Goal: Task Accomplishment & Management: Complete application form

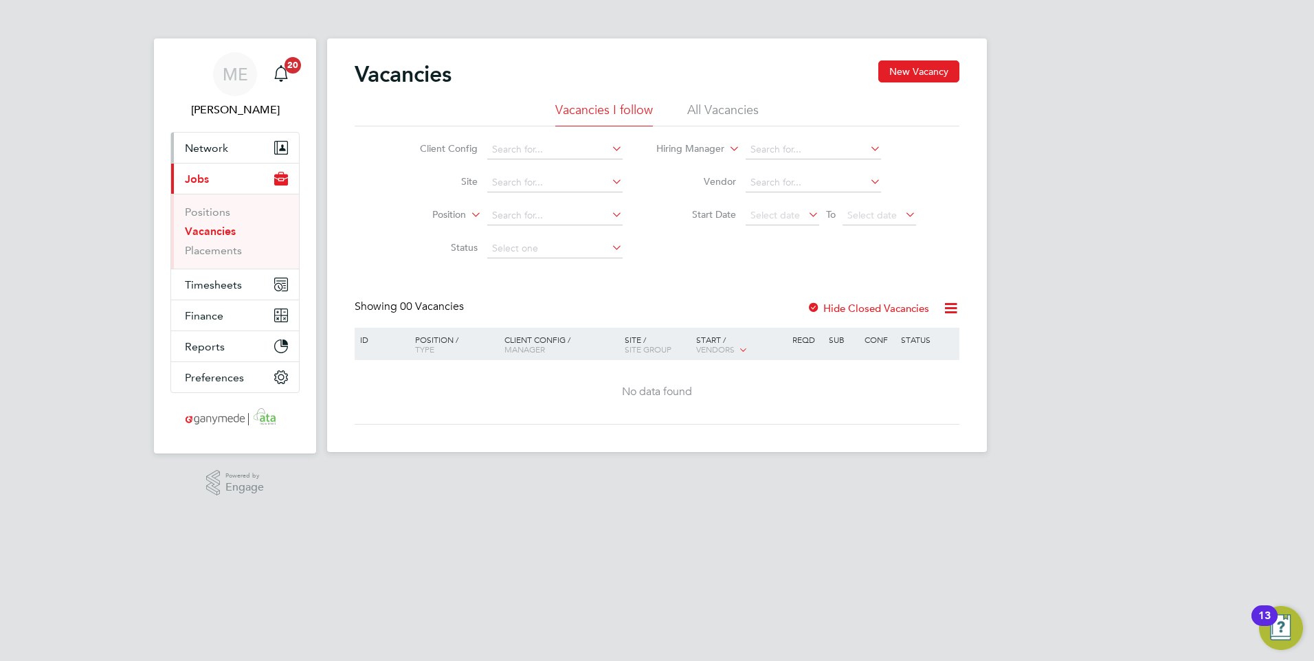
click at [236, 143] on button "Network" at bounding box center [235, 148] width 128 height 30
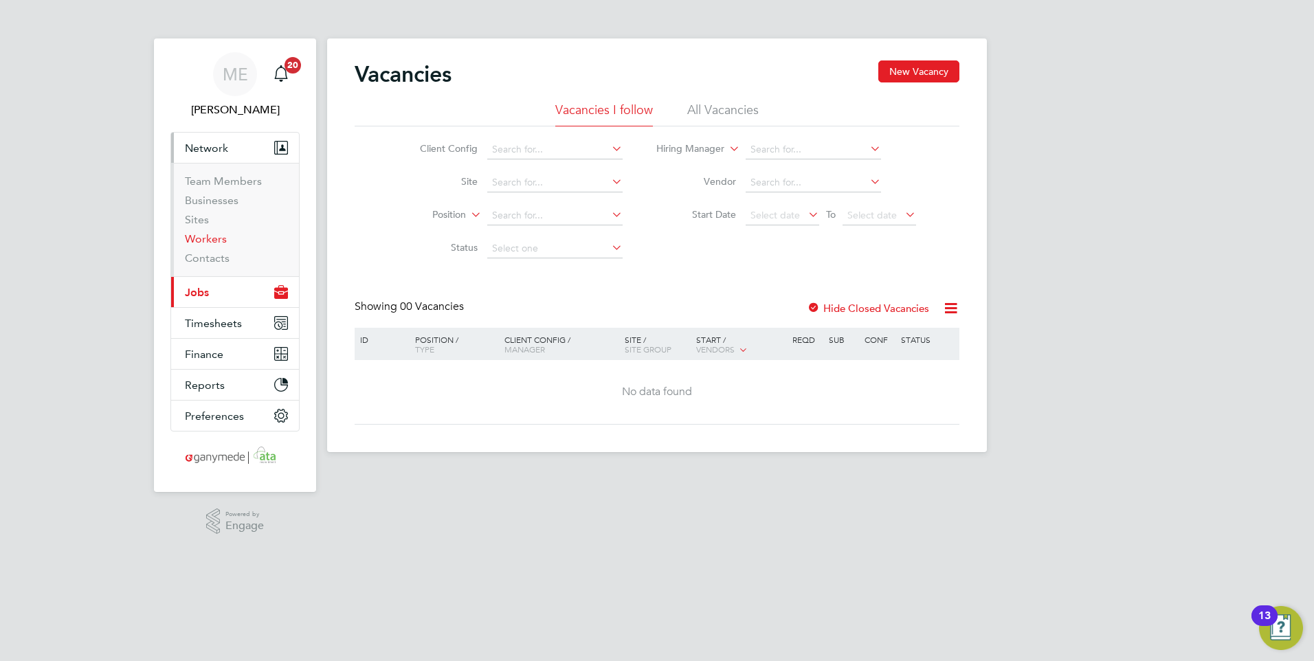
click at [210, 236] on link "Workers" at bounding box center [206, 238] width 42 height 13
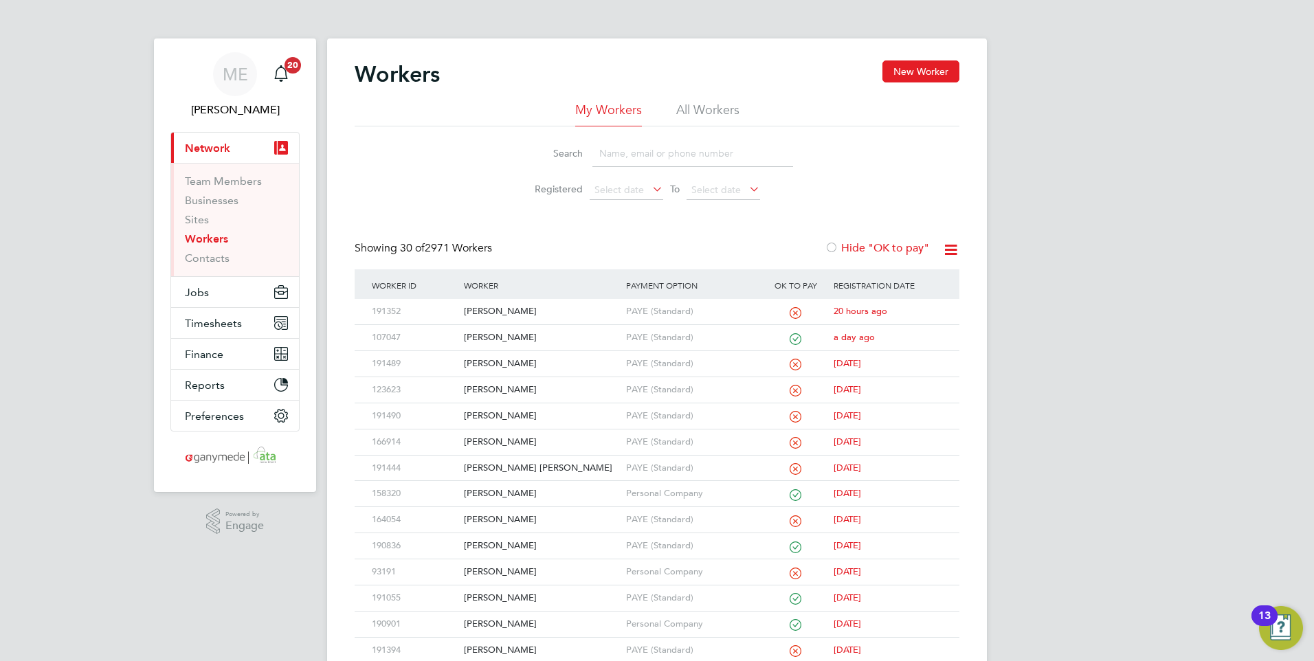
click at [626, 144] on input at bounding box center [692, 153] width 201 height 27
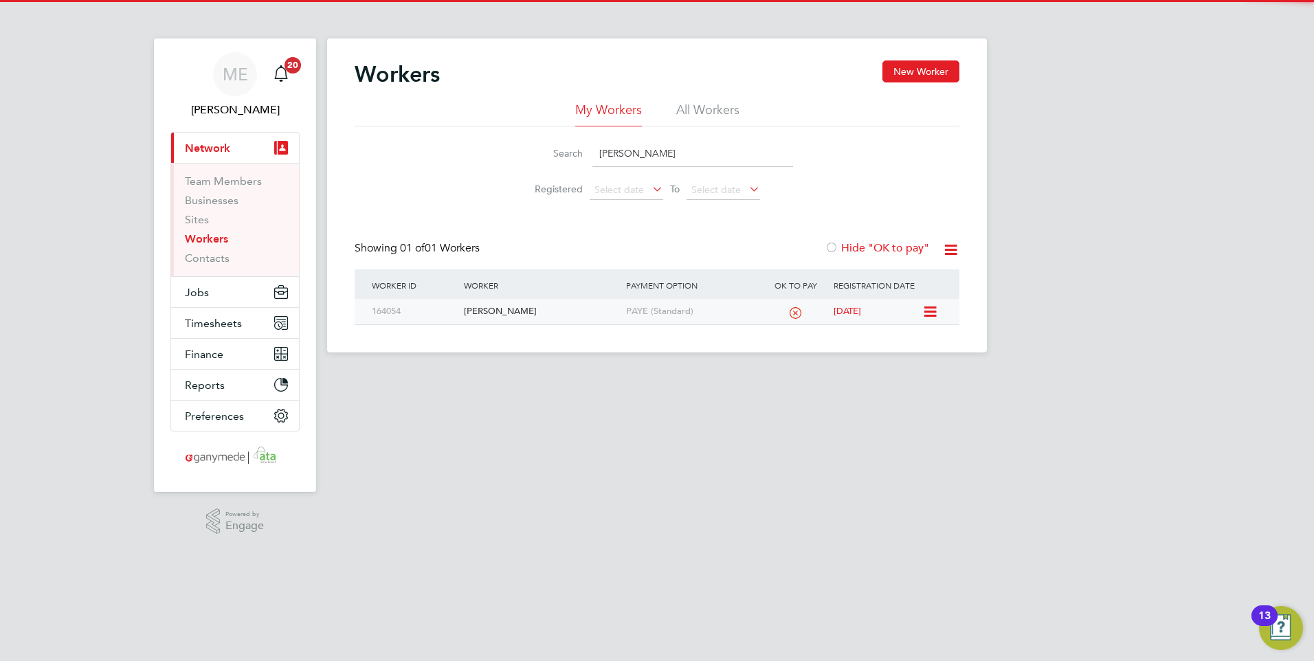
type input "wendy"
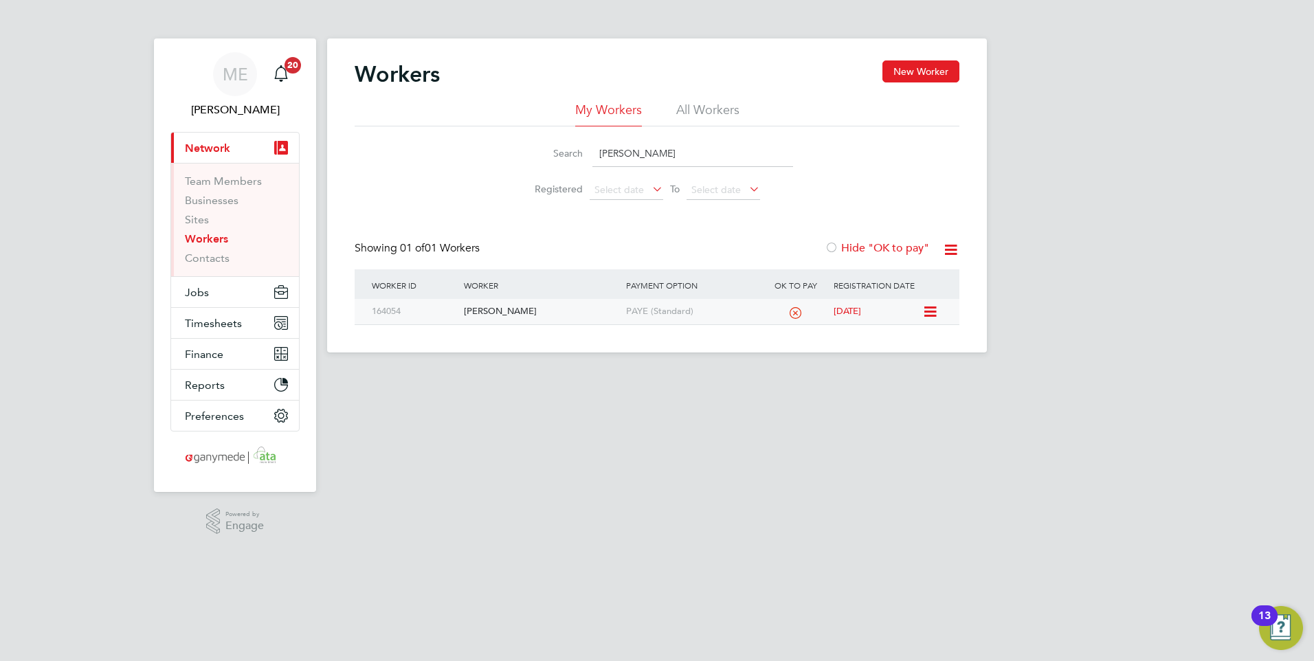
click at [582, 308] on div "[PERSON_NAME]" at bounding box center [540, 311] width 161 height 25
click at [594, 306] on div "[PERSON_NAME]" at bounding box center [540, 311] width 161 height 25
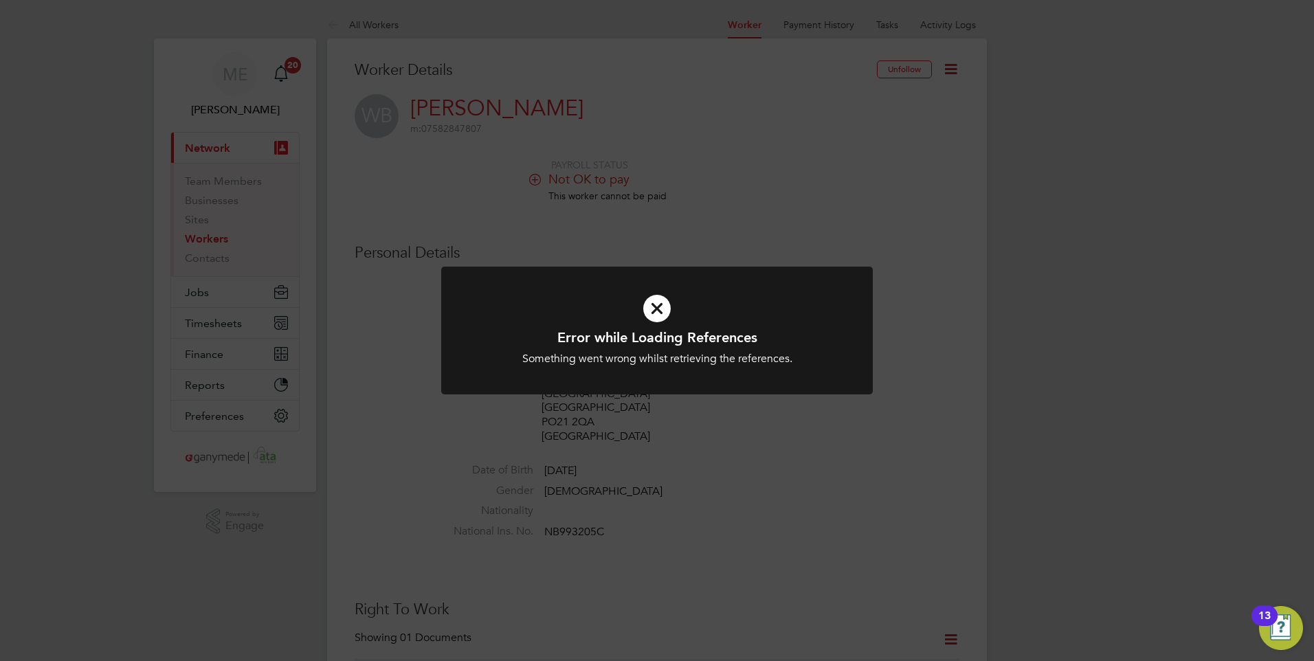
click at [631, 307] on icon at bounding box center [656, 309] width 357 height 54
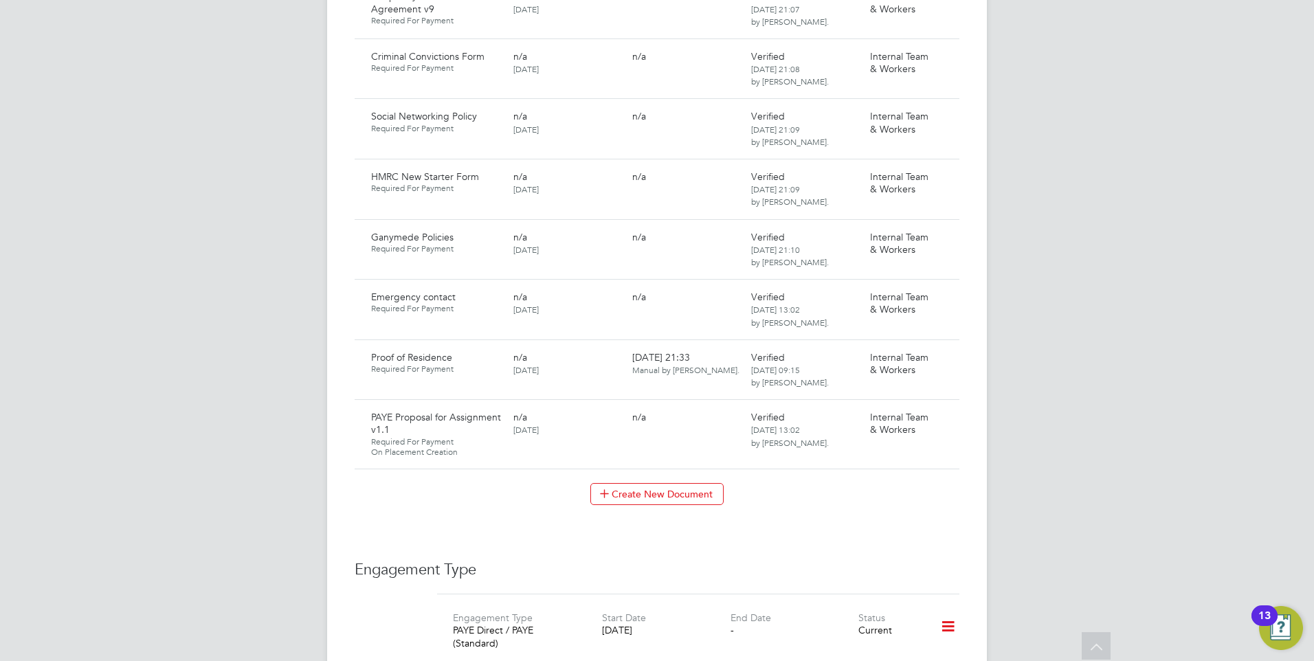
scroll to position [1030, 0]
click at [943, 426] on icon at bounding box center [942, 417] width 14 height 16
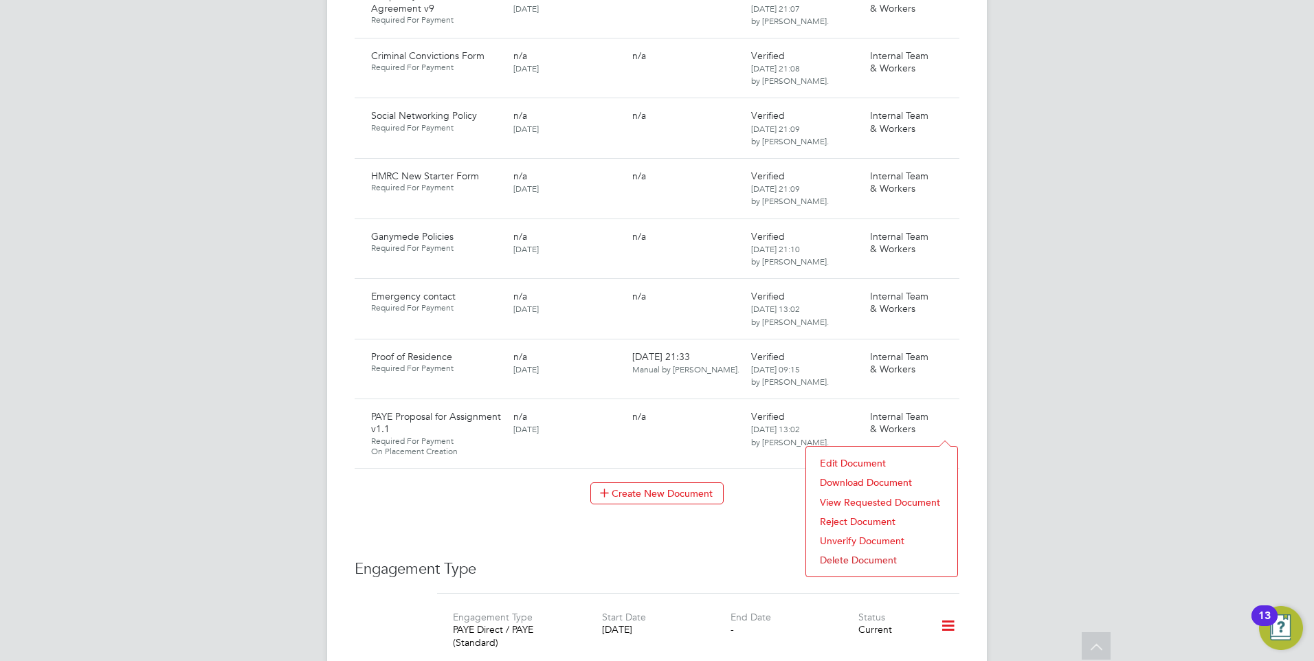
click at [845, 476] on li "Download Document" at bounding box center [881, 482] width 137 height 19
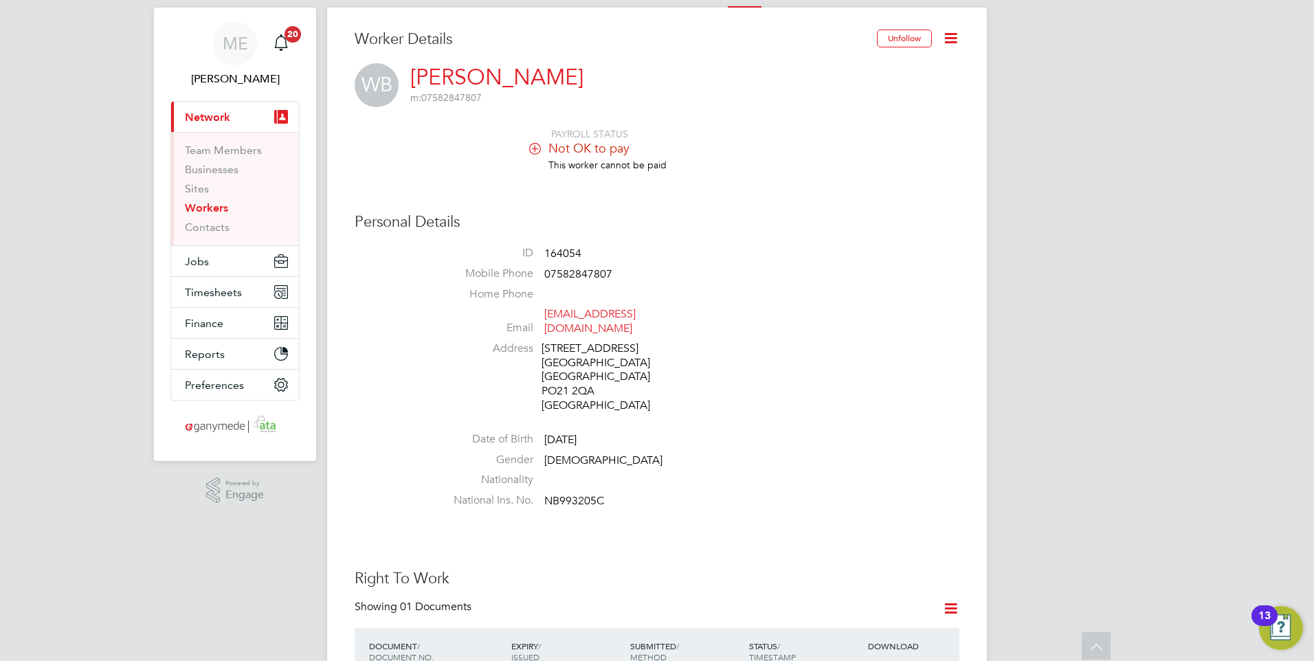
scroll to position [0, 0]
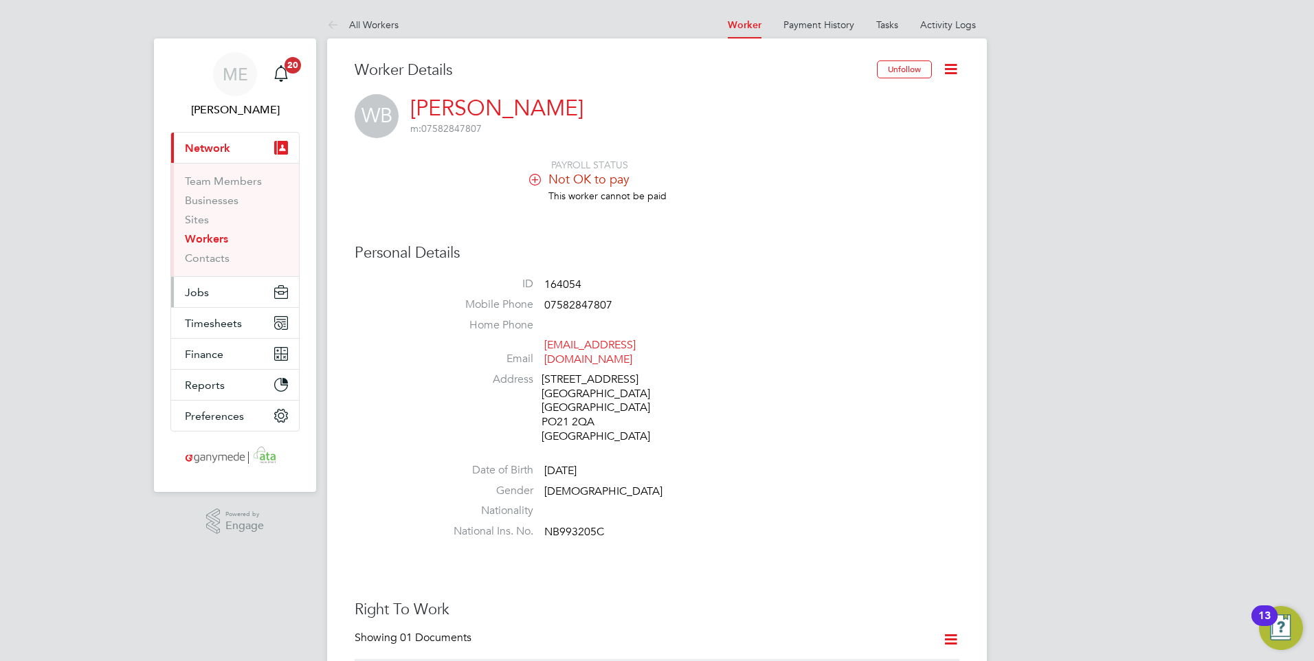
click at [218, 284] on button "Jobs" at bounding box center [235, 292] width 128 height 30
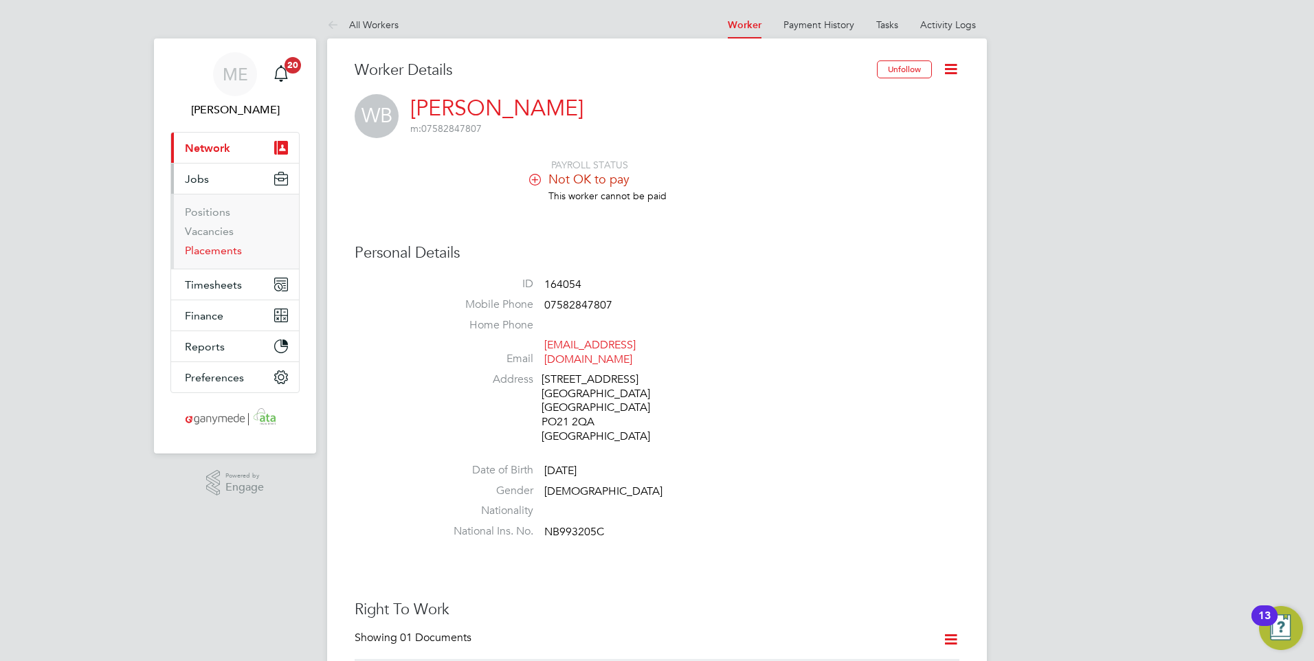
click at [230, 247] on link "Placements" at bounding box center [213, 250] width 57 height 13
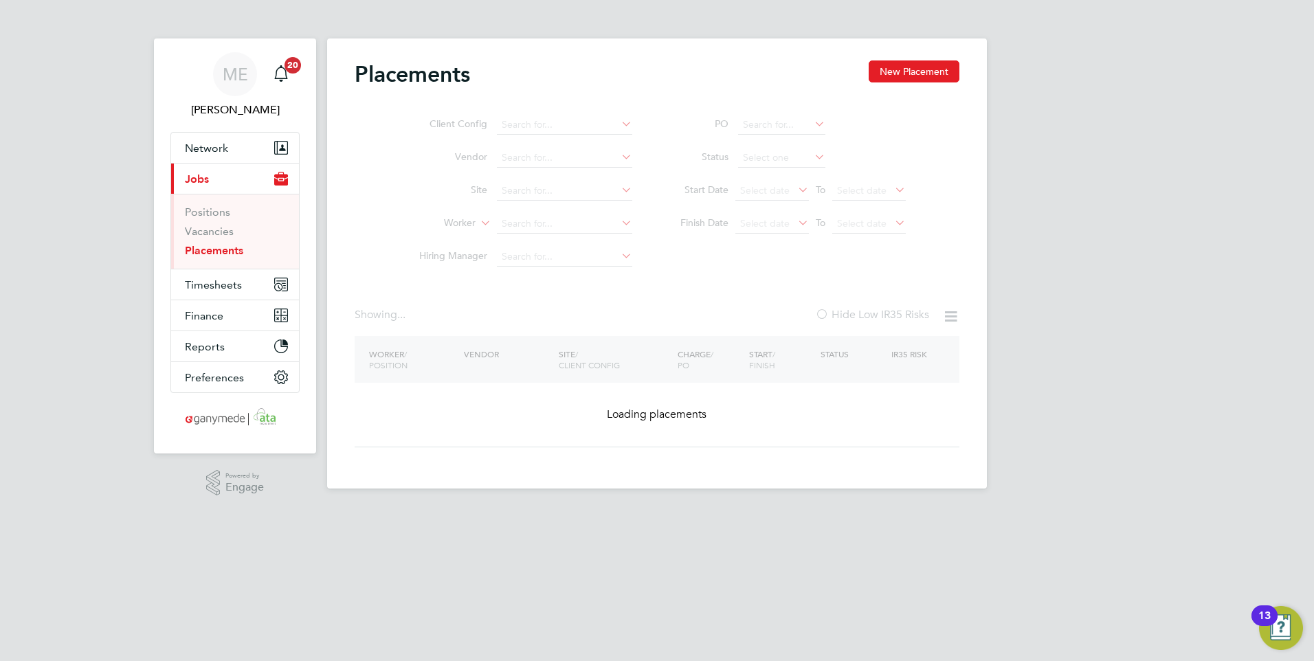
click at [515, 216] on ul "Client Config Vendor Site Worker Hiring Manager" at bounding box center [520, 191] width 258 height 165
click at [516, 219] on ul "Client Config Vendor Site Worker Hiring Manager" at bounding box center [520, 191] width 258 height 165
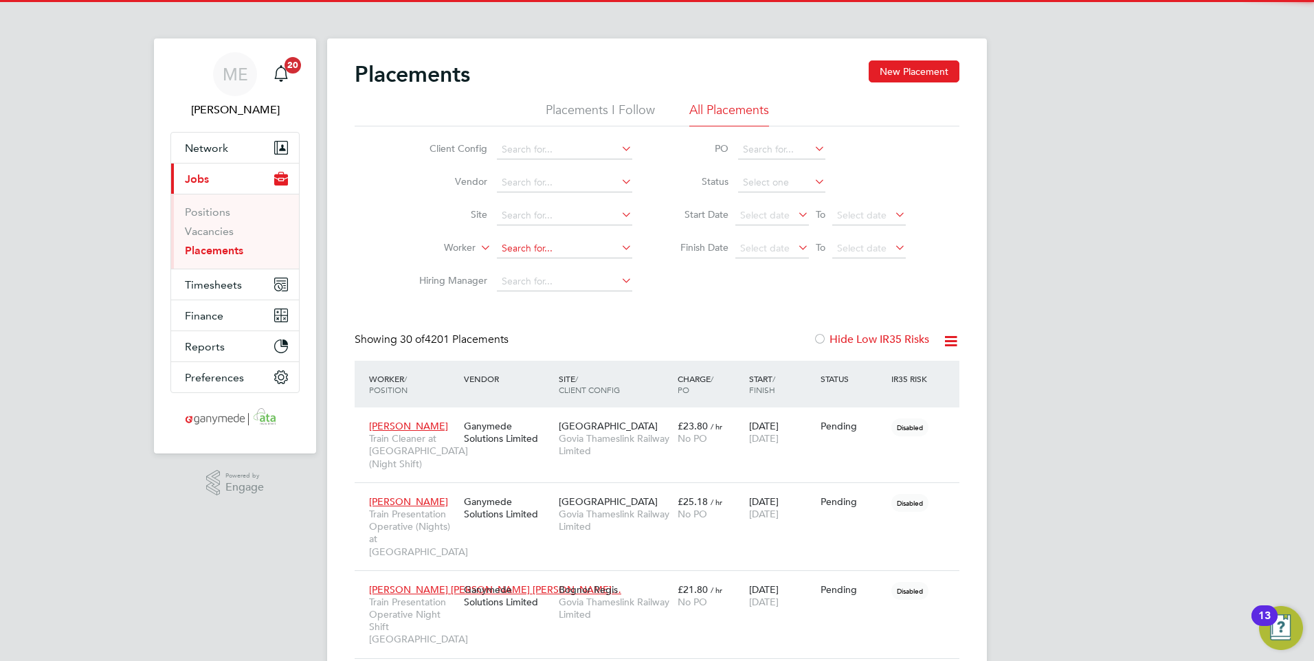
click at [534, 243] on input at bounding box center [564, 248] width 135 height 19
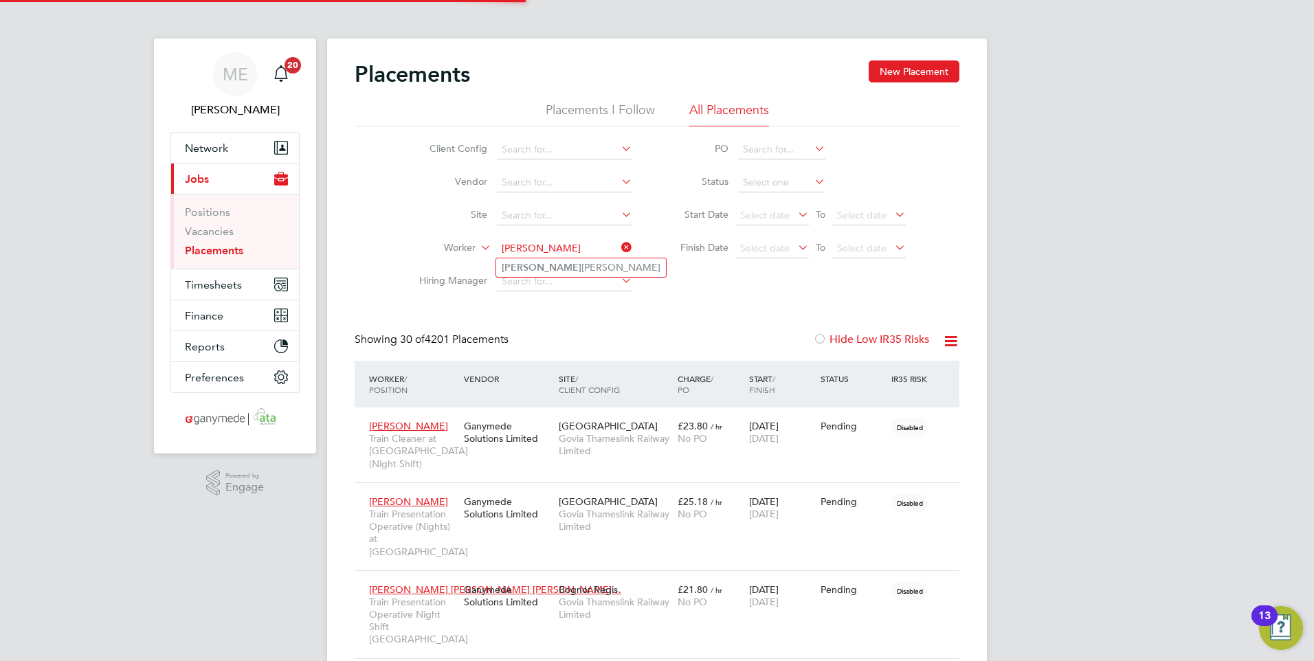
click at [531, 270] on b "Wendy" at bounding box center [542, 268] width 80 height 12
type input "Wendy Jane Brockman"
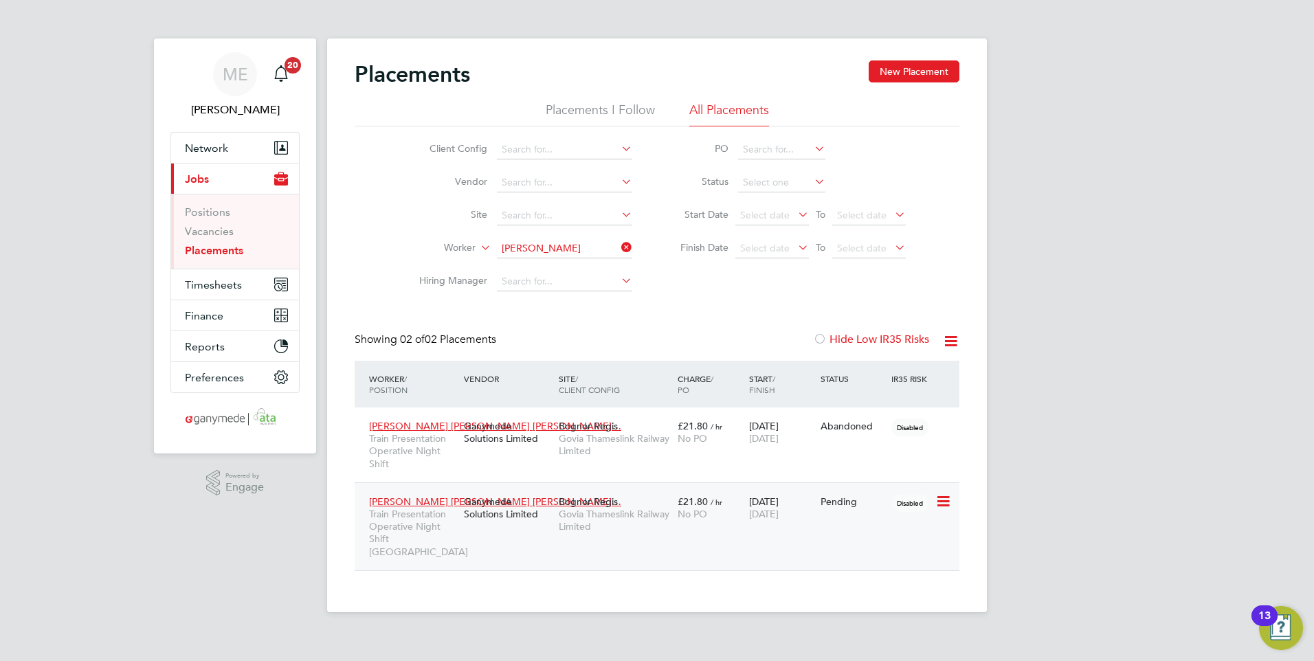
click at [488, 532] on div "Wendy Jane Broc… Train Presentation Operative Night Shift Bognor Regis Depot Ga…" at bounding box center [656, 526] width 605 height 88
click at [941, 493] on icon at bounding box center [942, 501] width 14 height 16
click at [725, 594] on div "Placements New Placement Placements I Follow All Placements Client Config Vendo…" at bounding box center [657, 324] width 660 height 574
click at [942, 499] on icon at bounding box center [942, 501] width 14 height 16
click at [882, 620] on li "Abandon" at bounding box center [901, 625] width 98 height 19
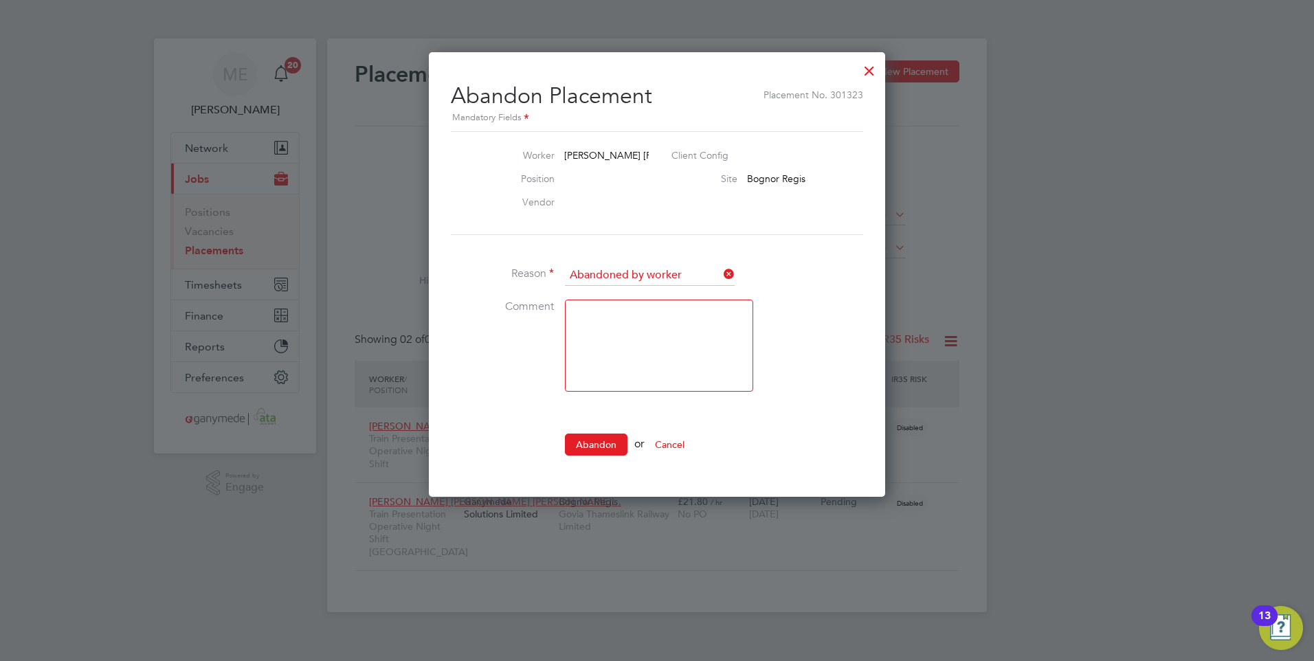
click at [721, 265] on icon at bounding box center [721, 273] width 0 height 19
click at [680, 265] on input at bounding box center [650, 275] width 170 height 21
click at [622, 307] on li "Abandoned by hirer" at bounding box center [649, 311] width 171 height 18
type input "Abandoned by hirer"
click at [581, 321] on textarea at bounding box center [659, 346] width 188 height 92
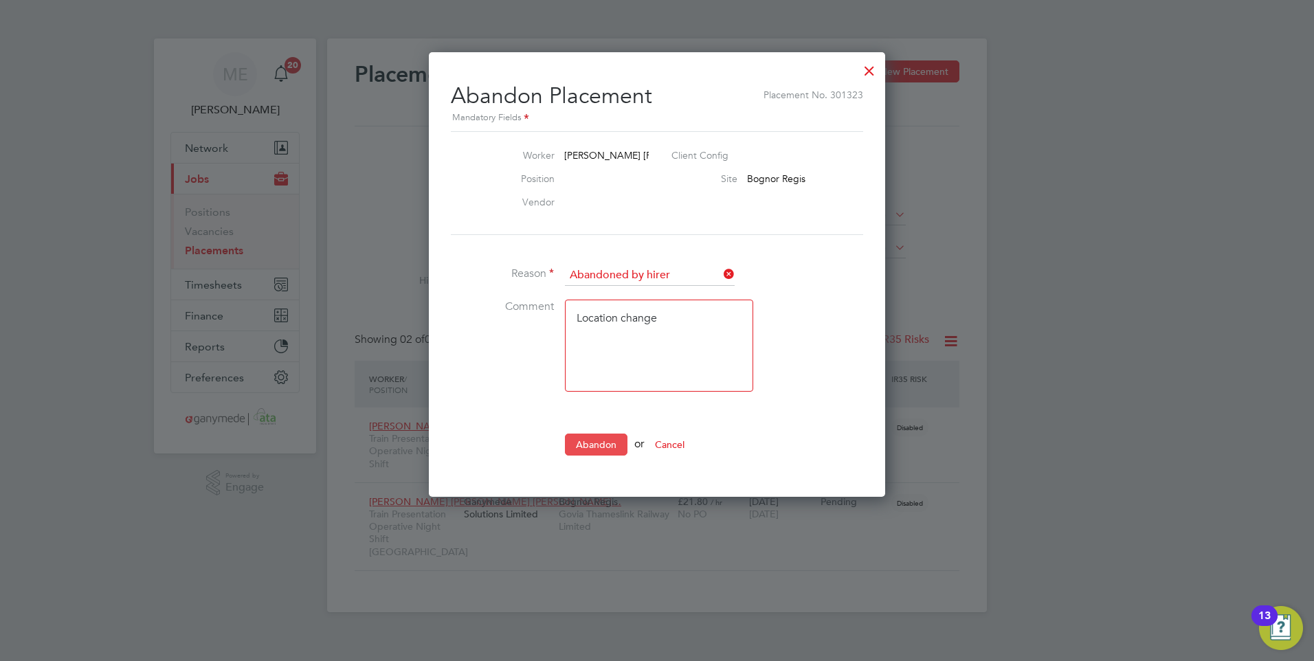
type textarea "Location change"
click at [602, 441] on button "Abandon" at bounding box center [596, 444] width 63 height 22
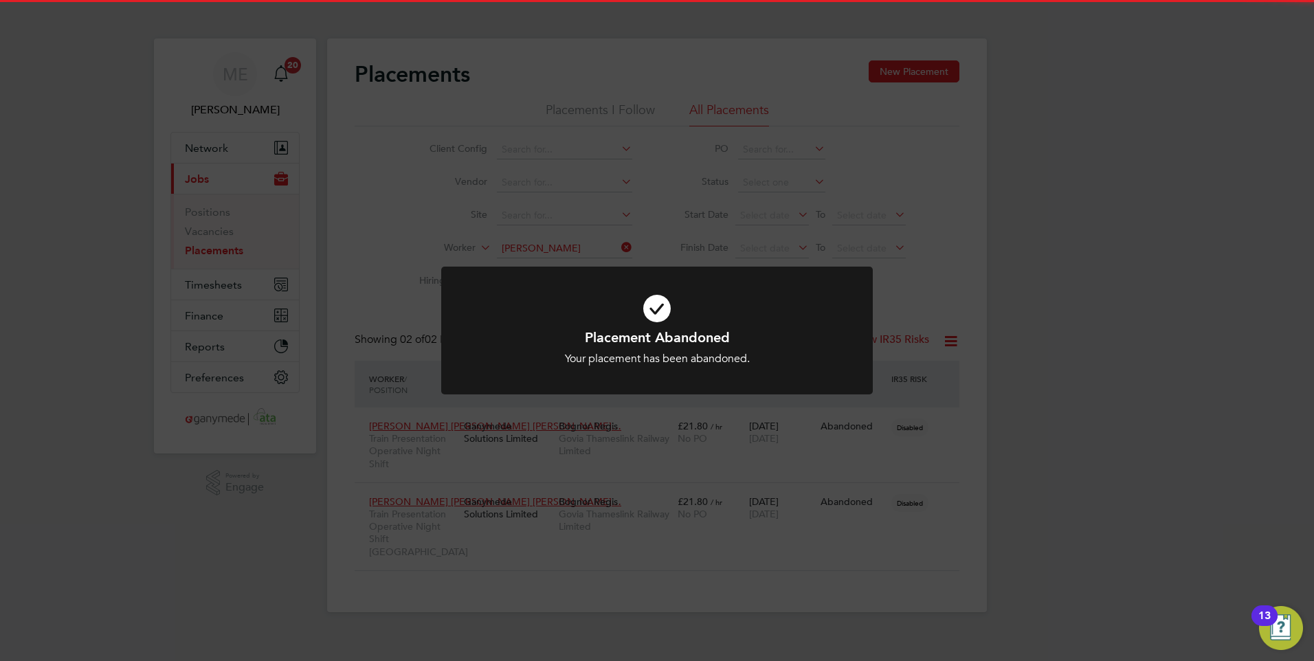
click at [632, 333] on h1 "Placement Abandoned" at bounding box center [656, 337] width 357 height 18
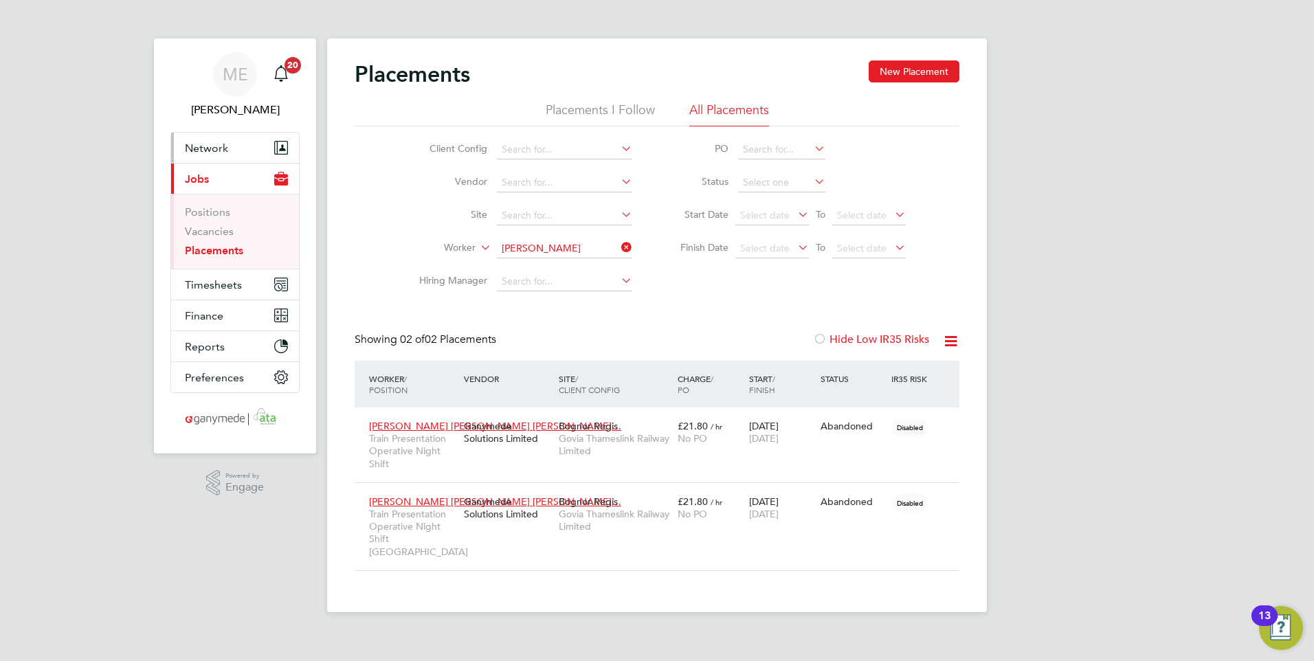
click at [206, 146] on span "Network" at bounding box center [206, 148] width 43 height 13
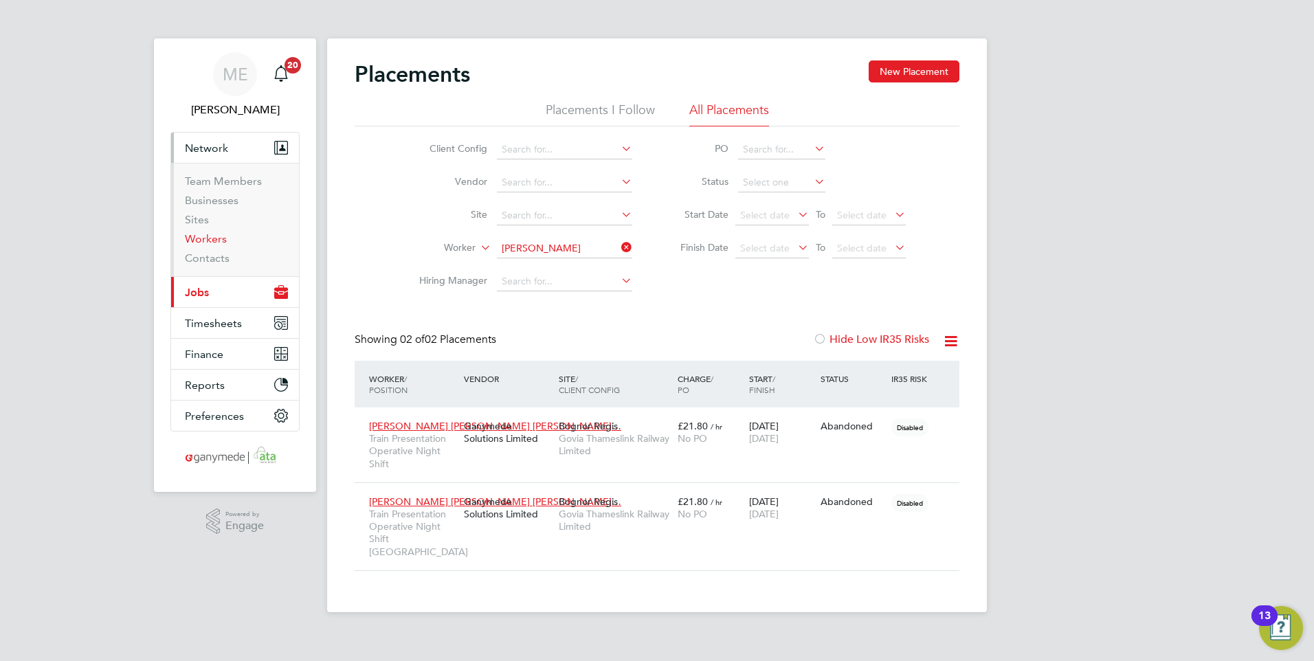
click at [202, 238] on link "Workers" at bounding box center [206, 238] width 42 height 13
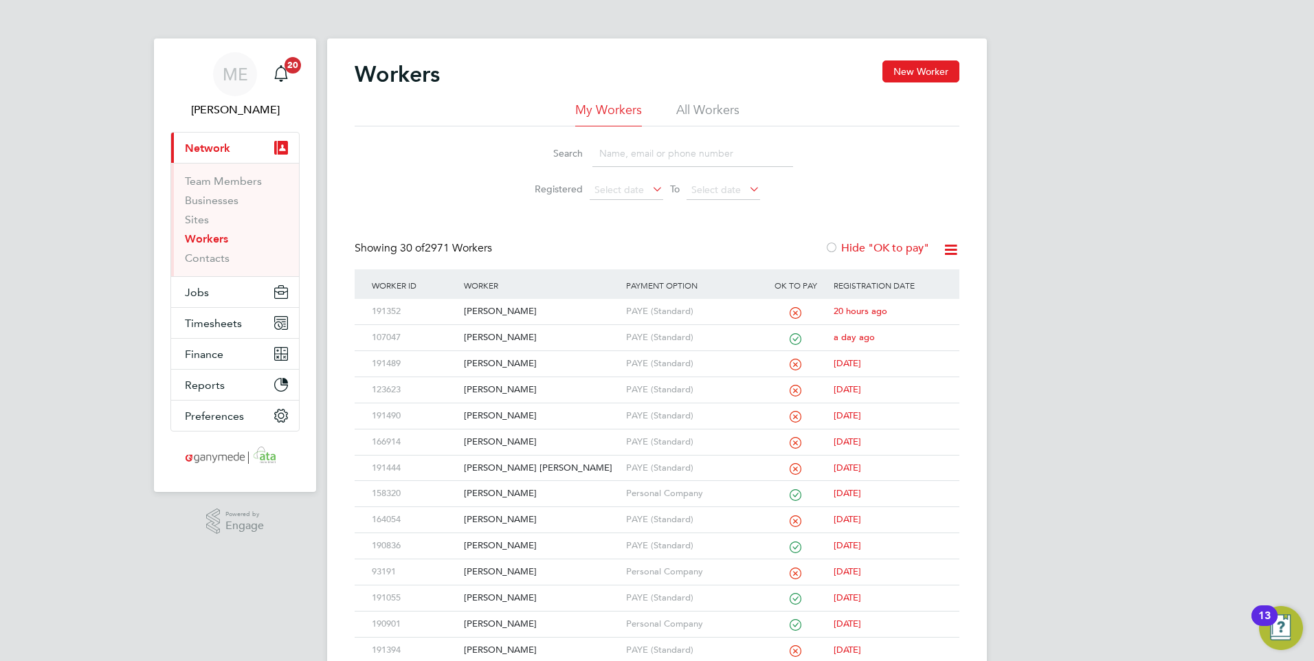
click at [626, 148] on input at bounding box center [692, 153] width 201 height 27
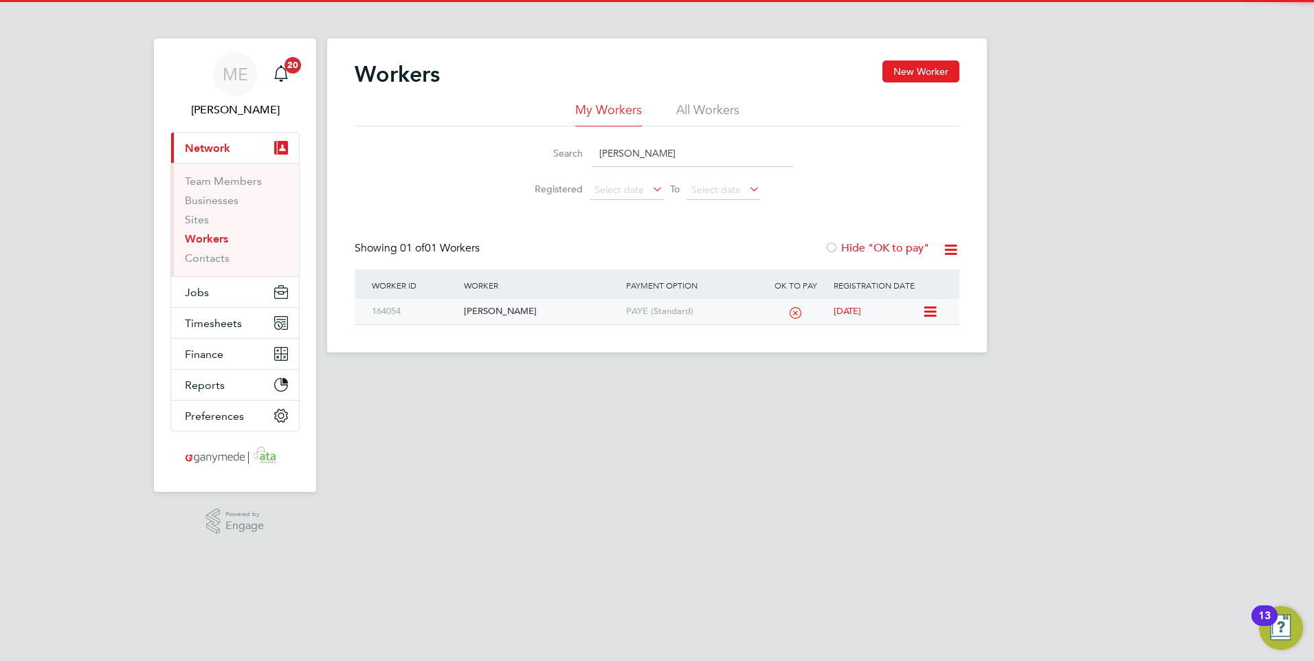
type input "wendy"
click at [574, 313] on div "[PERSON_NAME]" at bounding box center [540, 311] width 161 height 25
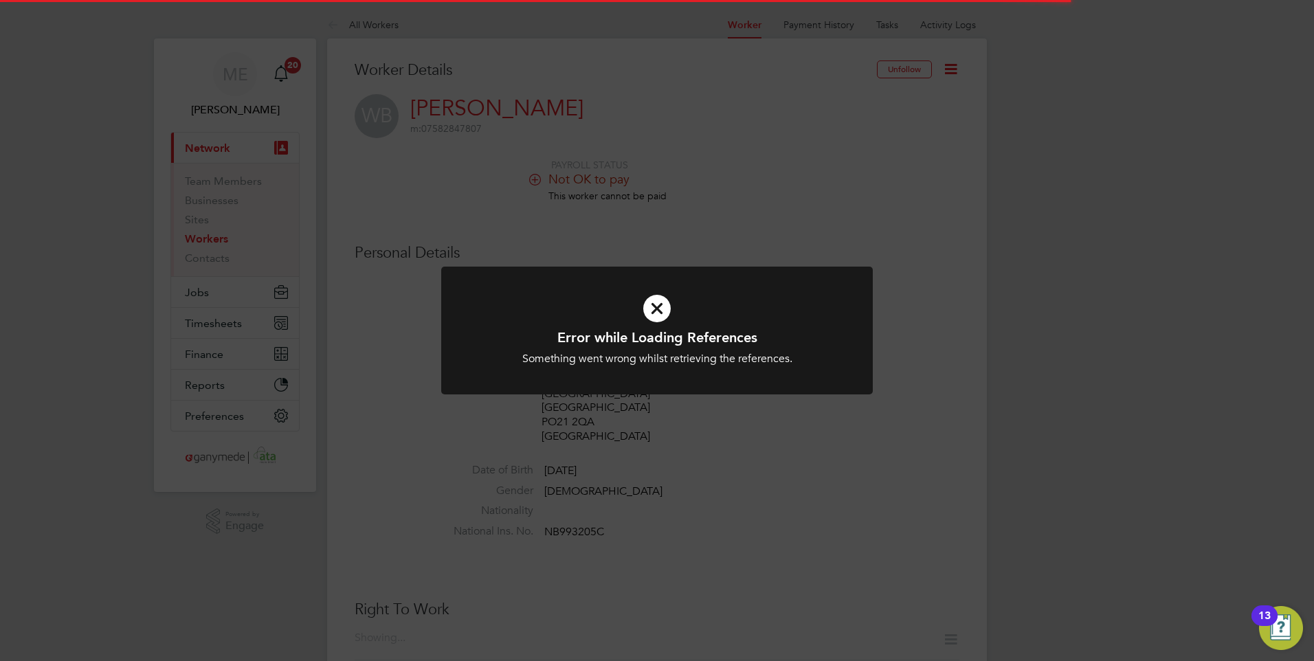
click at [649, 312] on icon at bounding box center [656, 309] width 357 height 54
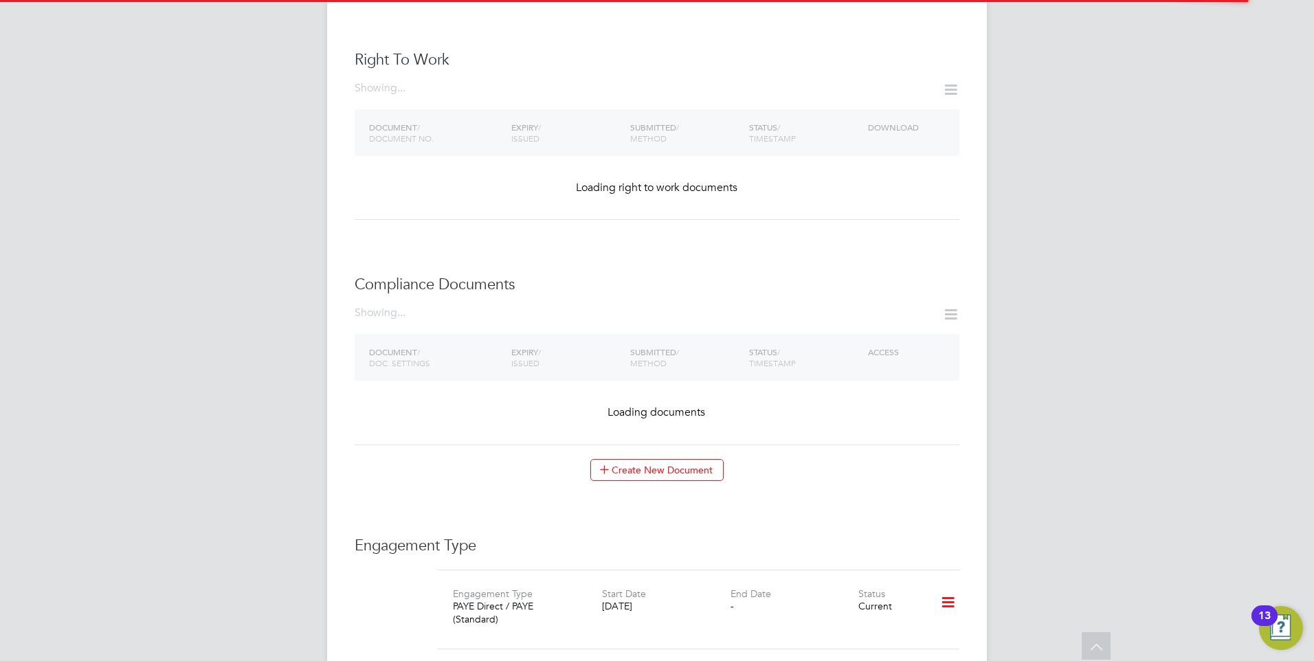
scroll to position [412, 0]
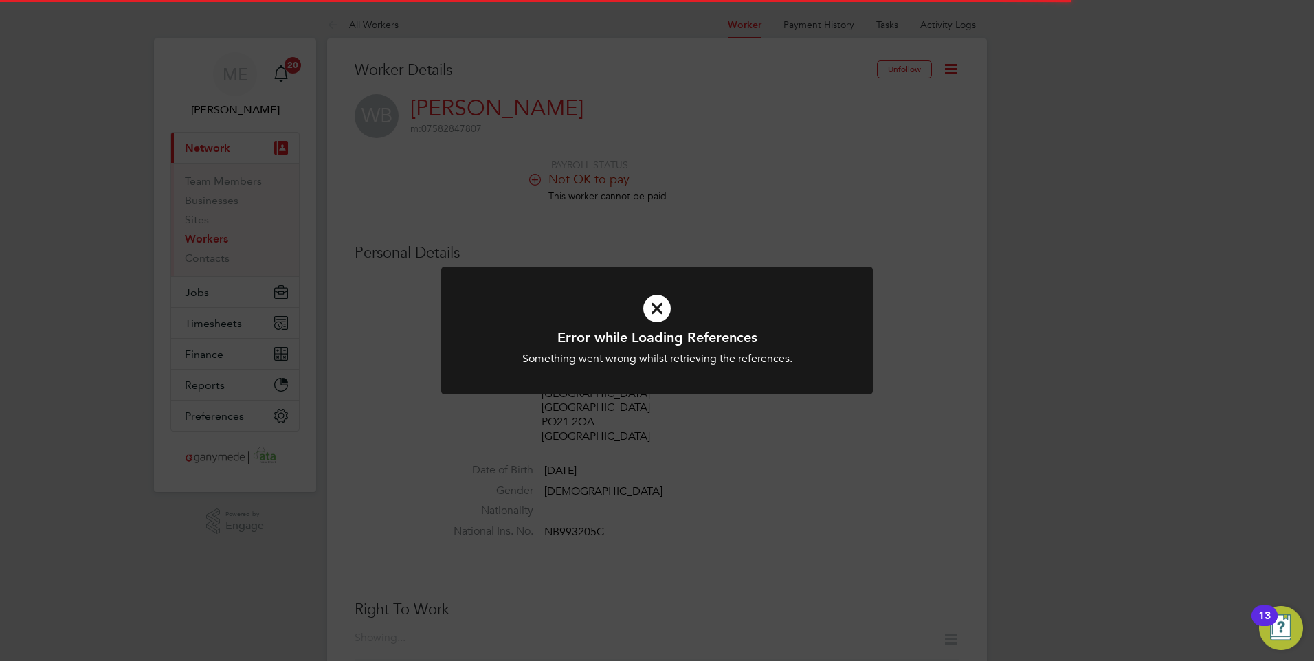
click at [646, 296] on icon at bounding box center [656, 309] width 357 height 54
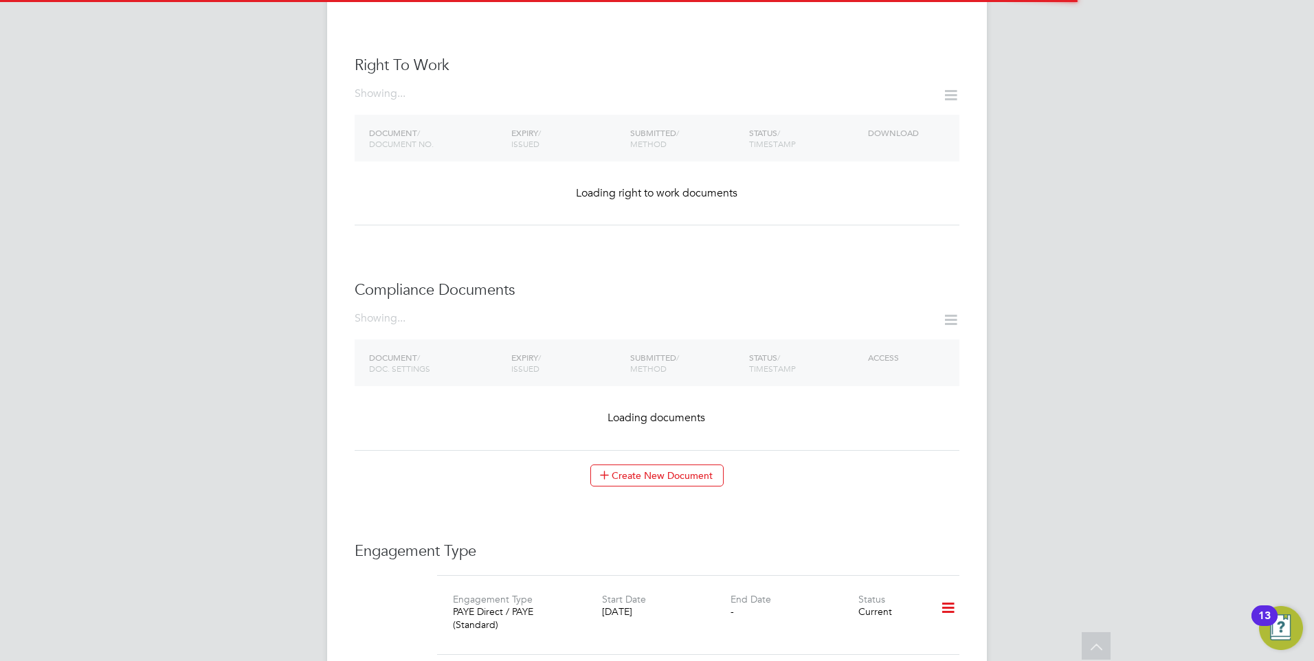
scroll to position [550, 0]
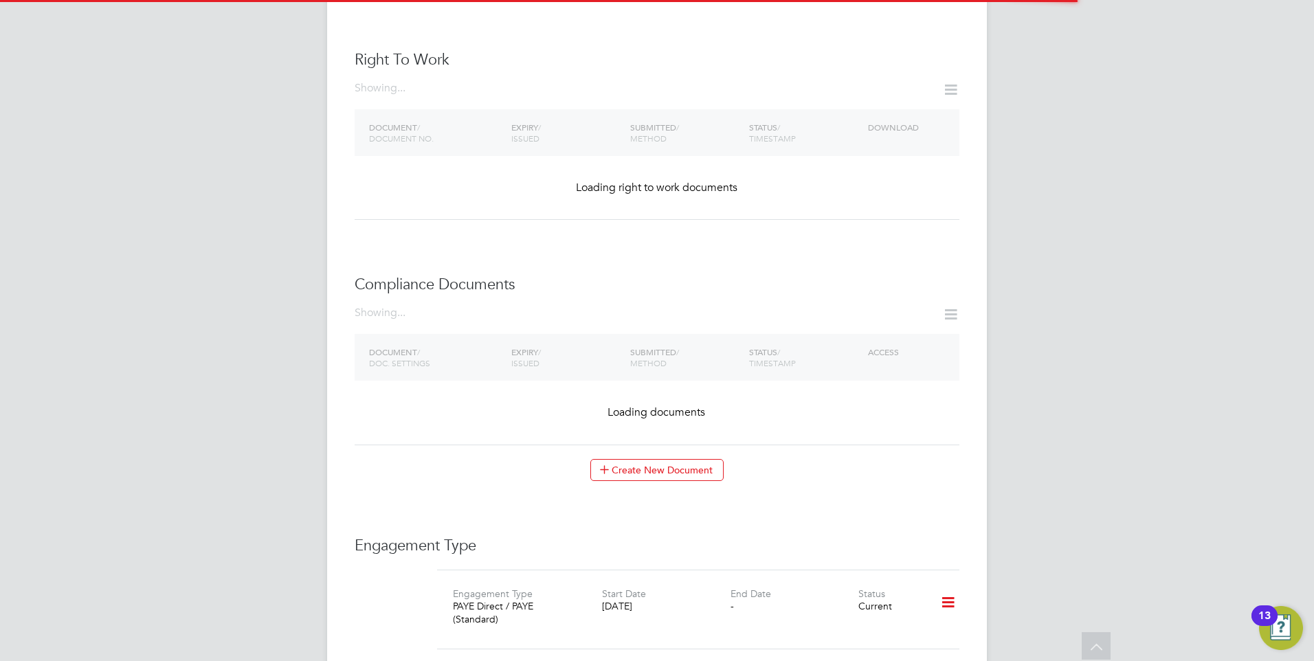
click at [655, 273] on div "Worker Details Unfollow WB [PERSON_NAME] m: 07582847807 PAYROLL STATUS Not OK t…" at bounding box center [656, 352] width 605 height 1682
drag, startPoint x: 655, startPoint y: 273, endPoint x: 596, endPoint y: 212, distance: 85.0
click at [596, 212] on div "Showing ... DOCUMENT / DOCUMENT NO. EXPIRY / ISSUED SUBMITTED / METHOD STATUS /…" at bounding box center [656, 150] width 605 height 139
drag, startPoint x: 596, startPoint y: 212, endPoint x: 671, endPoint y: 240, distance: 80.4
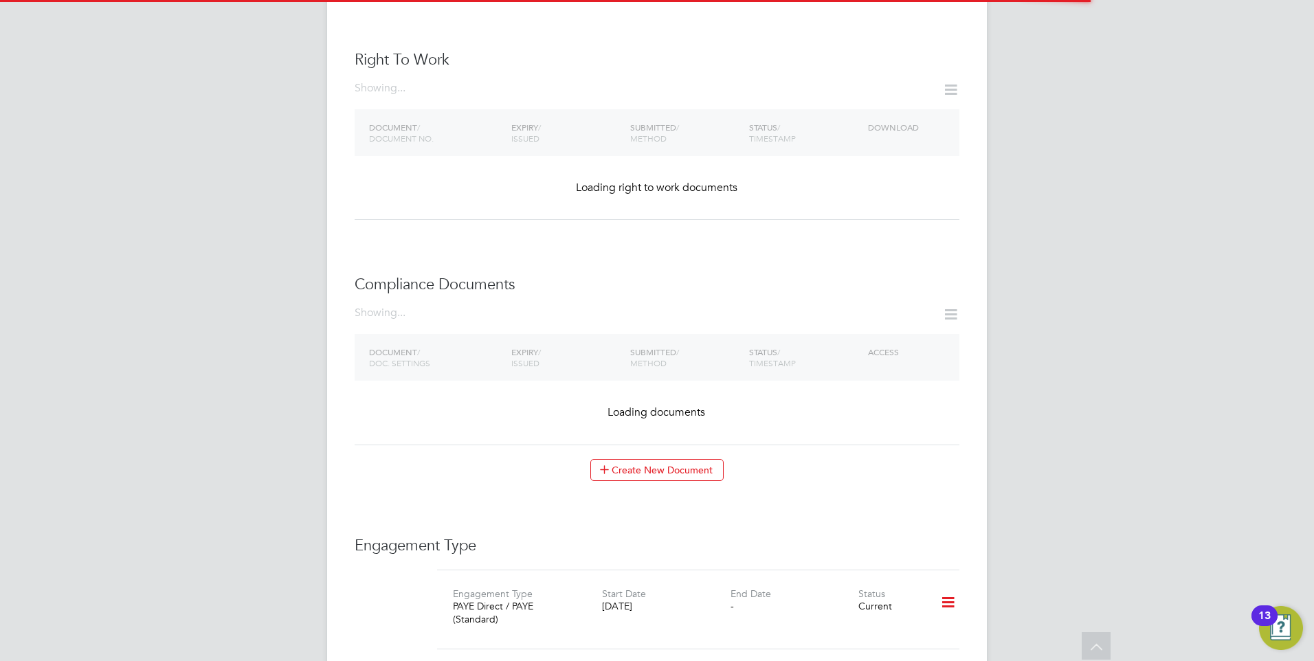
click at [671, 240] on div "Worker Details Unfollow WB Wendy Jane Brockman m: 07582847807 PAYROLL STATUS No…" at bounding box center [656, 352] width 605 height 1682
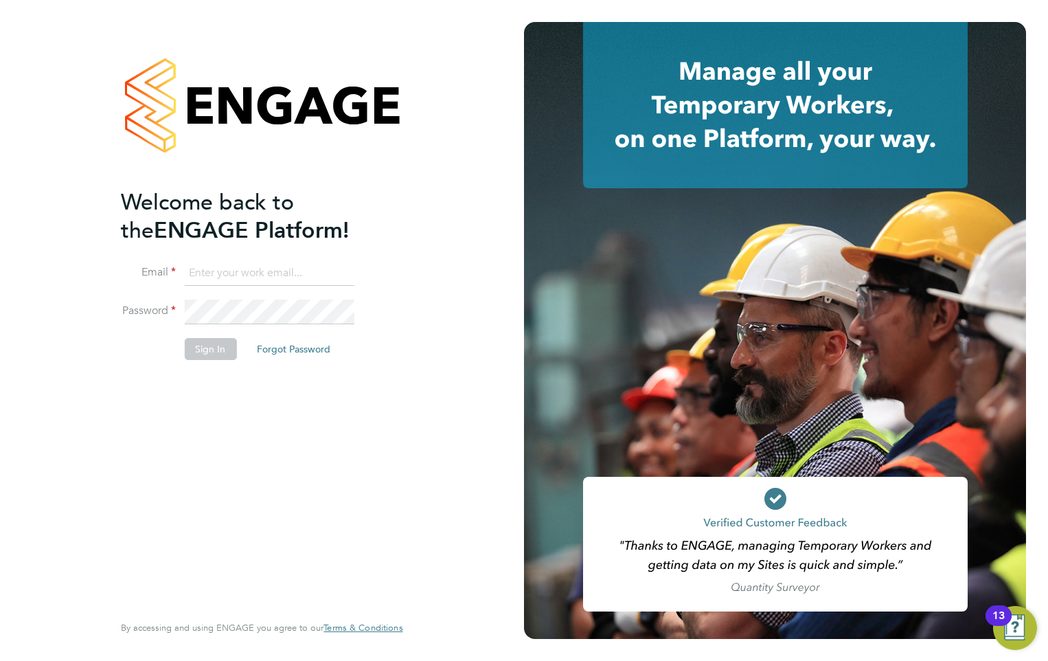
type input "[EMAIL_ADDRESS][PERSON_NAME][DOMAIN_NAME]"
click at [197, 341] on button "Sign In" at bounding box center [210, 349] width 52 height 22
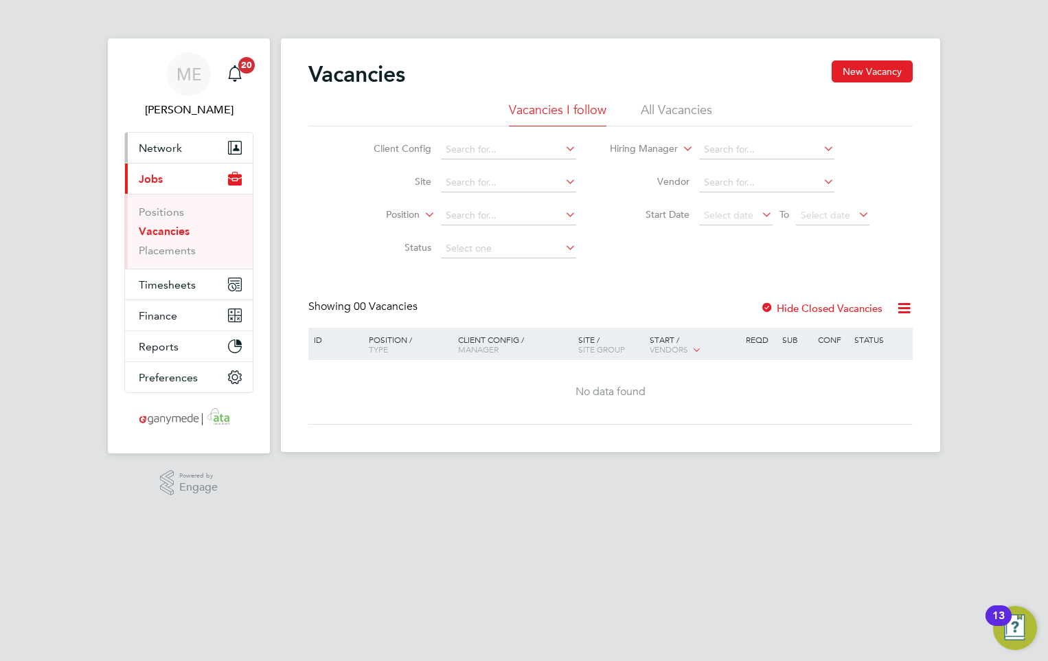
click at [205, 145] on button "Network" at bounding box center [189, 148] width 128 height 30
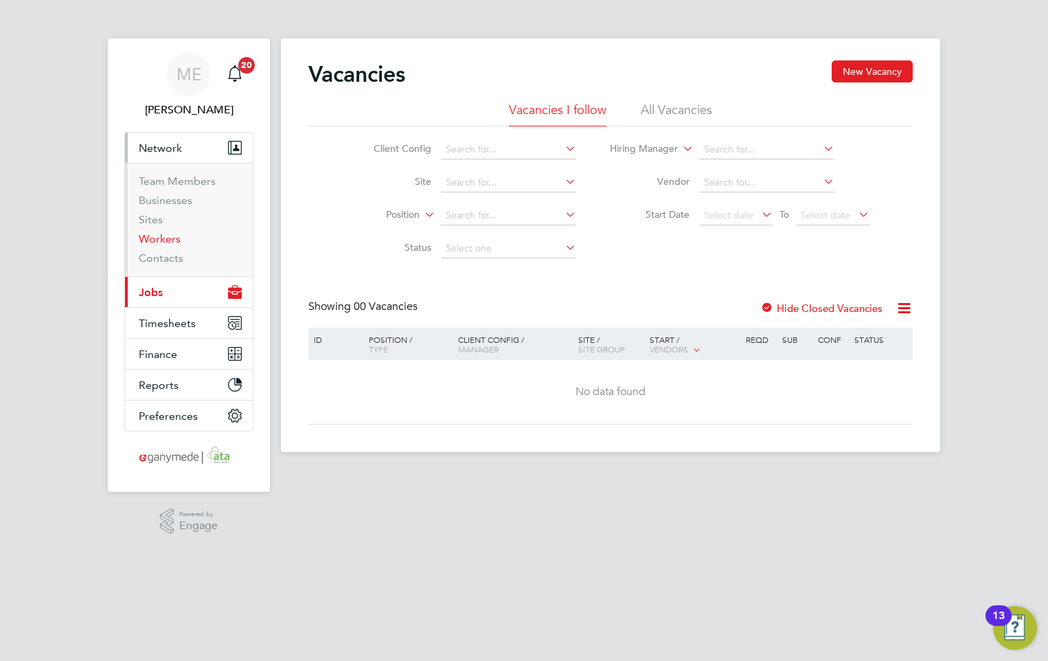
click at [174, 239] on link "Workers" at bounding box center [160, 238] width 42 height 13
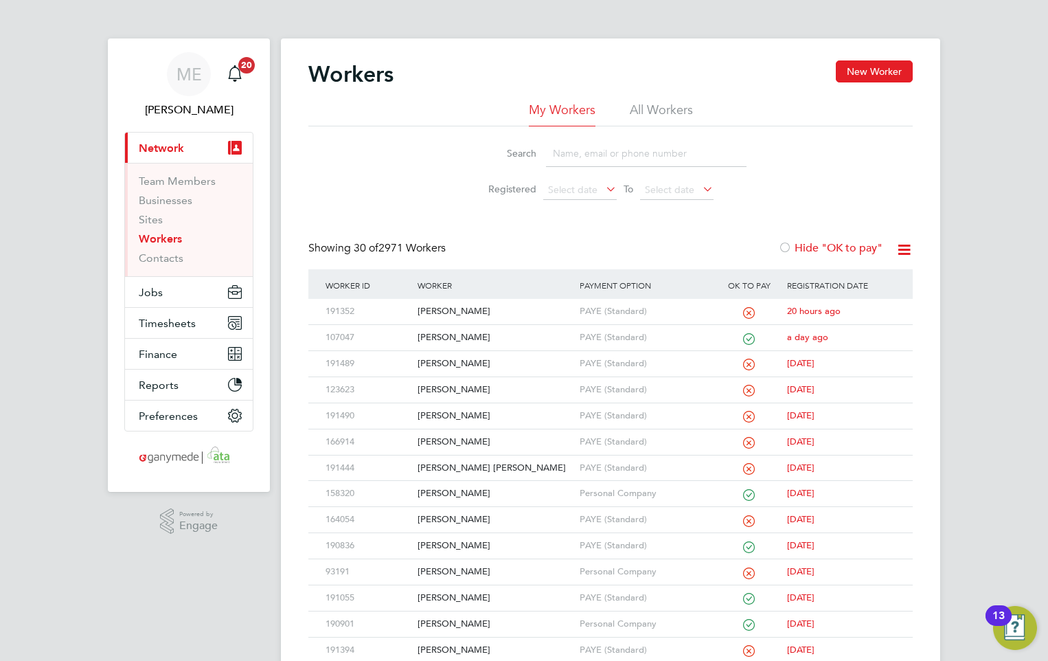
click at [603, 138] on li "Search" at bounding box center [611, 153] width 306 height 41
click at [599, 146] on input at bounding box center [646, 153] width 201 height 27
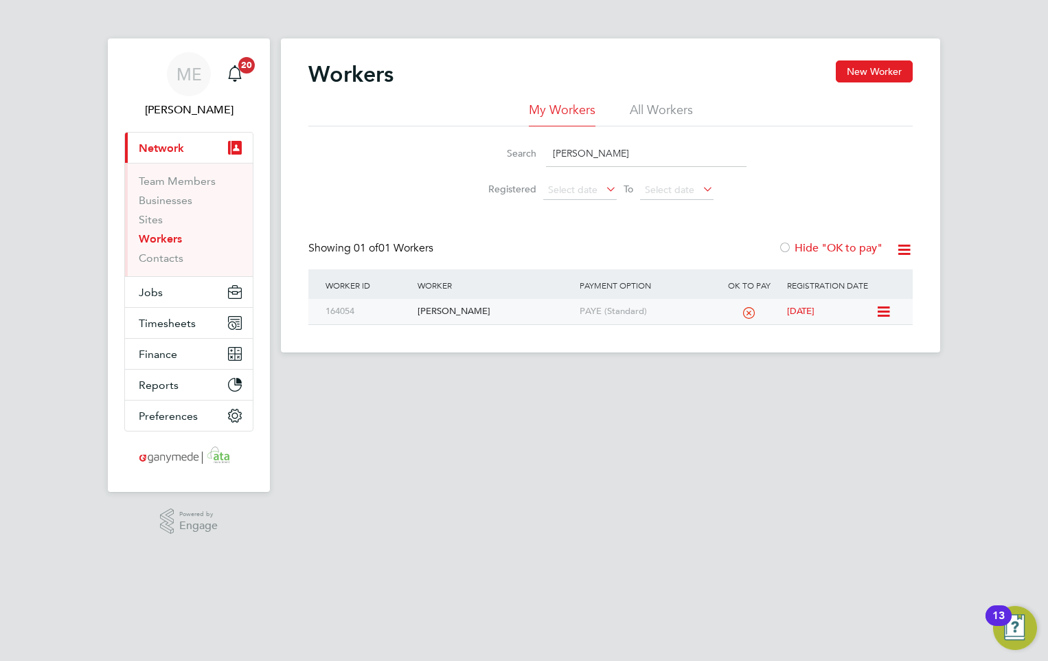
type input "wendy"
click at [576, 306] on div "PAYE (Standard)" at bounding box center [645, 311] width 139 height 25
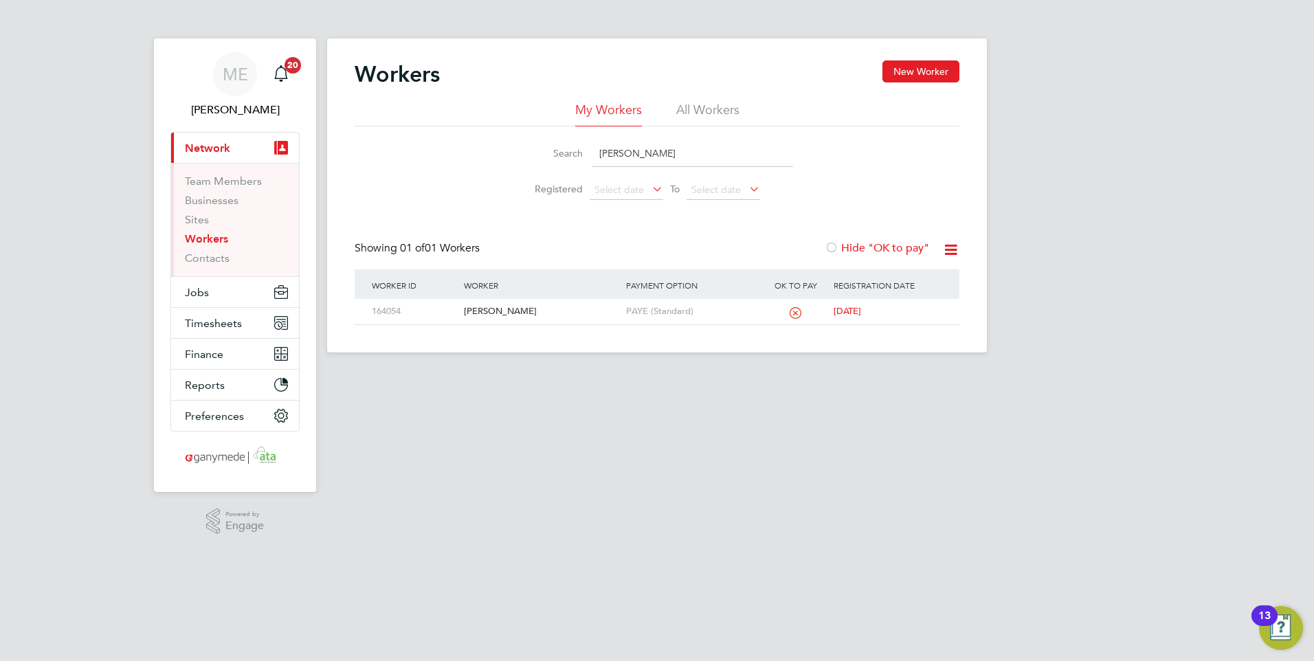
drag, startPoint x: 638, startPoint y: 153, endPoint x: 488, endPoint y: 150, distance: 149.8
click at [488, 150] on div "Search wendy Registered Select date To Select date" at bounding box center [656, 166] width 605 height 80
type input "KAML"
click at [511, 300] on div "Kamlesh Morjaria" at bounding box center [540, 311] width 161 height 25
drag, startPoint x: 631, startPoint y: 157, endPoint x: 501, endPoint y: 157, distance: 130.5
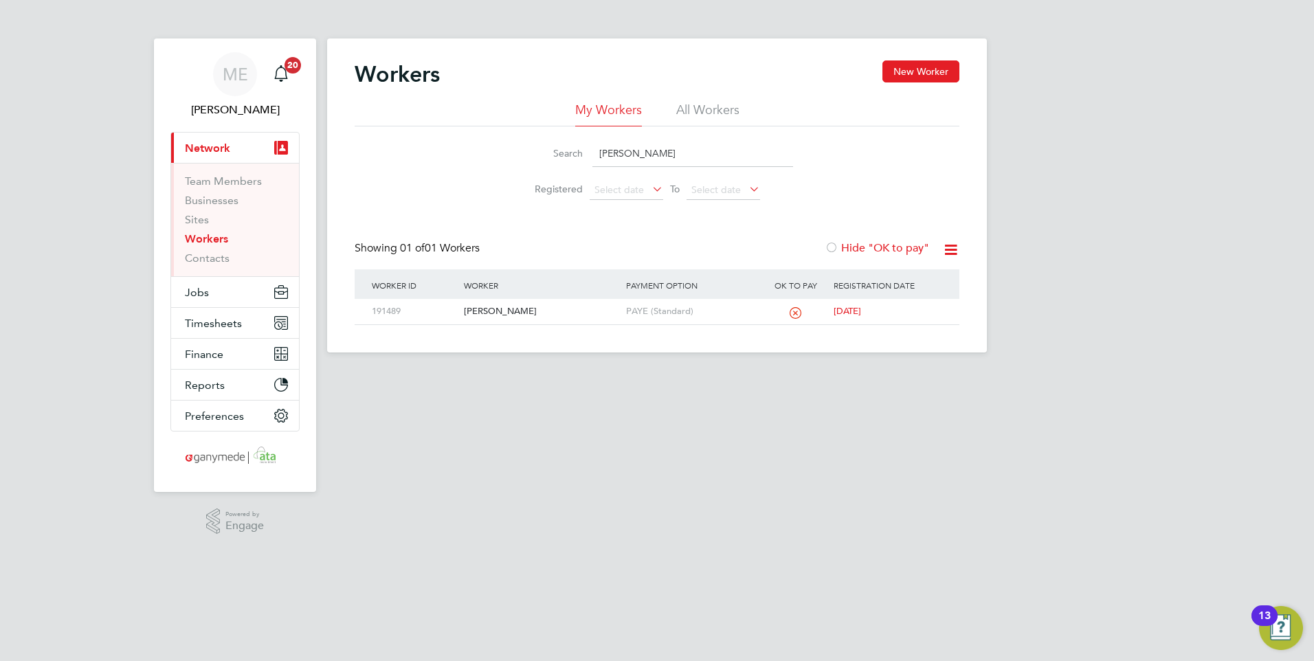
click at [500, 155] on div "Search KAML Registered Select date To Select date" at bounding box center [656, 166] width 605 height 80
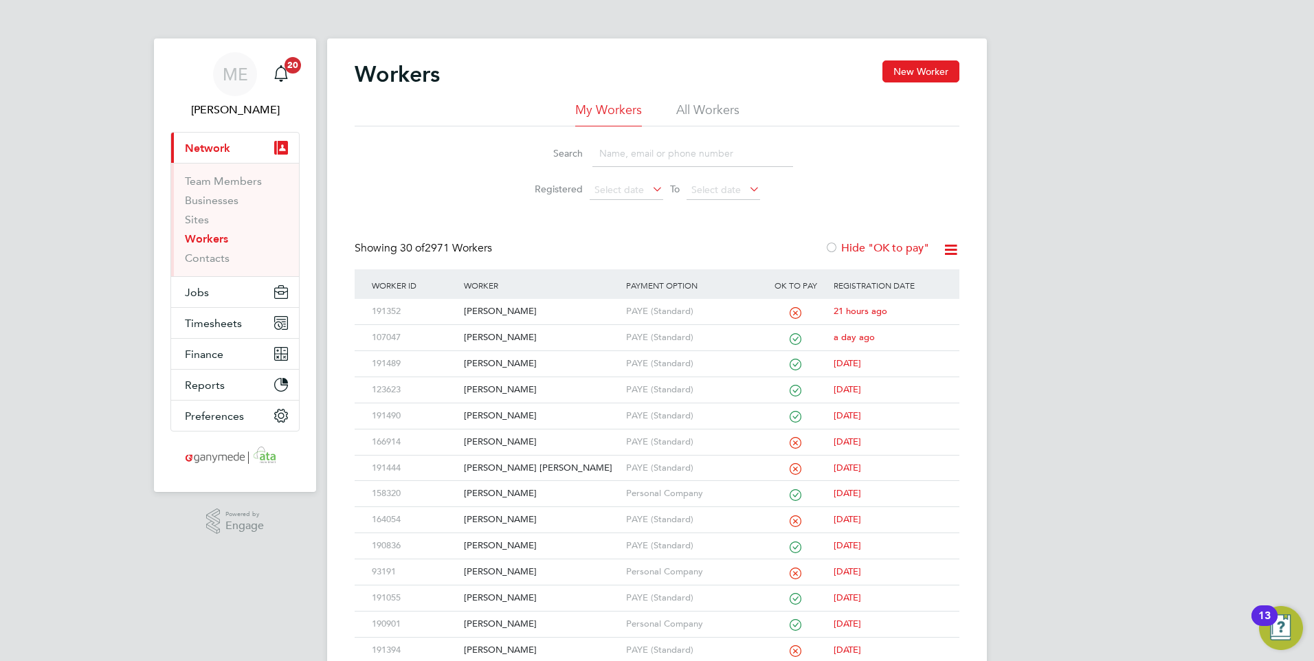
click at [632, 150] on input at bounding box center [692, 153] width 201 height 27
type input "joe"
click at [543, 308] on div "Joe Harper" at bounding box center [540, 311] width 161 height 25
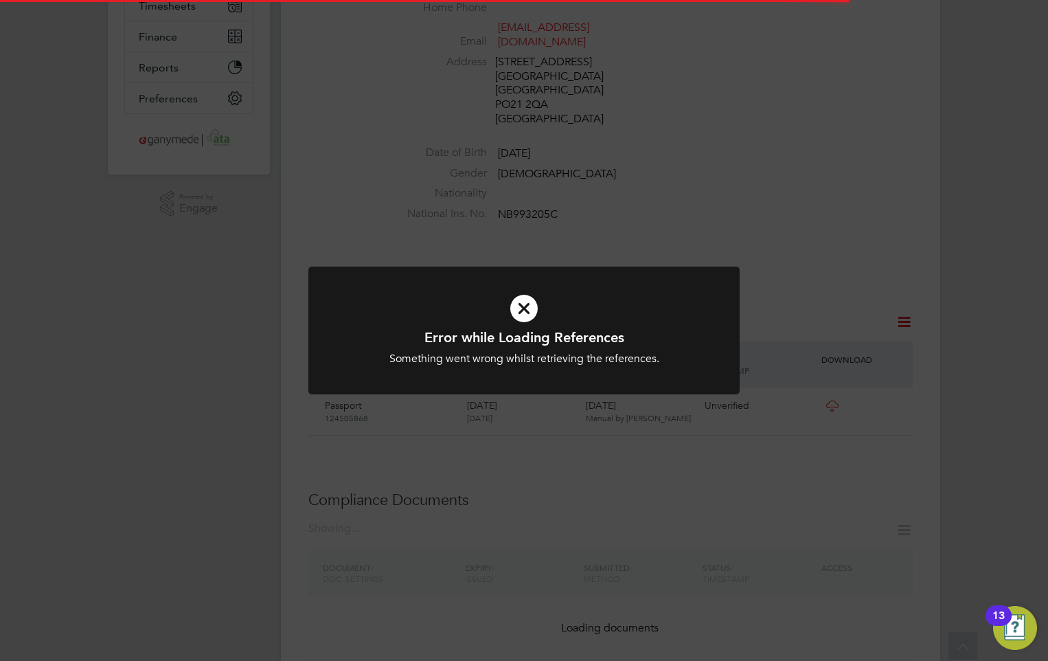
scroll to position [343, 0]
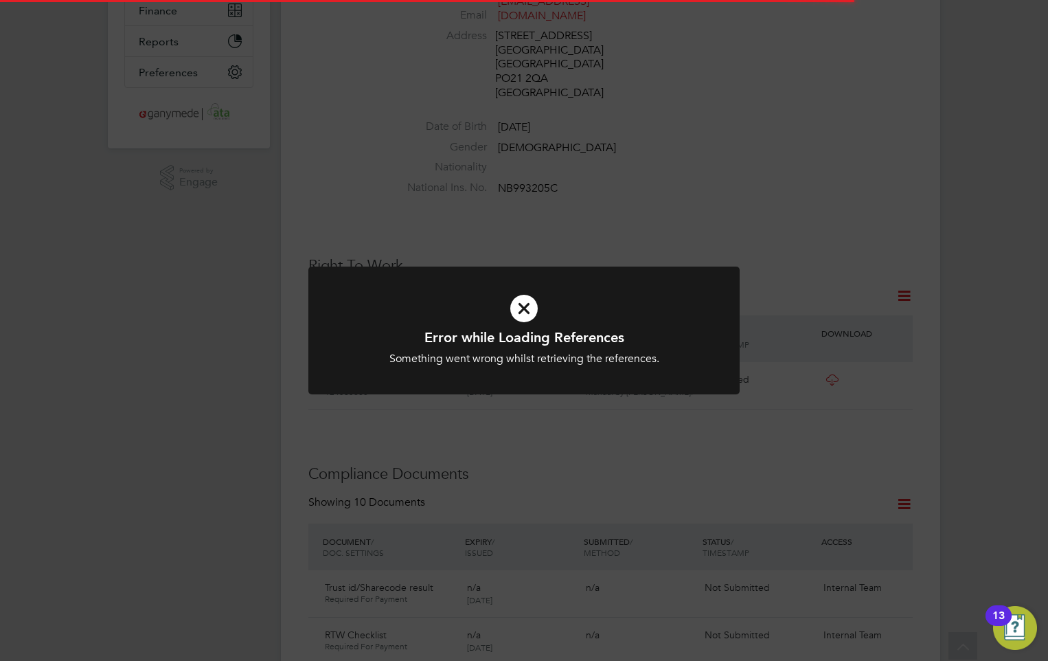
click at [508, 294] on icon at bounding box center [524, 309] width 357 height 54
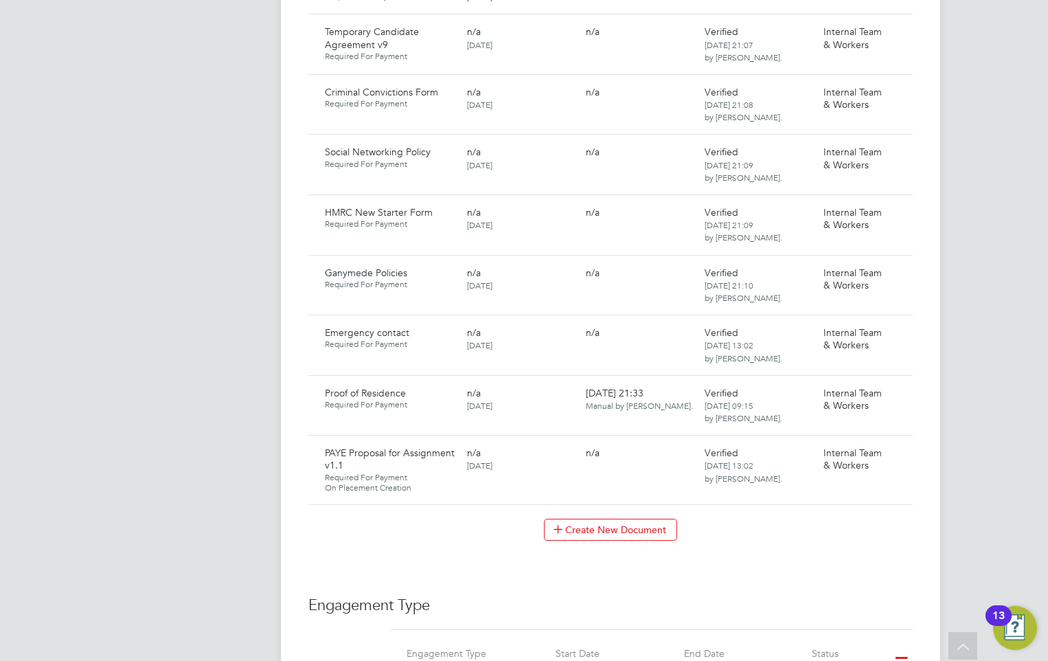
scroll to position [1030, 0]
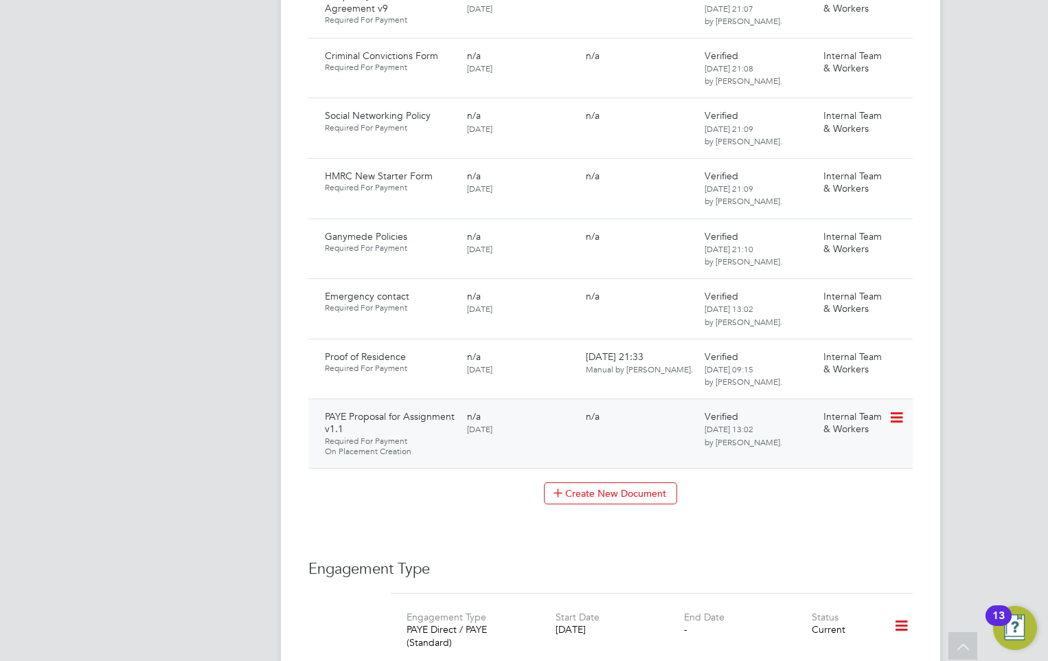
click at [899, 426] on icon at bounding box center [896, 417] width 14 height 16
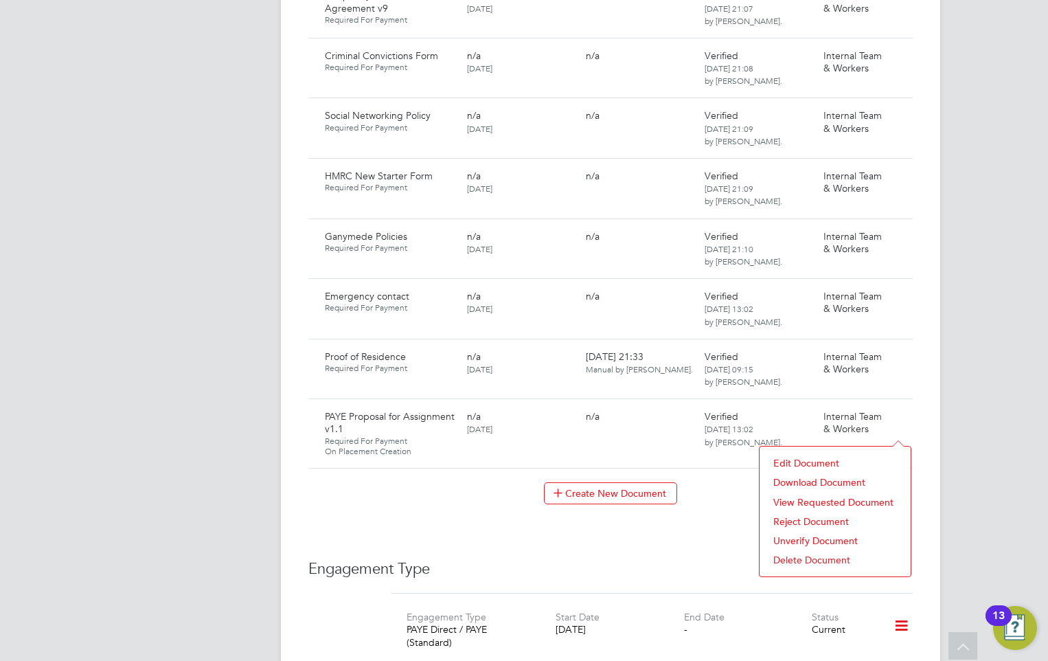
click at [805, 557] on li "Delete Document" at bounding box center [835, 559] width 137 height 19
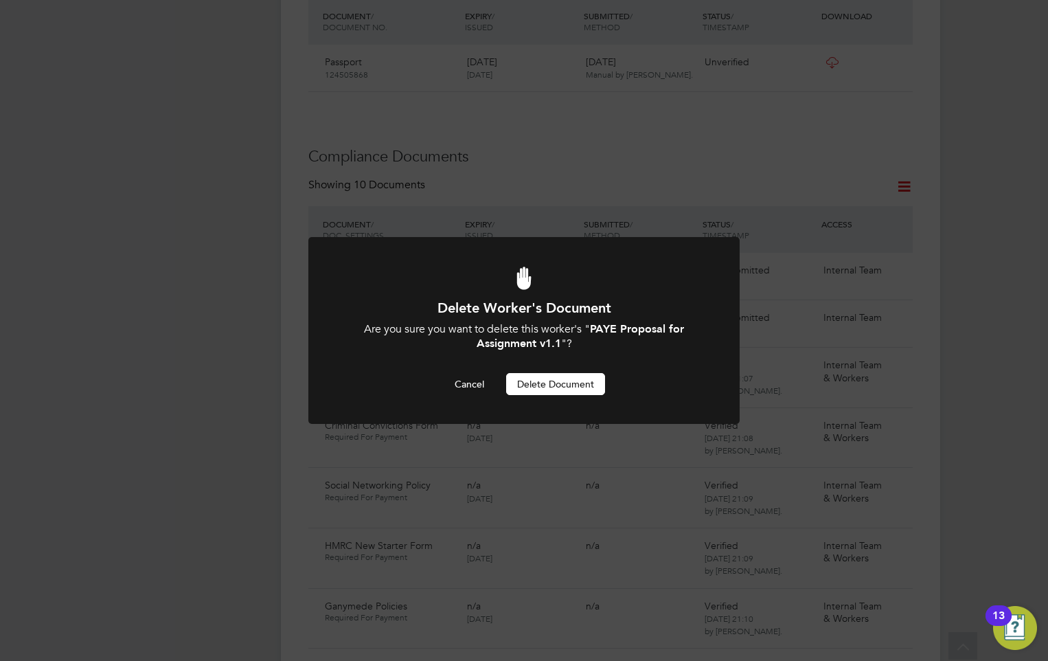
click at [559, 381] on button "Delete Document" at bounding box center [555, 384] width 99 height 22
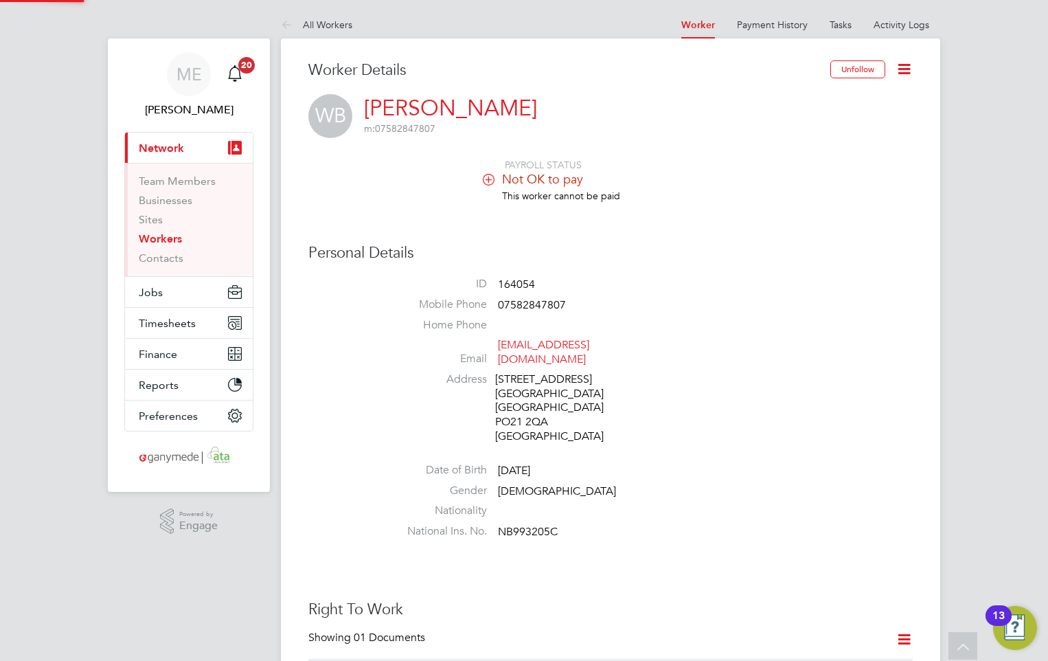
scroll to position [661, 0]
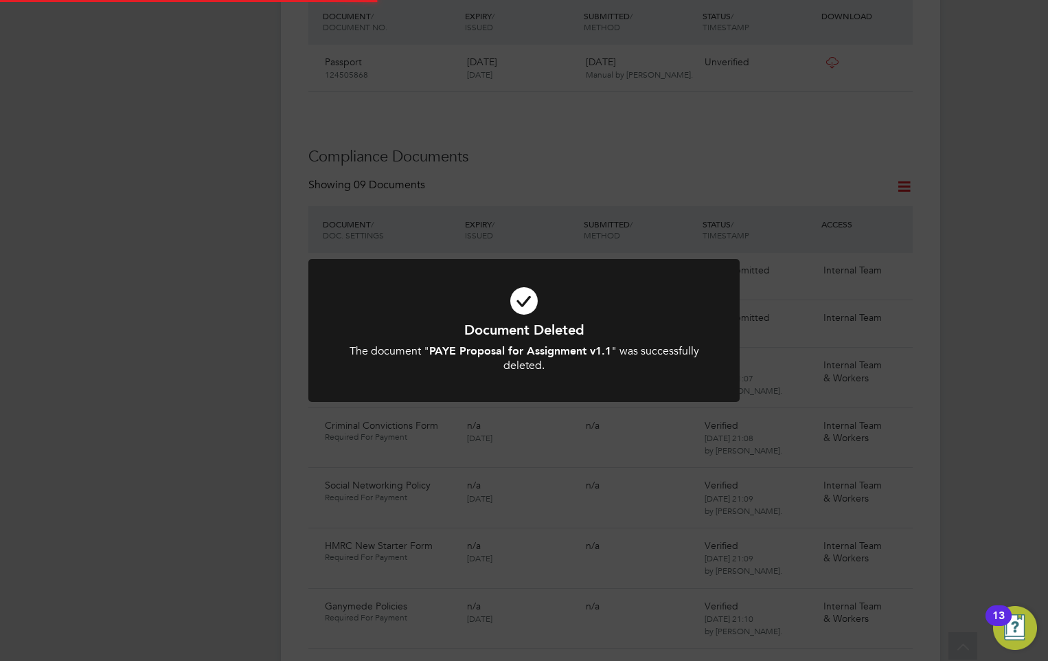
click at [498, 282] on icon at bounding box center [524, 301] width 357 height 54
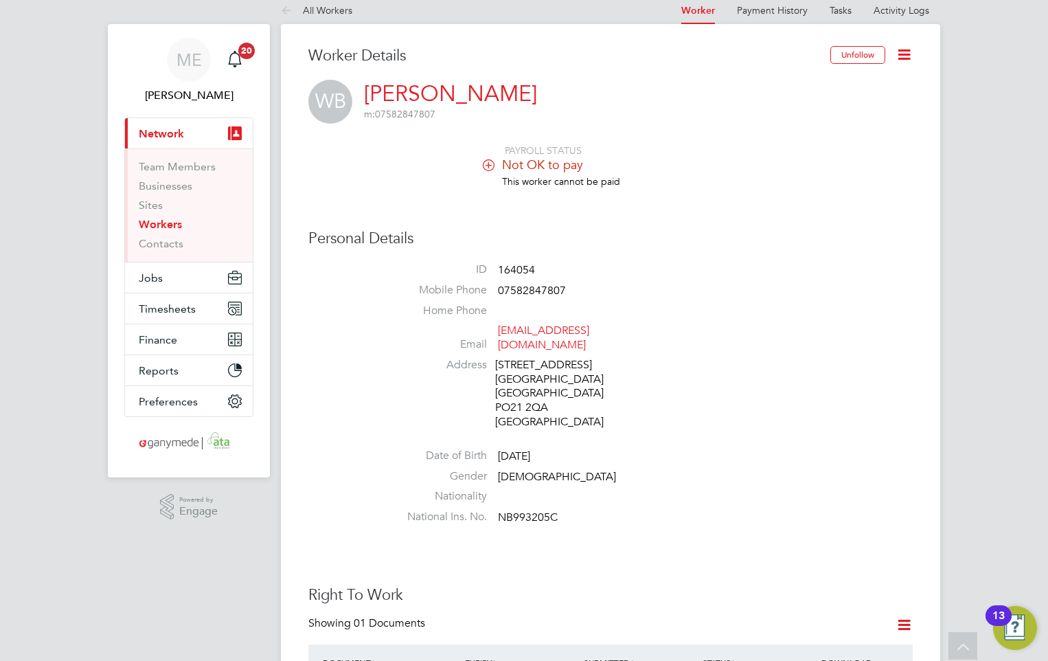
scroll to position [0, 0]
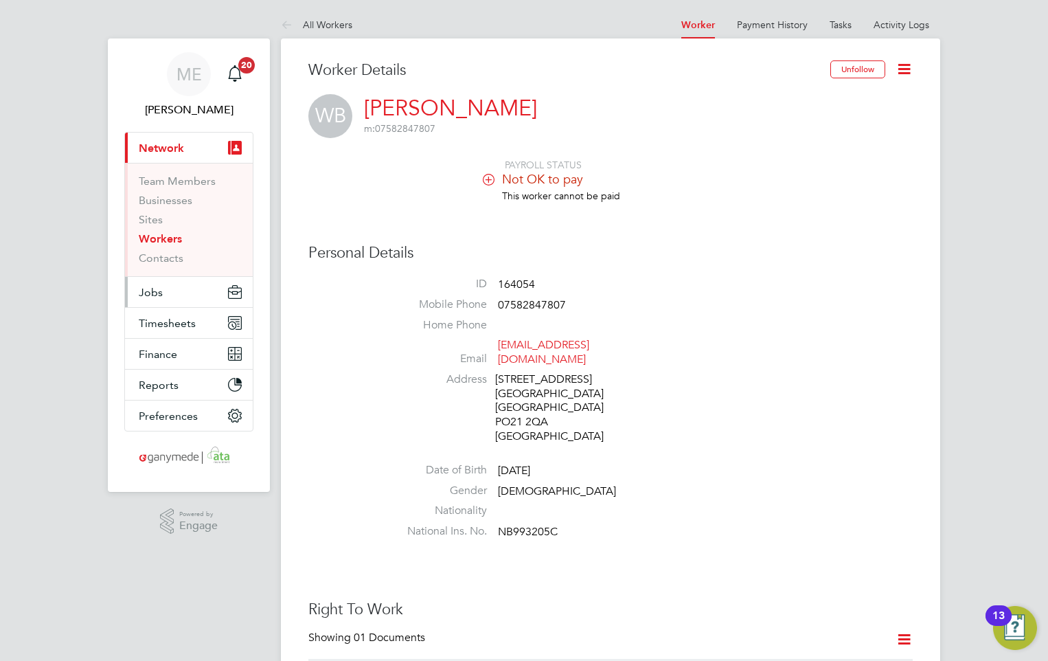
click at [164, 295] on button "Jobs" at bounding box center [189, 292] width 128 height 30
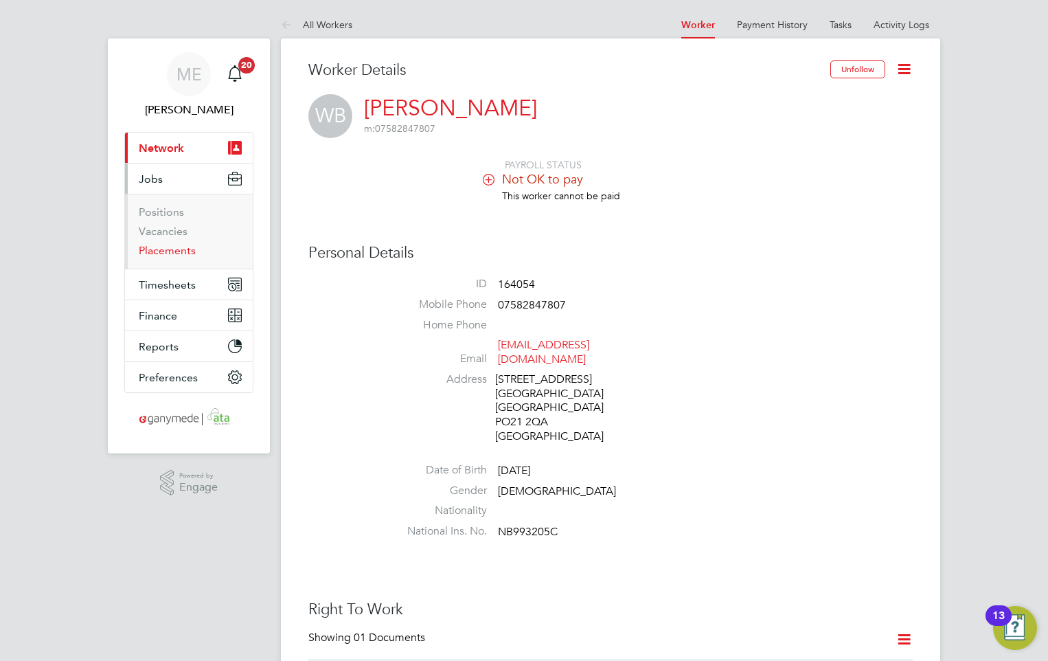
click at [161, 247] on link "Placements" at bounding box center [167, 250] width 57 height 13
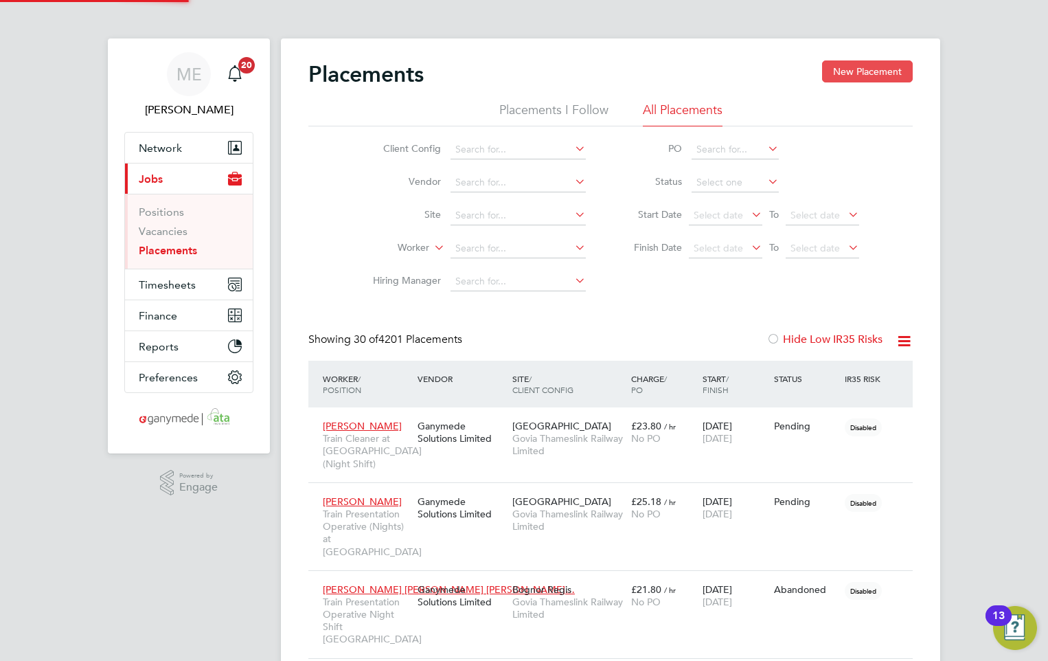
click at [855, 67] on button "New Placement" at bounding box center [867, 71] width 91 height 22
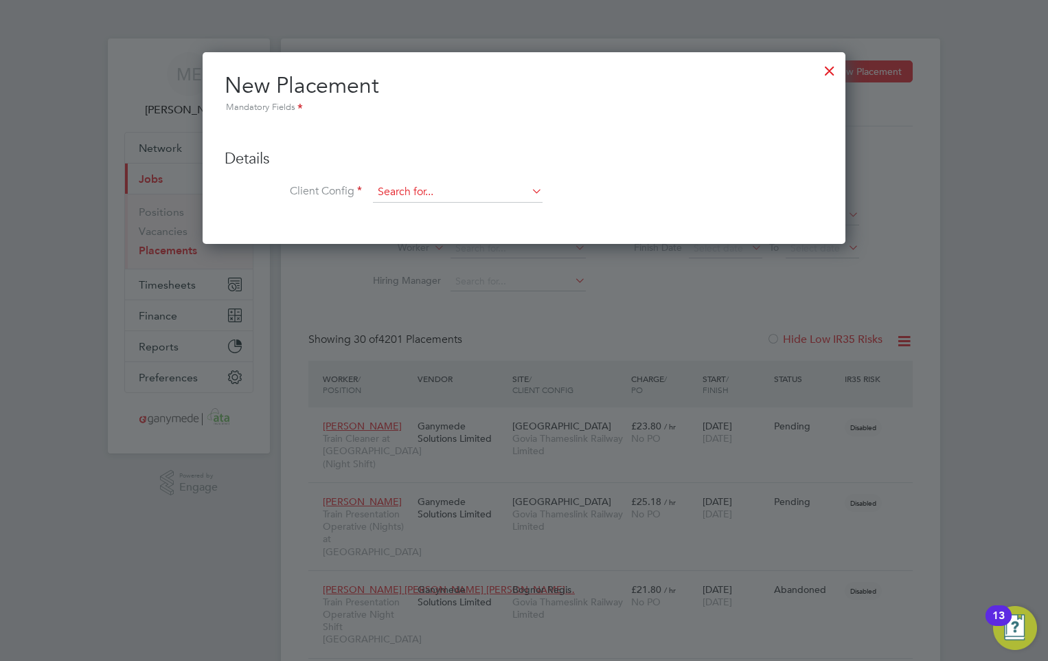
click at [398, 189] on input at bounding box center [458, 192] width 170 height 21
click at [411, 205] on li "Govi a Thameslink Railway Limited" at bounding box center [457, 212] width 171 height 19
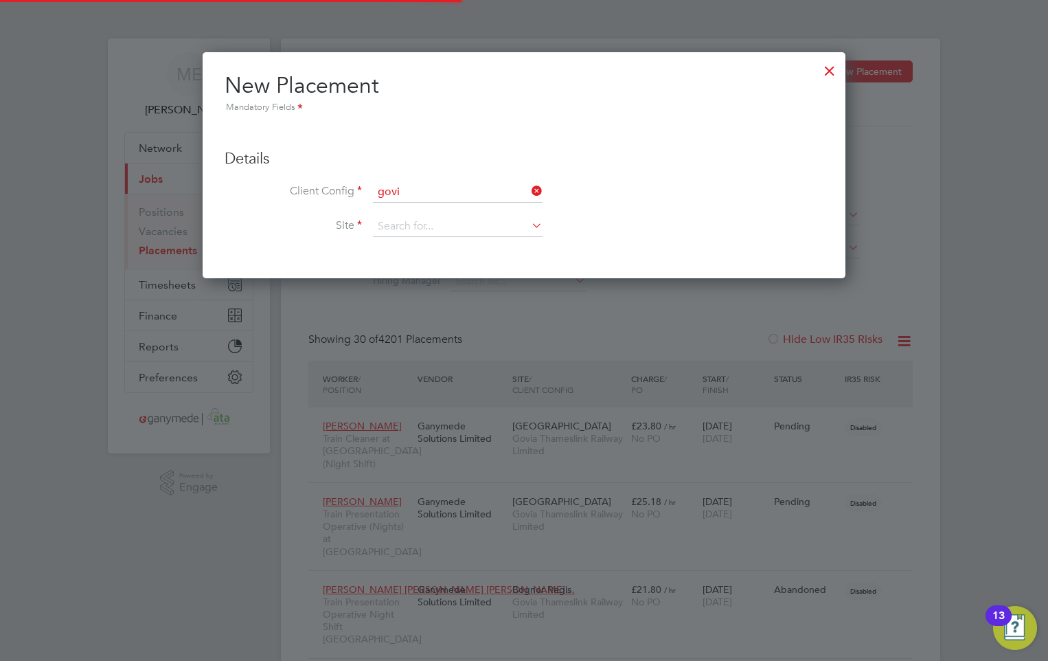
type input "Govia Thameslink Railway Limited"
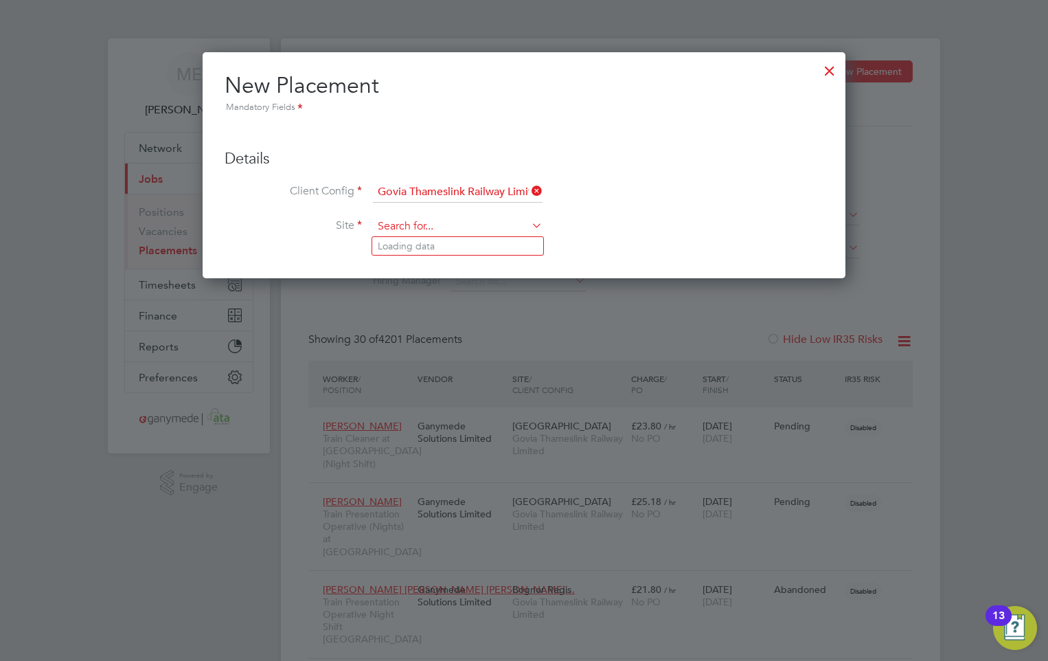
click at [415, 230] on input at bounding box center [458, 226] width 170 height 21
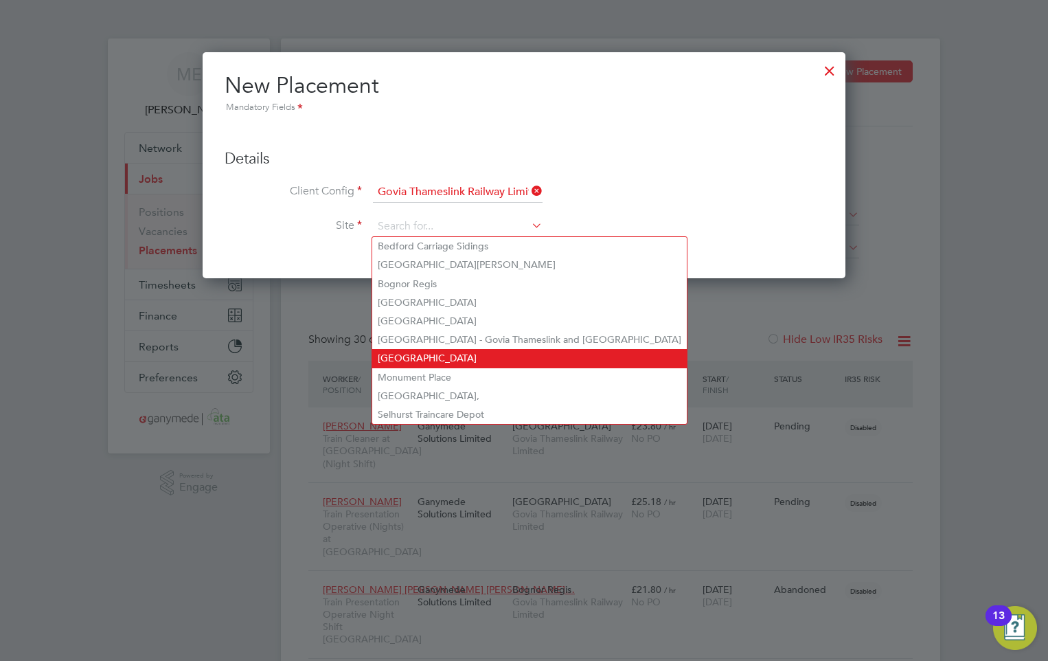
click at [408, 349] on li "Littlehampton" at bounding box center [529, 358] width 315 height 19
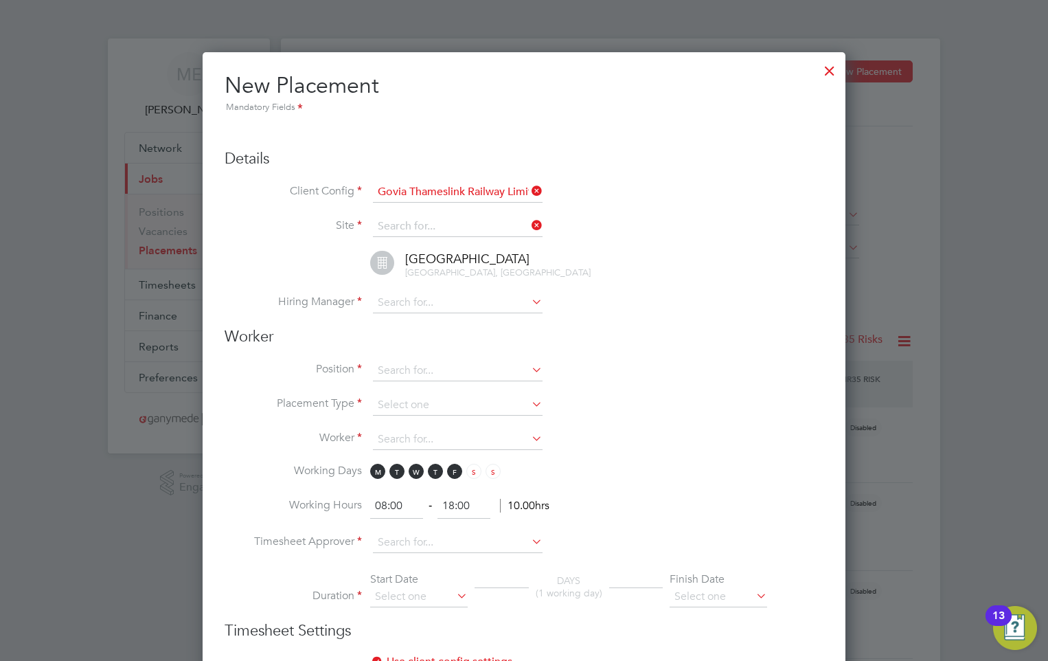
type input "Littlehampton"
click at [396, 301] on input at bounding box center [458, 303] width 170 height 21
click at [410, 320] on li "Jam es Canty" at bounding box center [457, 322] width 171 height 19
type input "James Canty"
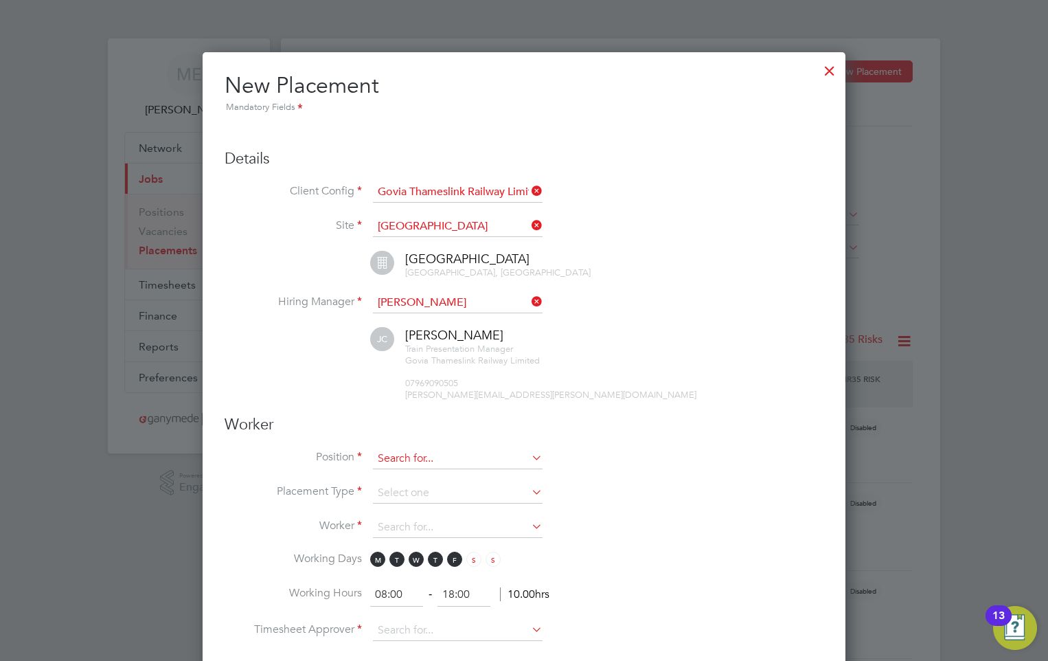
click at [409, 453] on input at bounding box center [458, 459] width 170 height 21
type input "t"
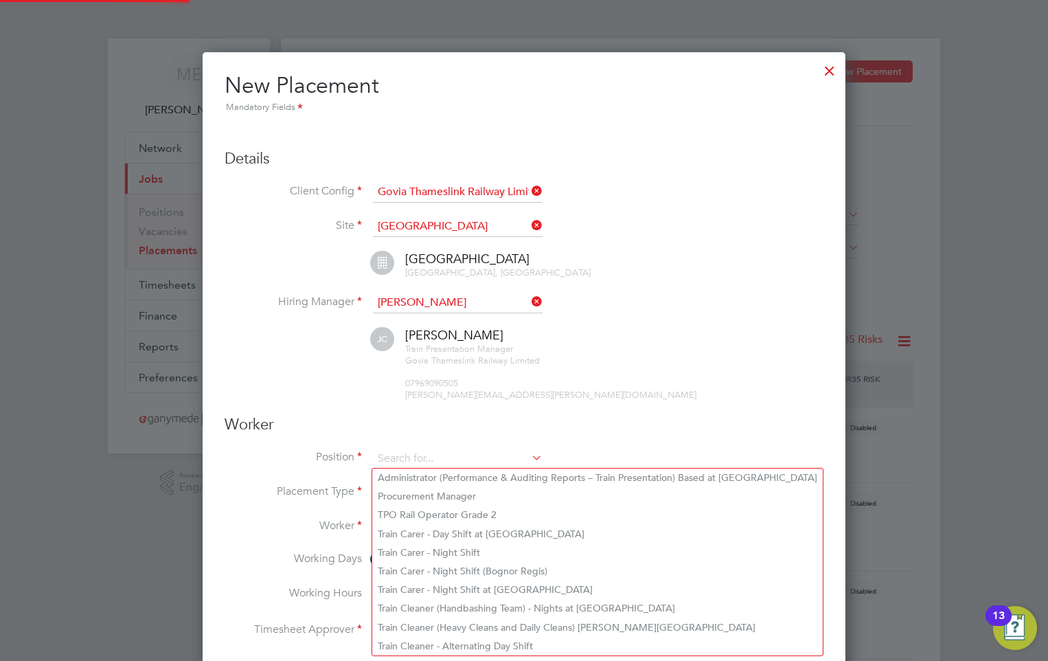
type input "t"
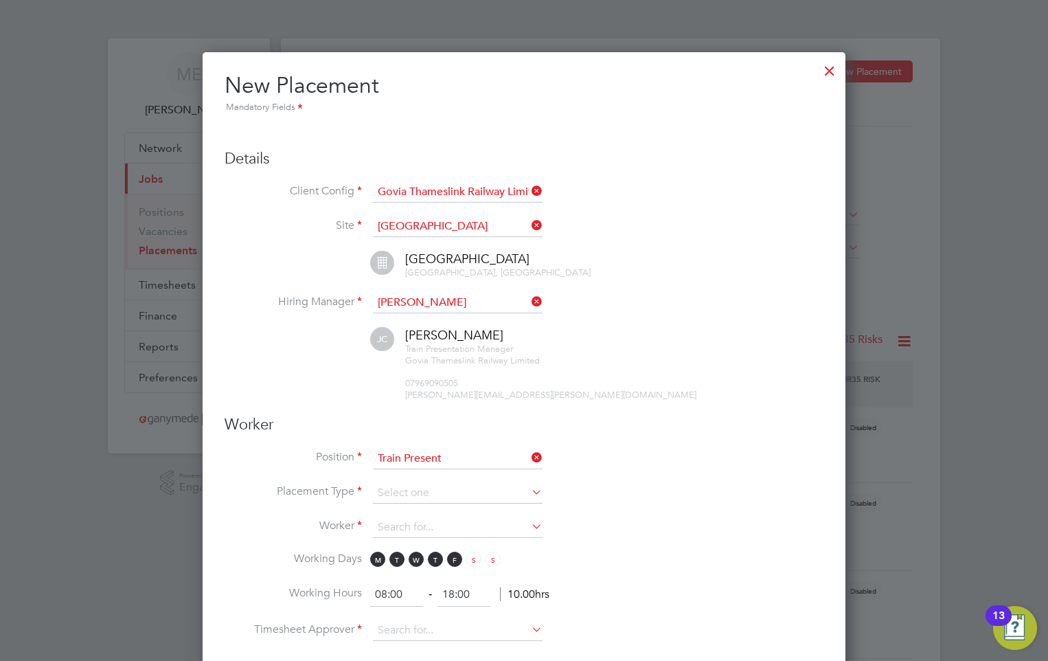
click at [455, 638] on li "Train Present ation Operative Night Shift" at bounding box center [597, 646] width 450 height 19
type input "Train Presentation Operative Night Shift"
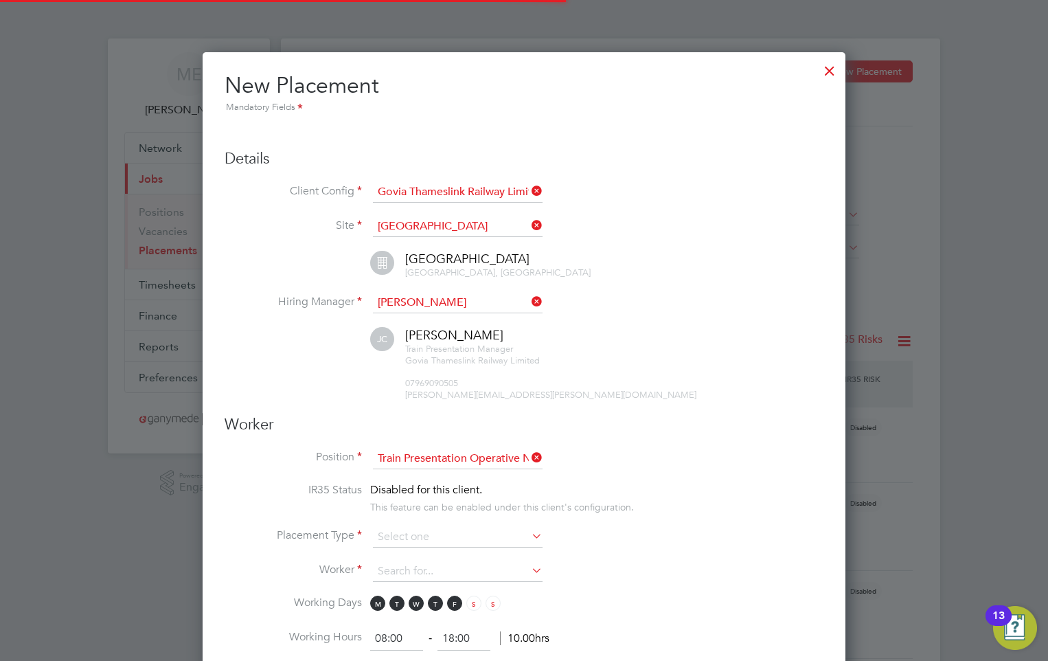
scroll to position [41, 72]
click at [424, 544] on input at bounding box center [458, 537] width 170 height 21
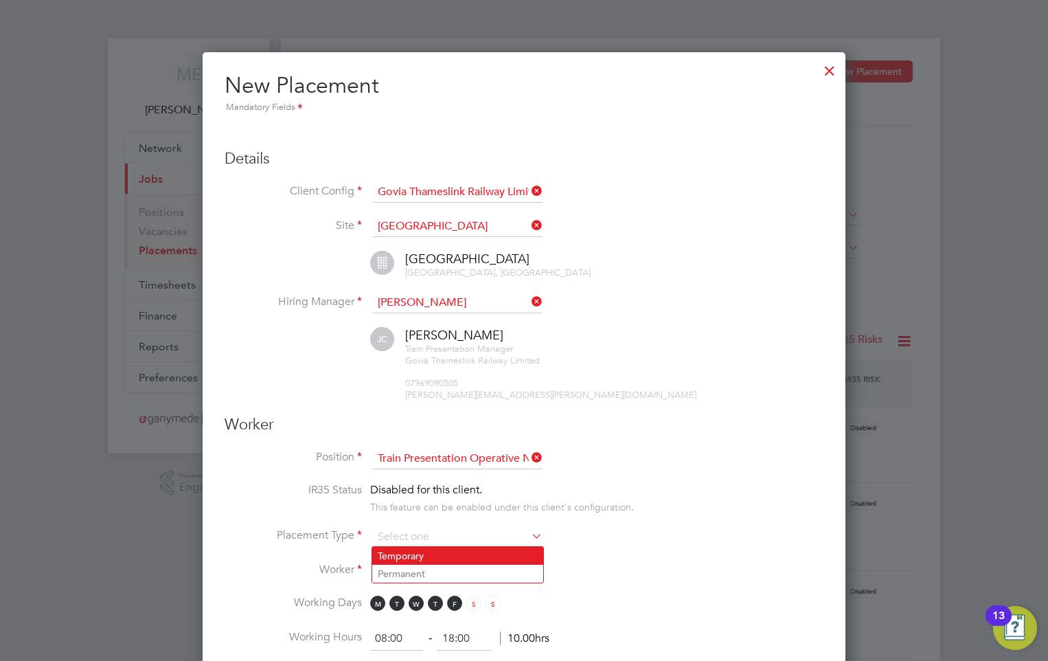
click at [414, 550] on li "Temporary" at bounding box center [457, 556] width 171 height 18
type input "Temporary"
click at [409, 569] on input at bounding box center [458, 571] width 170 height 21
click at [410, 594] on li "Wendy Jane Brockman (164054)" at bounding box center [477, 590] width 211 height 19
type input "Wendy Jane Brockman (164054)"
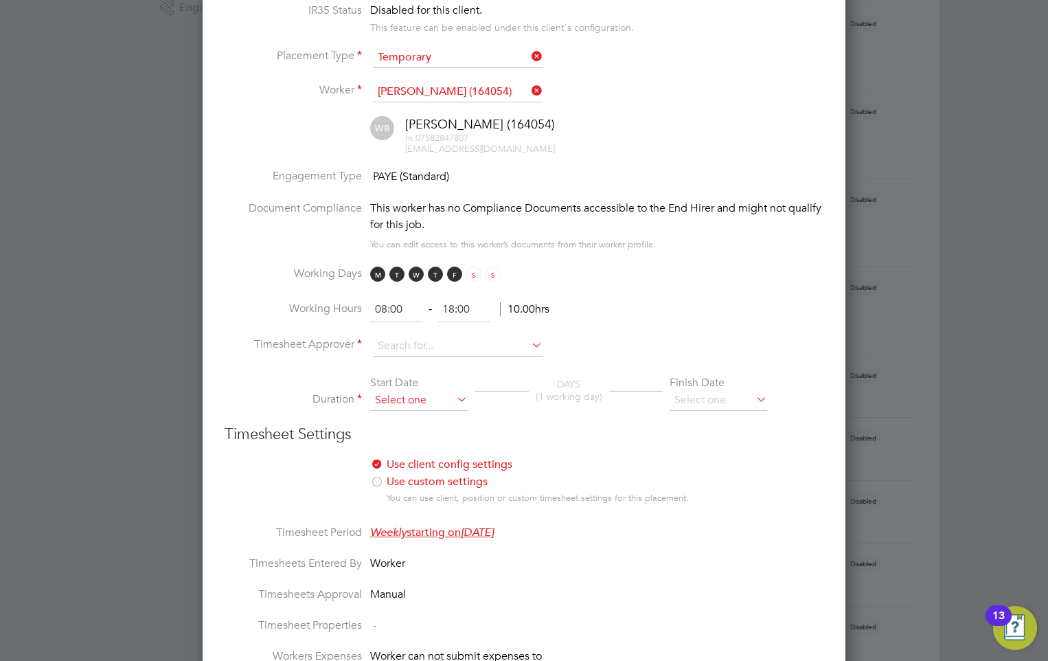
scroll to position [481, 0]
click at [374, 338] on input at bounding box center [458, 345] width 170 height 21
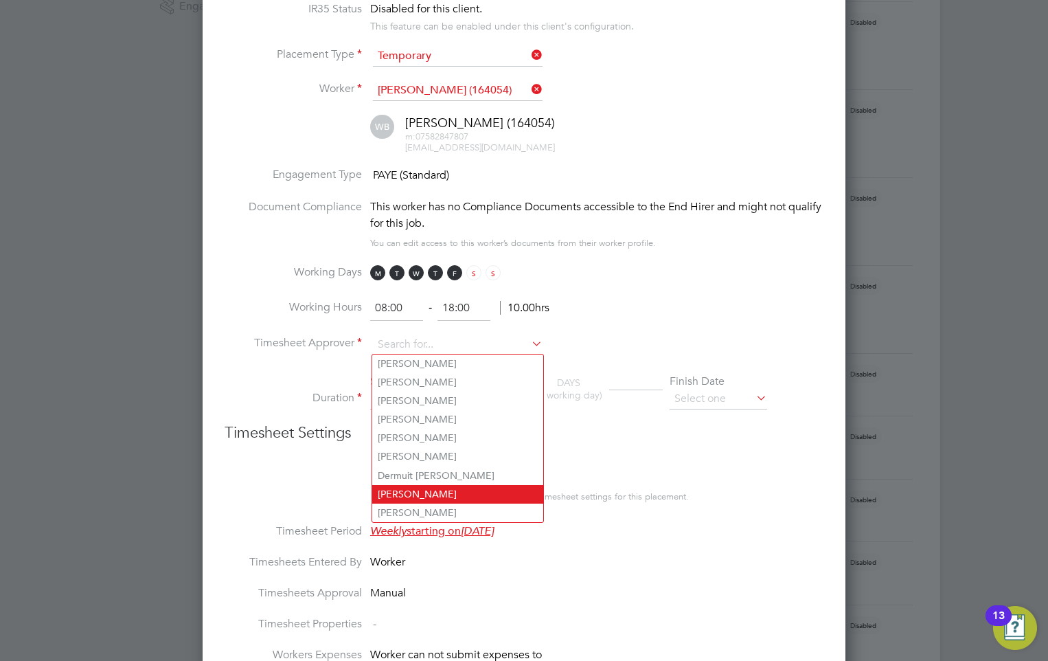
click at [395, 488] on li "James Canty" at bounding box center [457, 494] width 171 height 19
type input "James Canty"
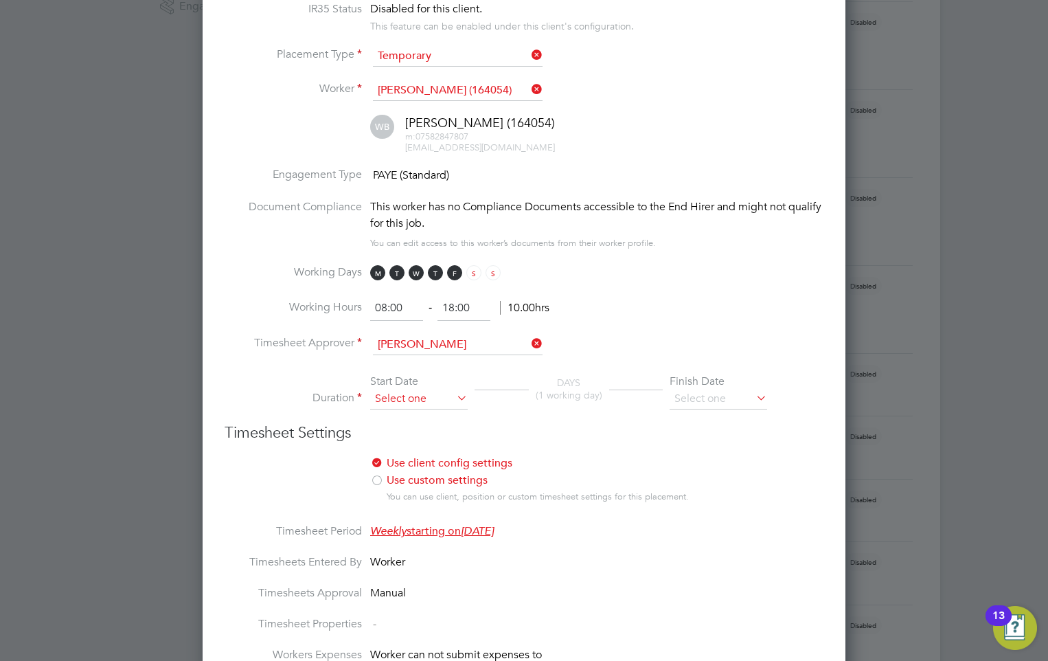
click at [410, 396] on input at bounding box center [419, 399] width 98 height 21
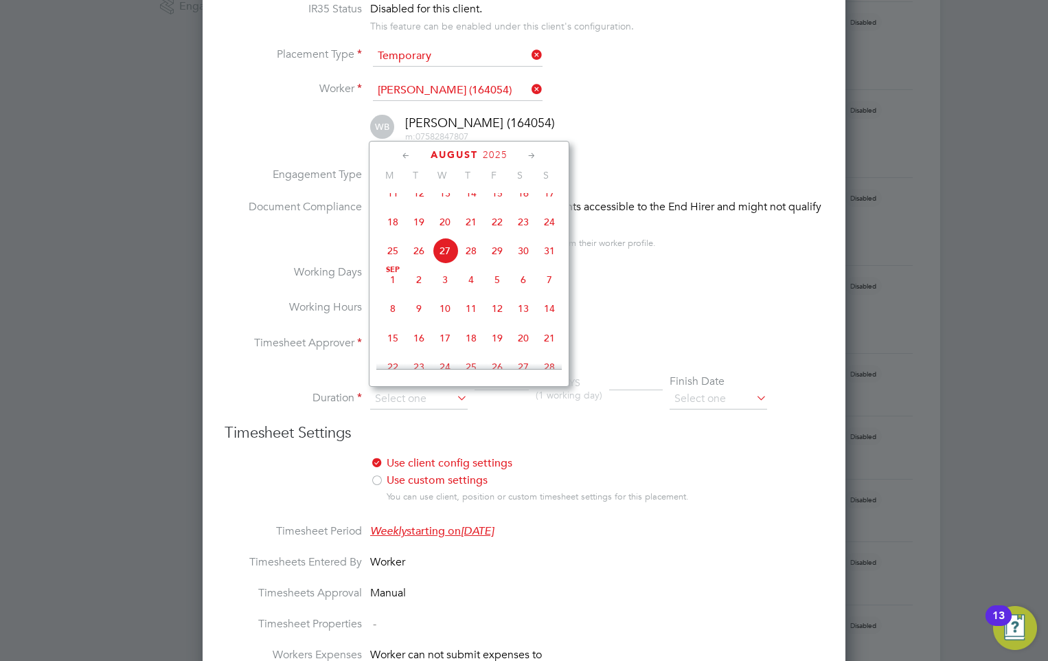
click at [396, 318] on span "8" at bounding box center [393, 308] width 26 height 26
type input "08 Sep 2025"
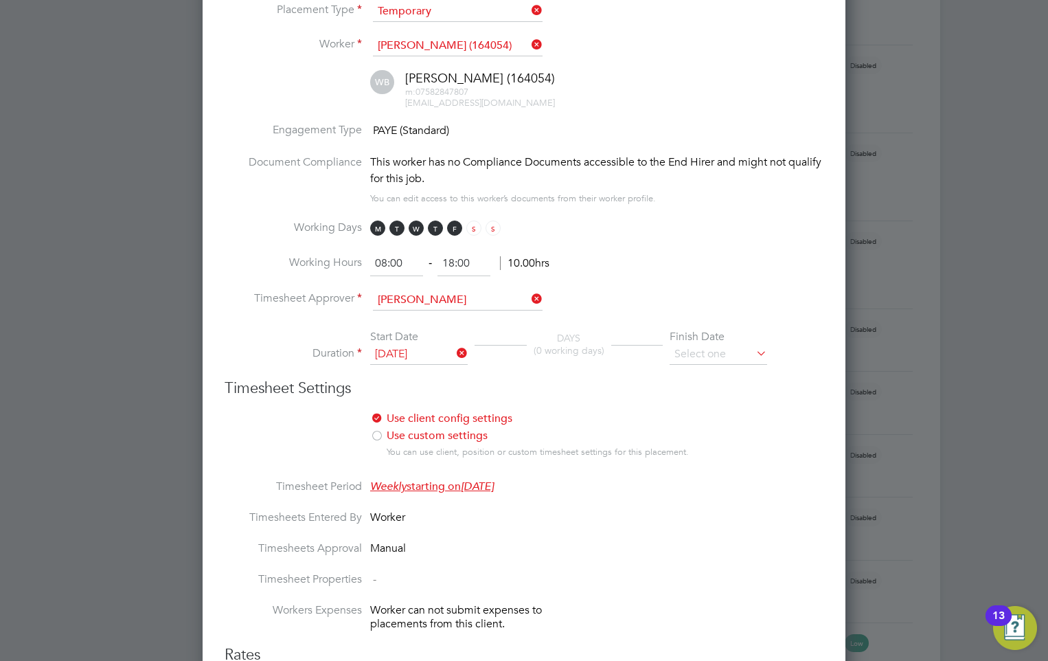
scroll to position [550, 0]
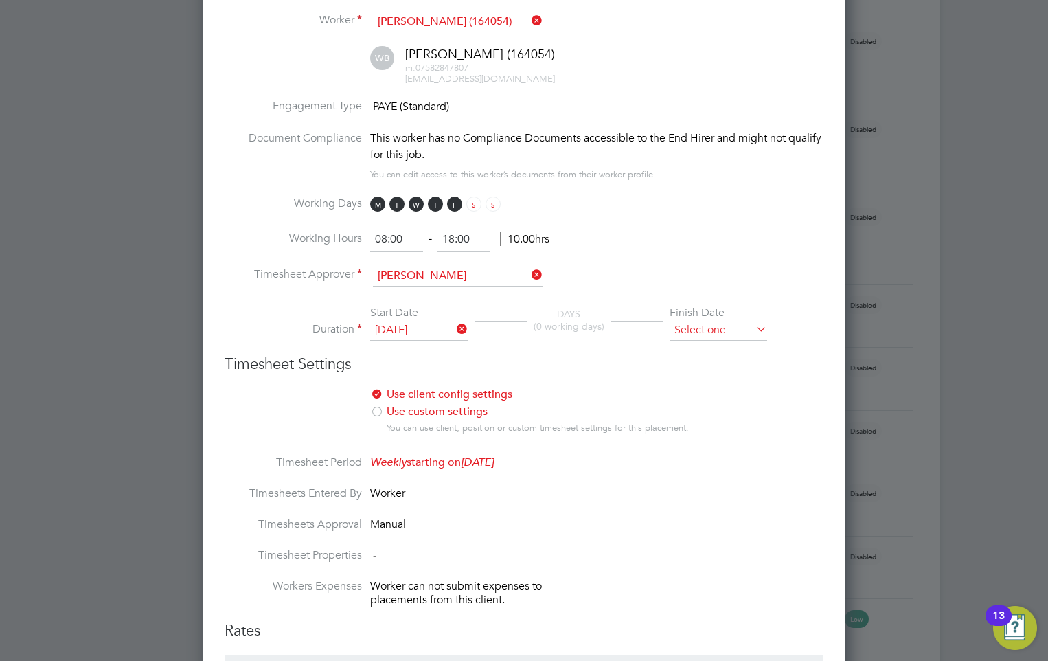
click at [714, 326] on input at bounding box center [719, 330] width 98 height 21
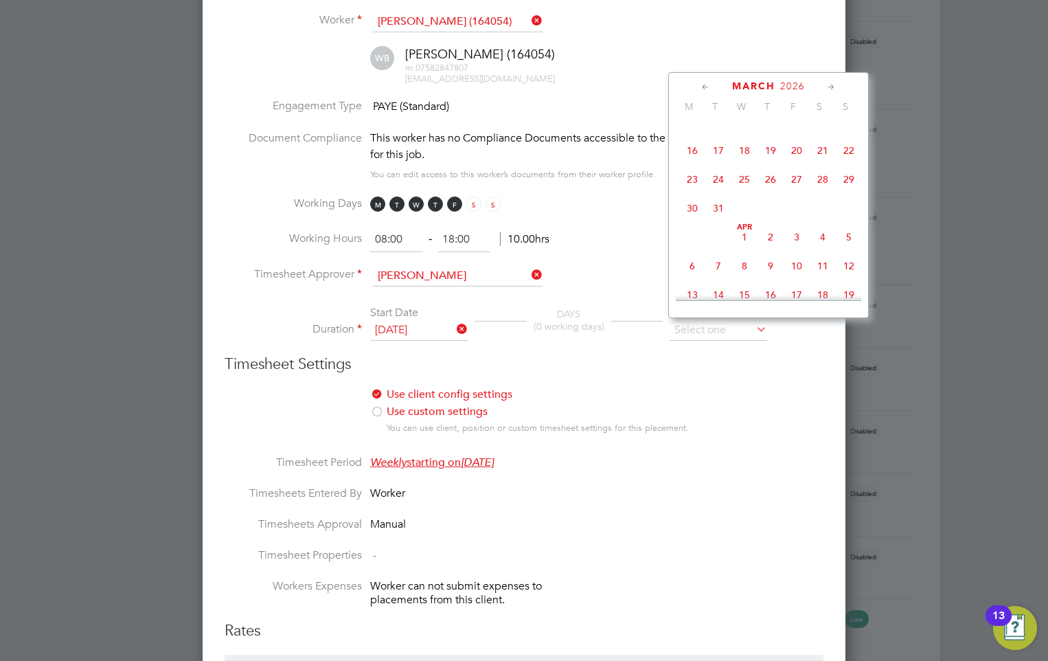
scroll to position [1339, 0]
click at [822, 174] on span "7" at bounding box center [823, 161] width 26 height 26
type input "07 Mar 2026"
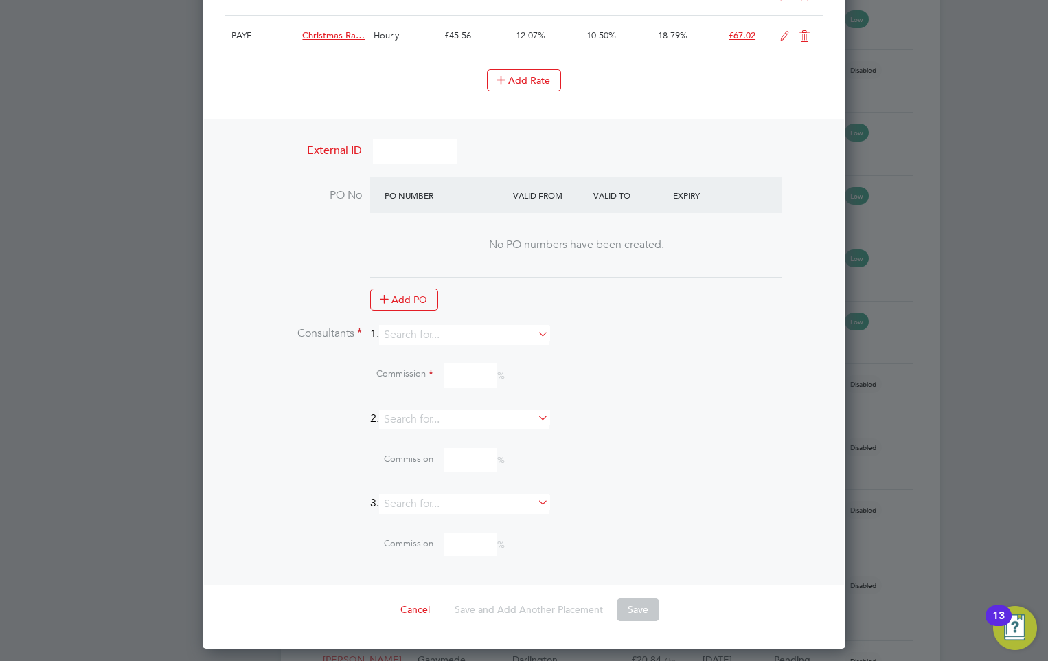
scroll to position [1511, 0]
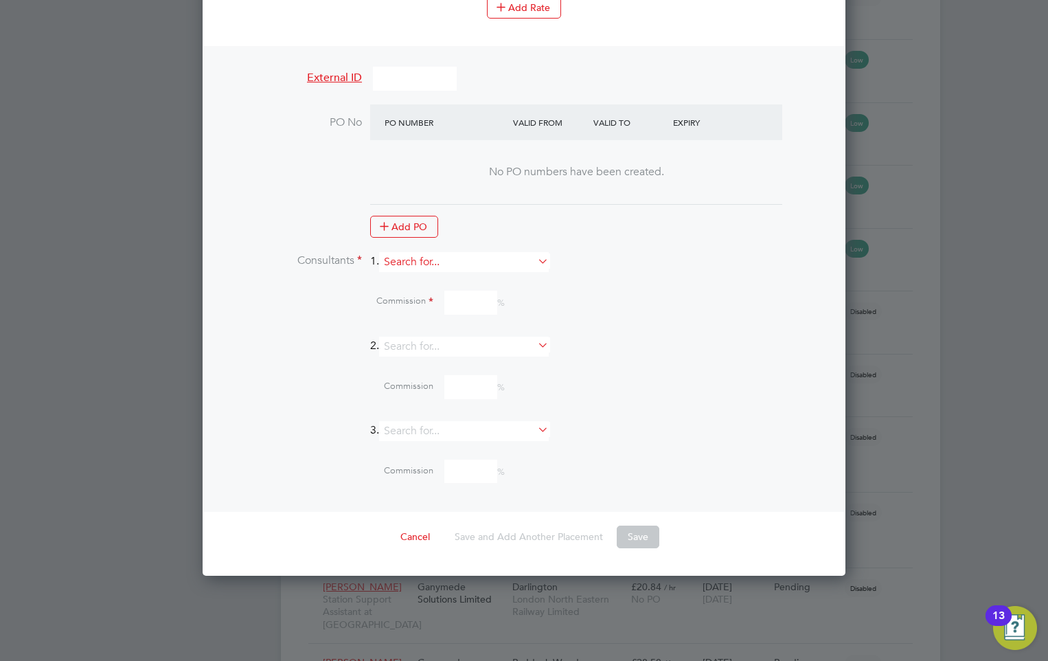
click at [477, 266] on input at bounding box center [464, 262] width 170 height 20
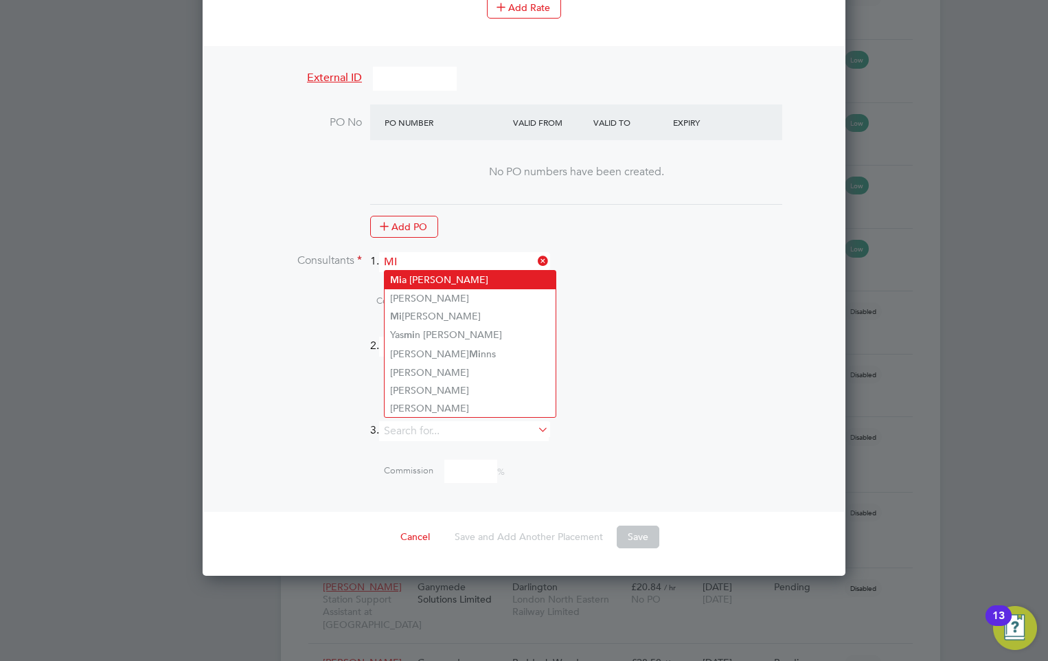
click at [439, 279] on li "Mi a Eckersley" at bounding box center [470, 280] width 171 height 19
type input "[PERSON_NAME]"
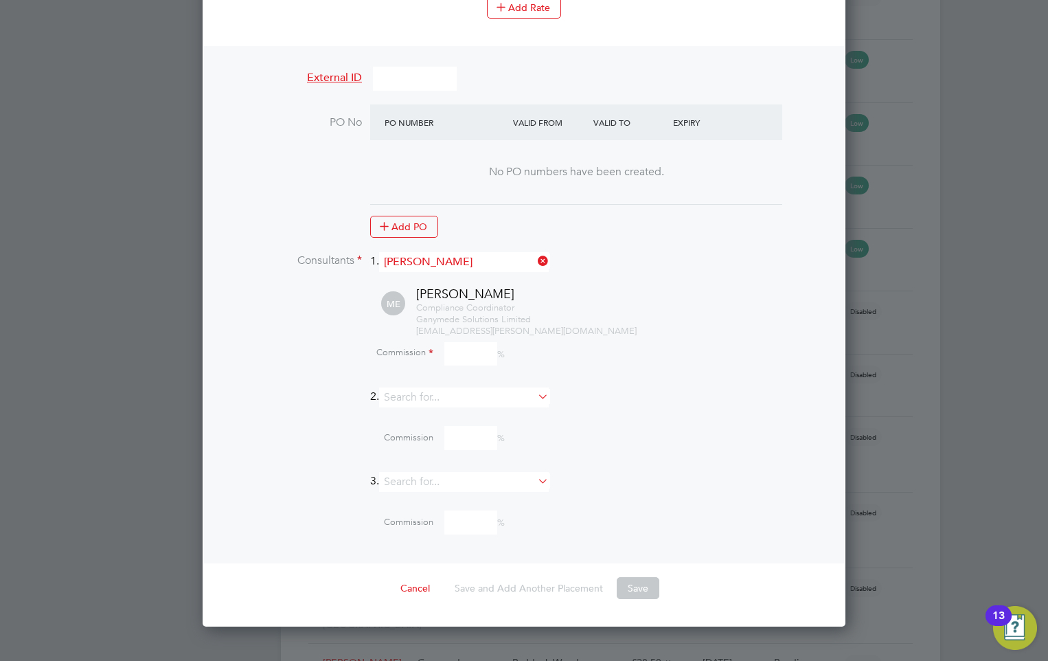
click at [451, 346] on input at bounding box center [470, 354] width 53 height 24
type input "0"
click at [648, 584] on button "Save" at bounding box center [638, 588] width 43 height 22
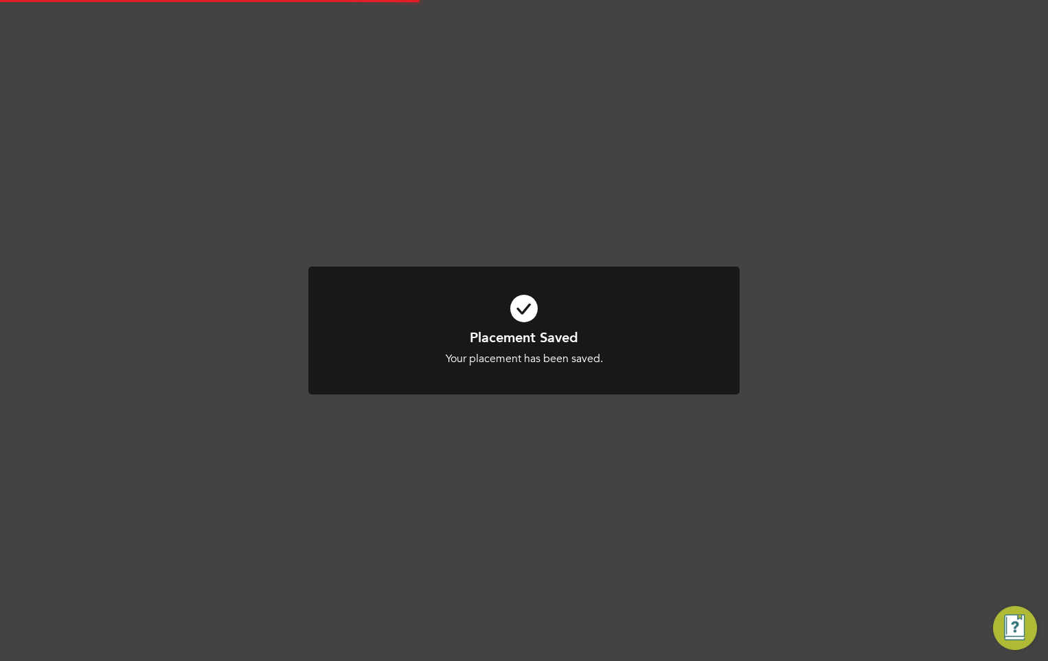
scroll to position [7, 7]
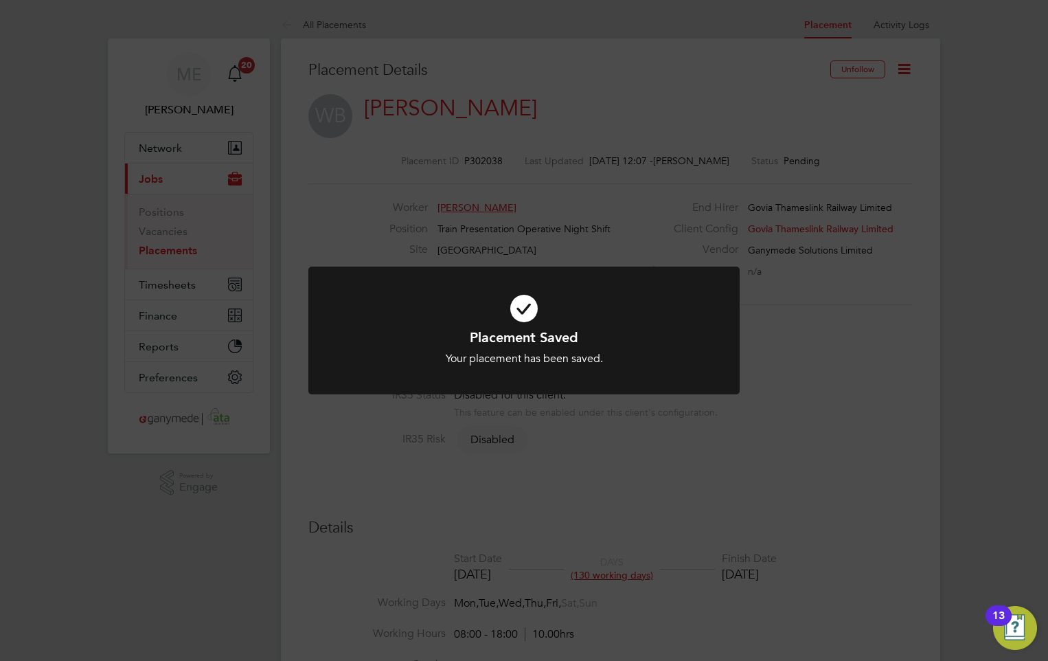
click at [606, 451] on div "Placement Saved Your placement has been saved. Cancel Okay" at bounding box center [524, 330] width 1048 height 661
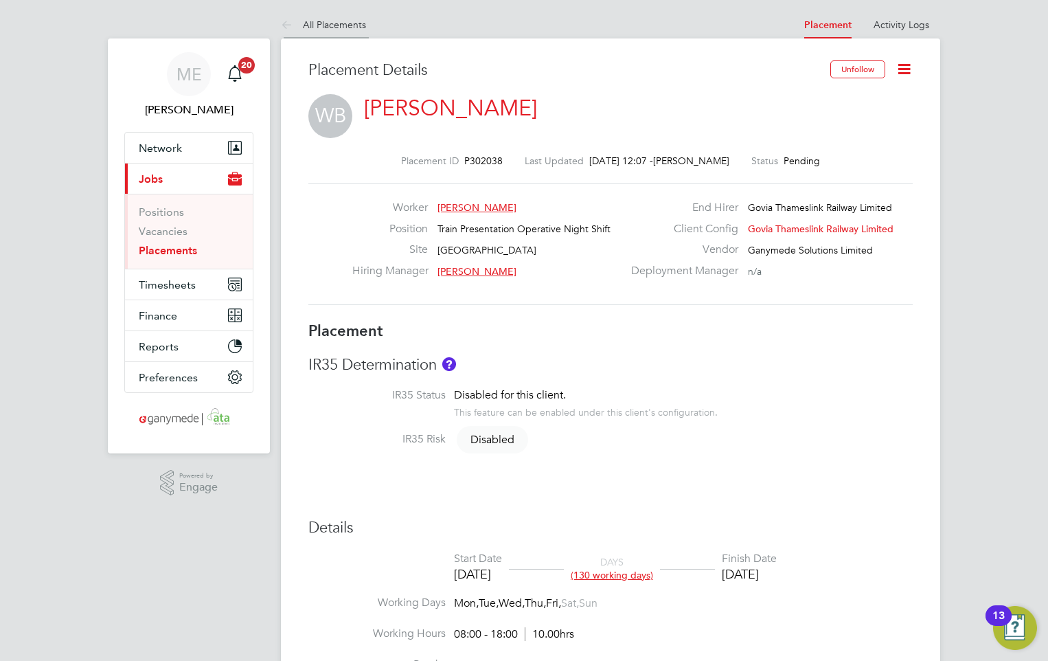
click at [284, 27] on icon at bounding box center [289, 25] width 17 height 17
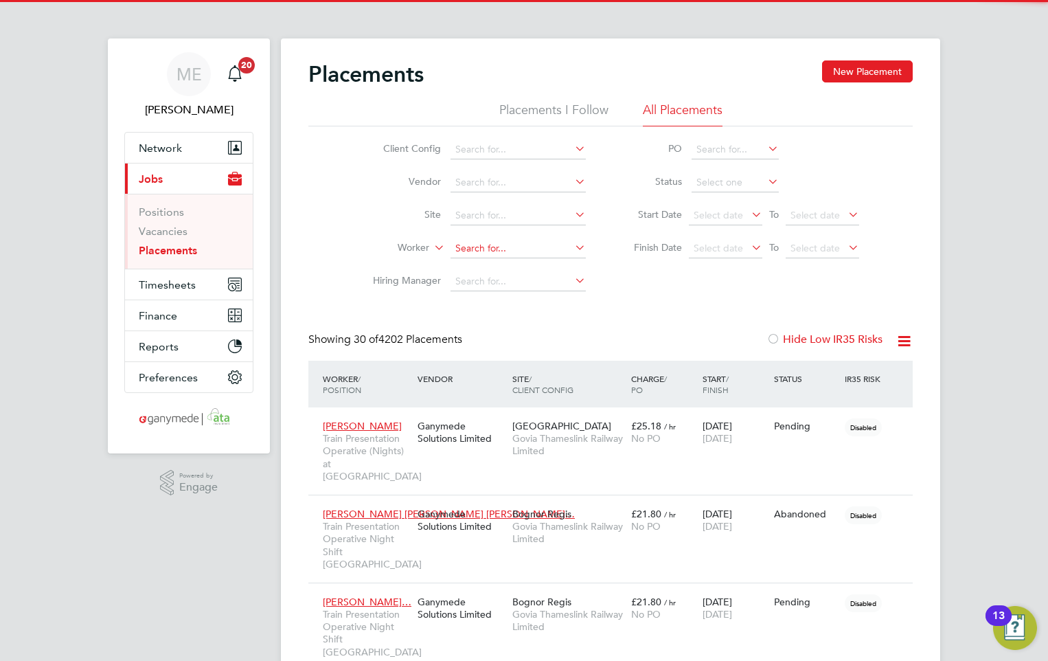
click at [486, 247] on input at bounding box center [518, 248] width 135 height 19
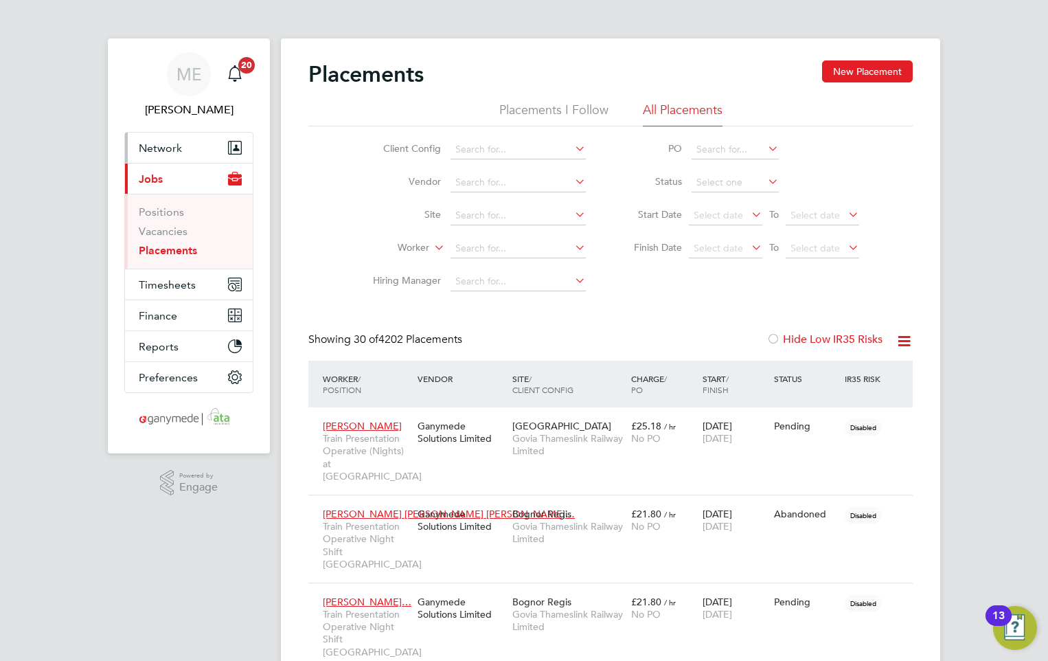
click at [167, 135] on button "Network" at bounding box center [189, 148] width 128 height 30
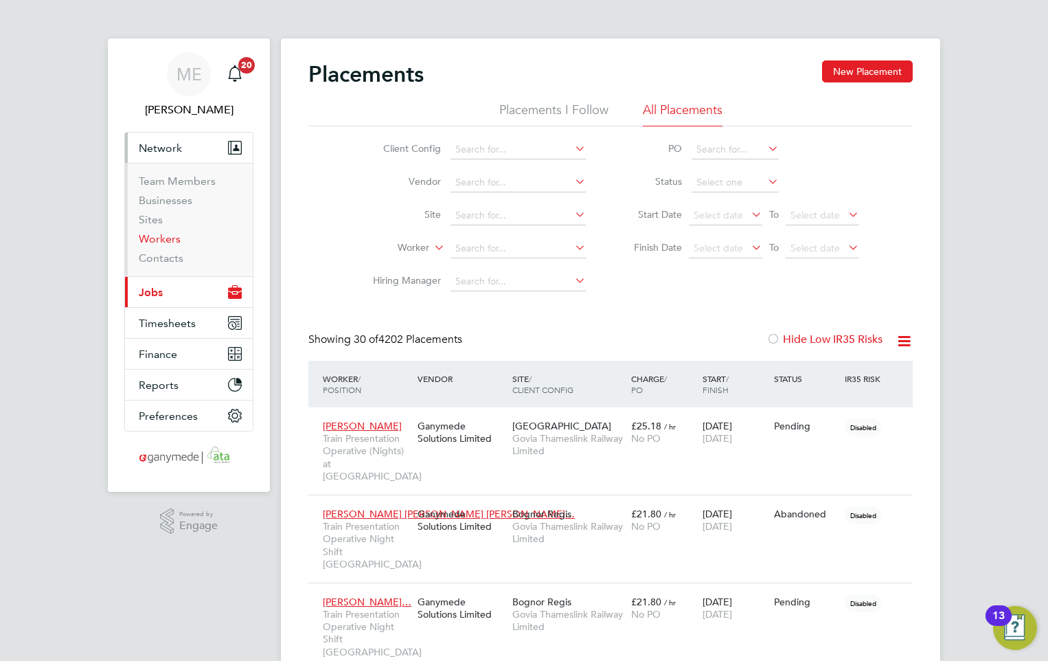
click at [168, 236] on link "Workers" at bounding box center [160, 238] width 42 height 13
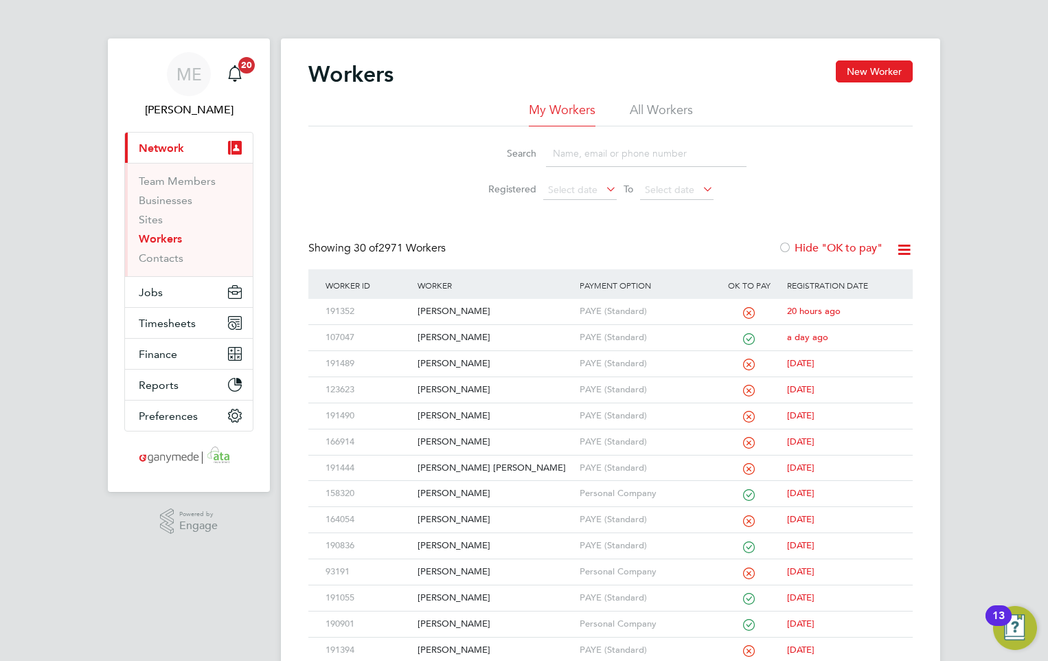
click at [586, 148] on input at bounding box center [646, 153] width 201 height 27
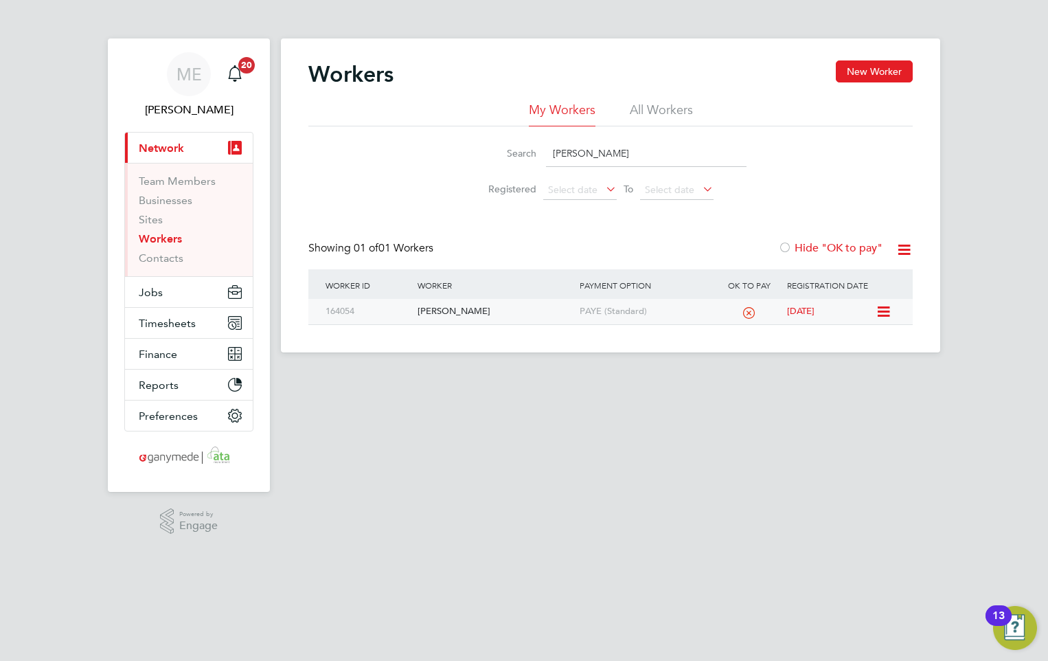
type input "WENDY"
click at [491, 311] on div "Wendy Jane Brockman" at bounding box center [494, 311] width 161 height 25
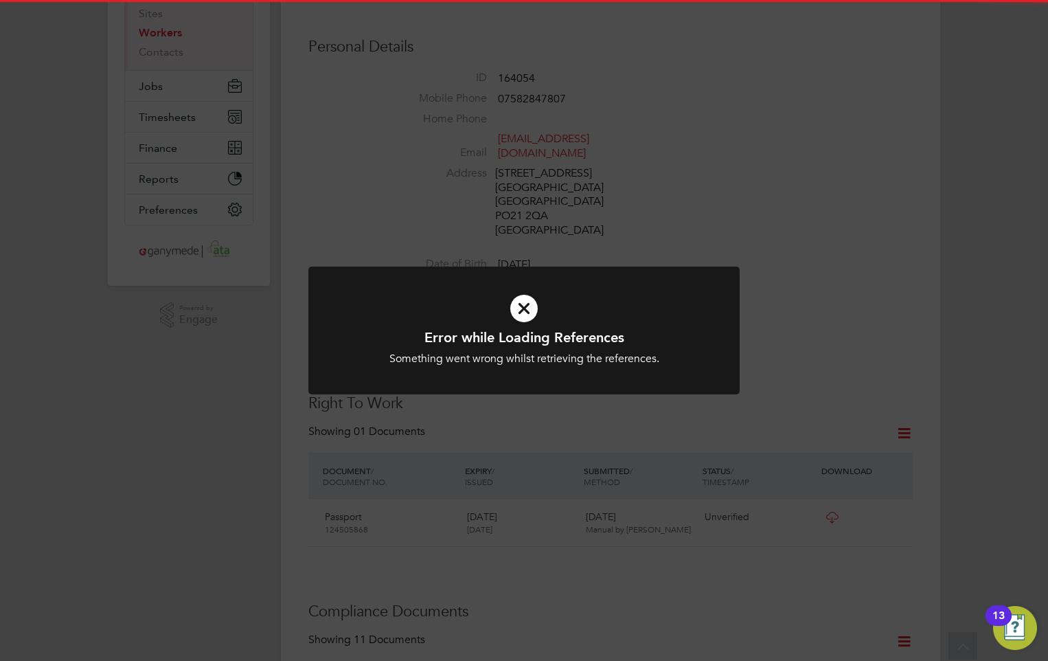
click at [542, 296] on icon at bounding box center [524, 309] width 357 height 54
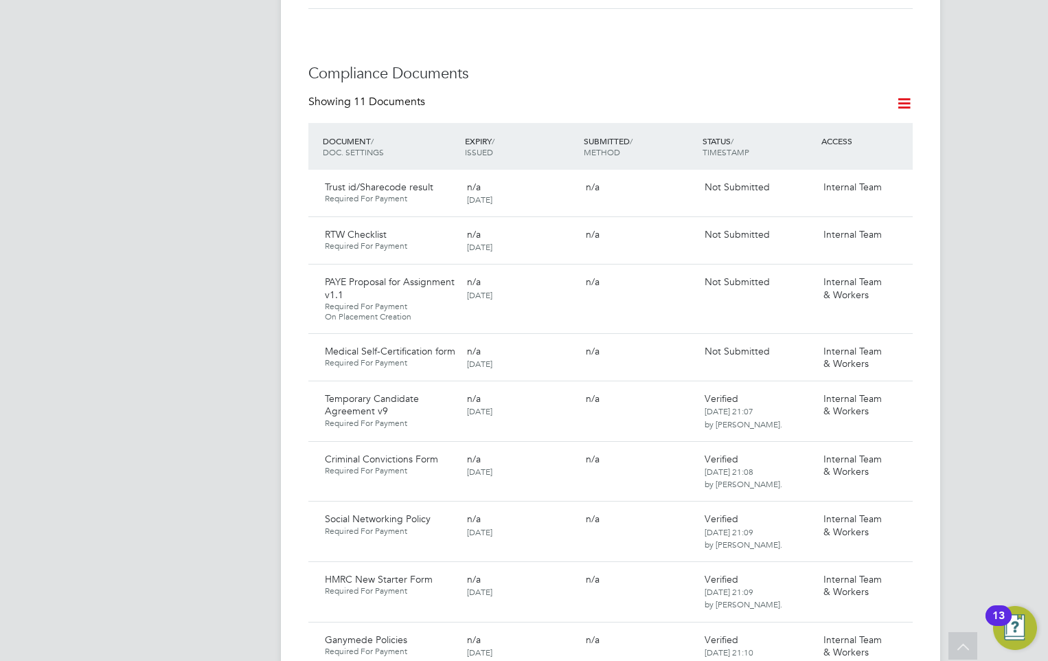
scroll to position [756, 0]
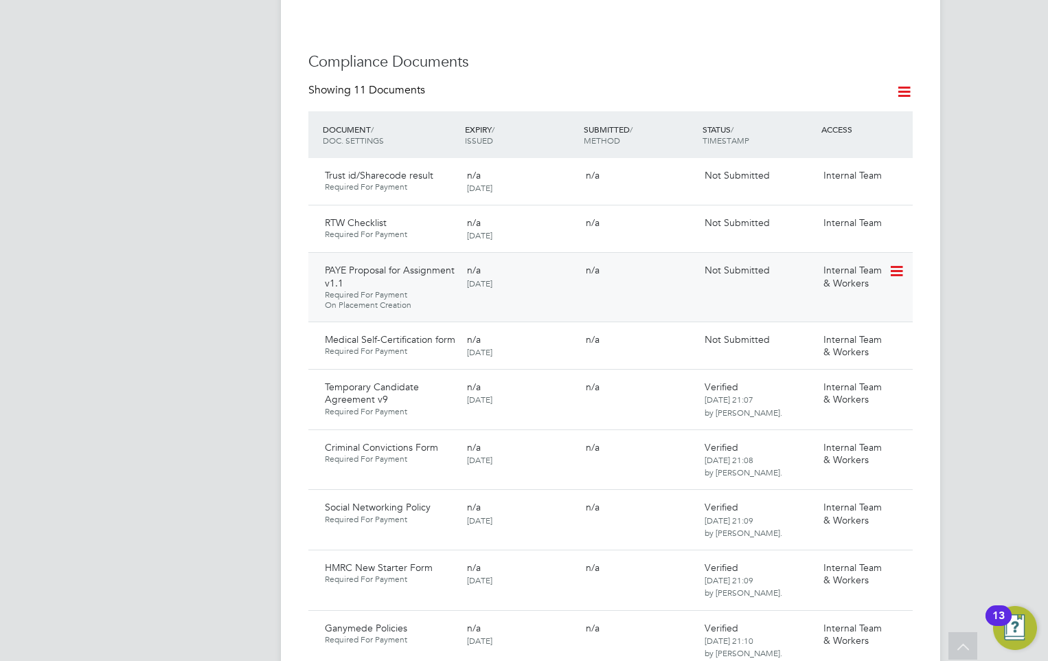
click at [903, 280] on icon at bounding box center [896, 271] width 14 height 16
click at [800, 352] on li "Request Document" at bounding box center [835, 355] width 137 height 19
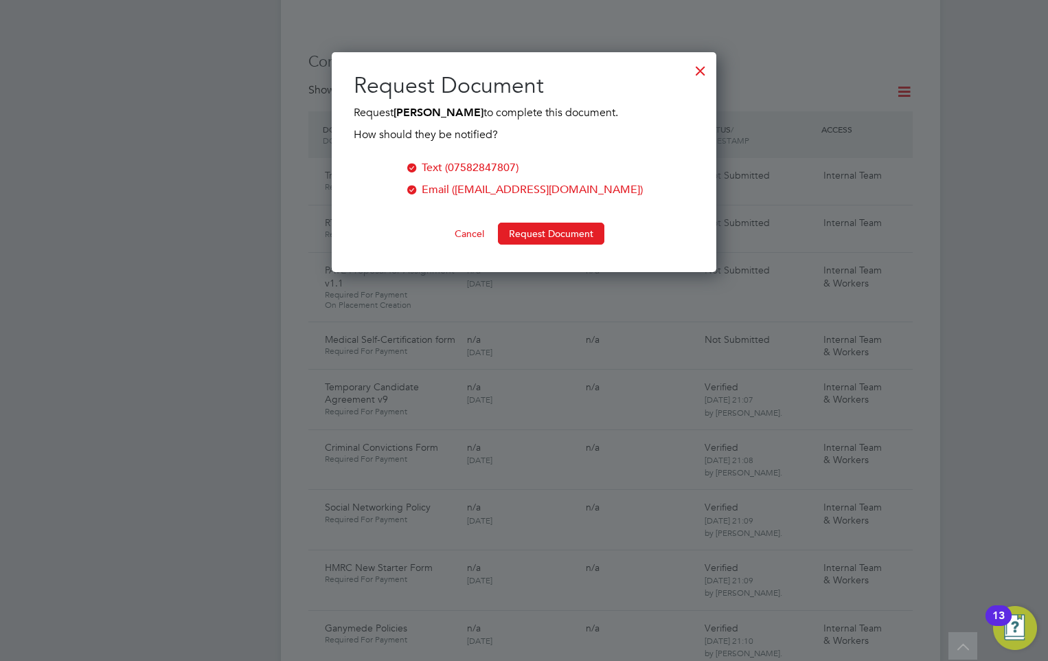
scroll to position [221, 385]
click at [531, 228] on button "Request Document" at bounding box center [551, 234] width 106 height 22
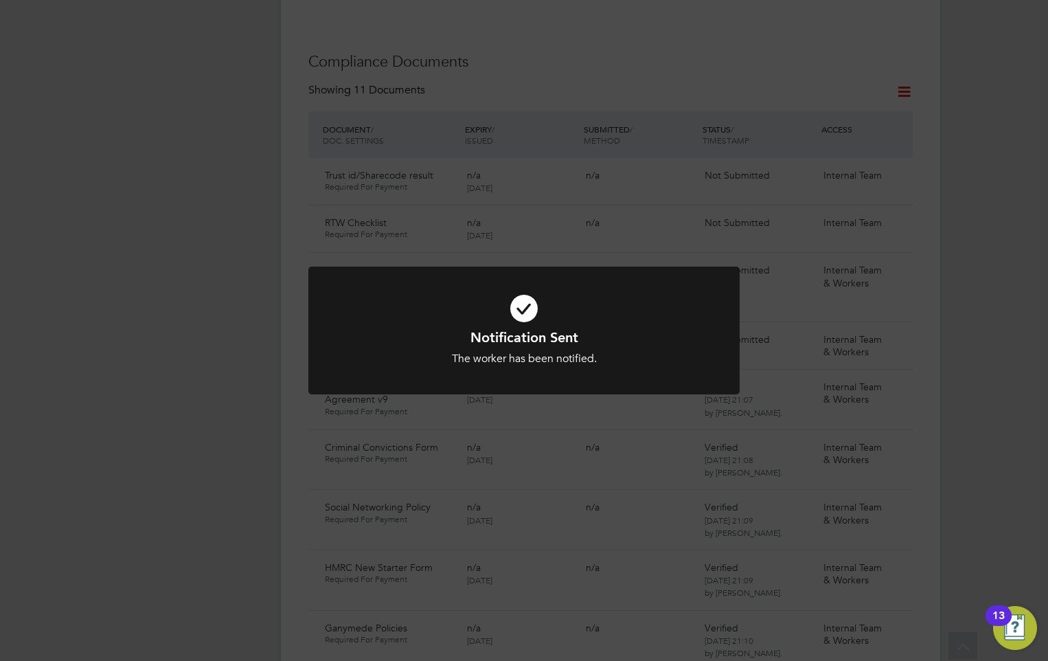
click at [527, 309] on icon at bounding box center [524, 309] width 357 height 54
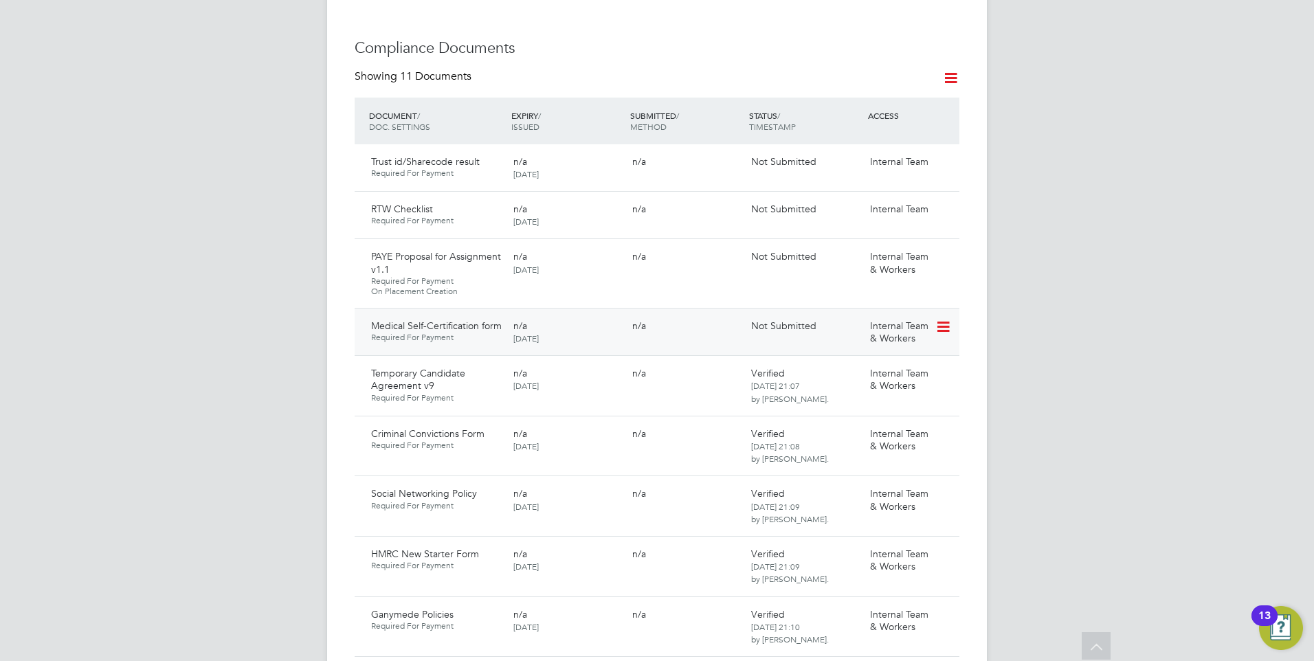
scroll to position [687, 0]
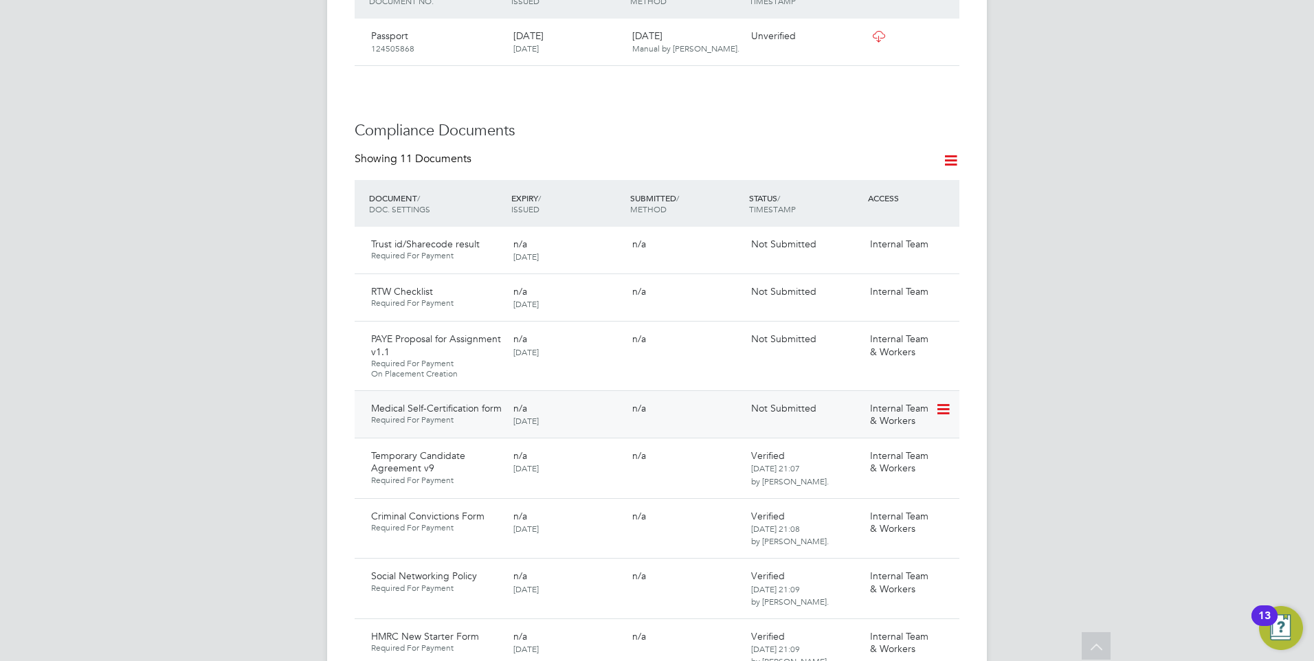
click at [942, 418] on icon at bounding box center [942, 409] width 14 height 16
click at [858, 485] on li "Request Document" at bounding box center [881, 493] width 137 height 19
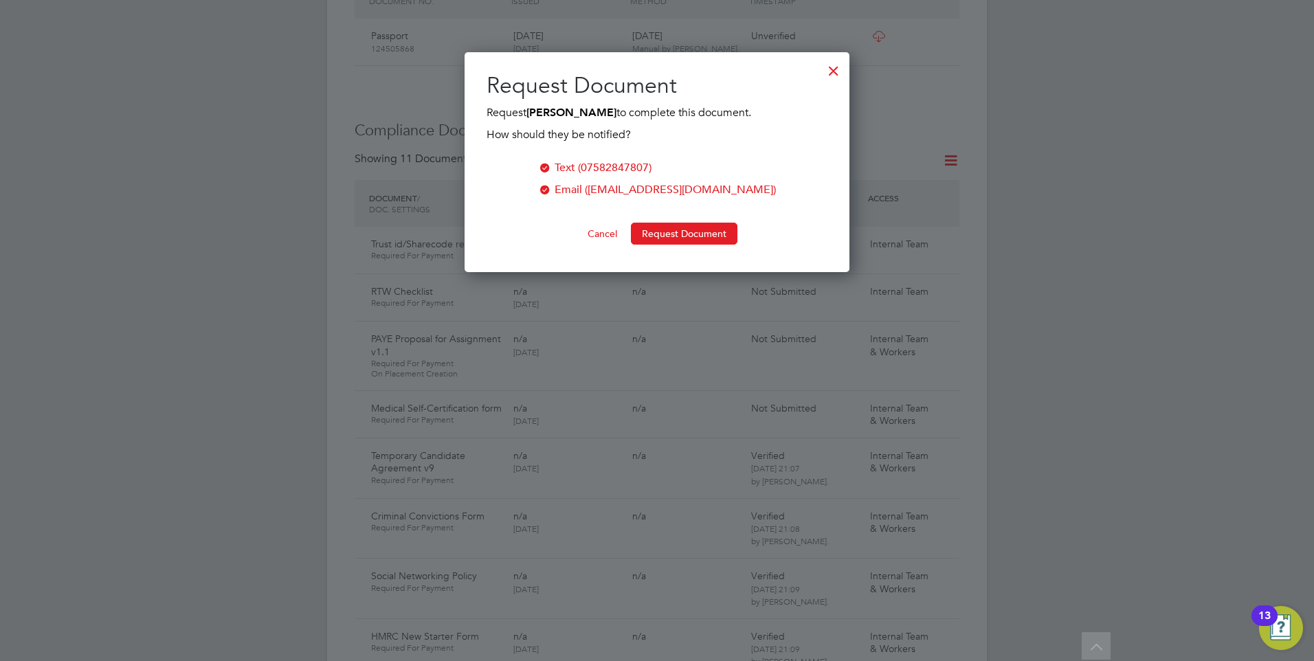
scroll to position [221, 385]
click at [678, 228] on button "Request Document" at bounding box center [684, 234] width 106 height 22
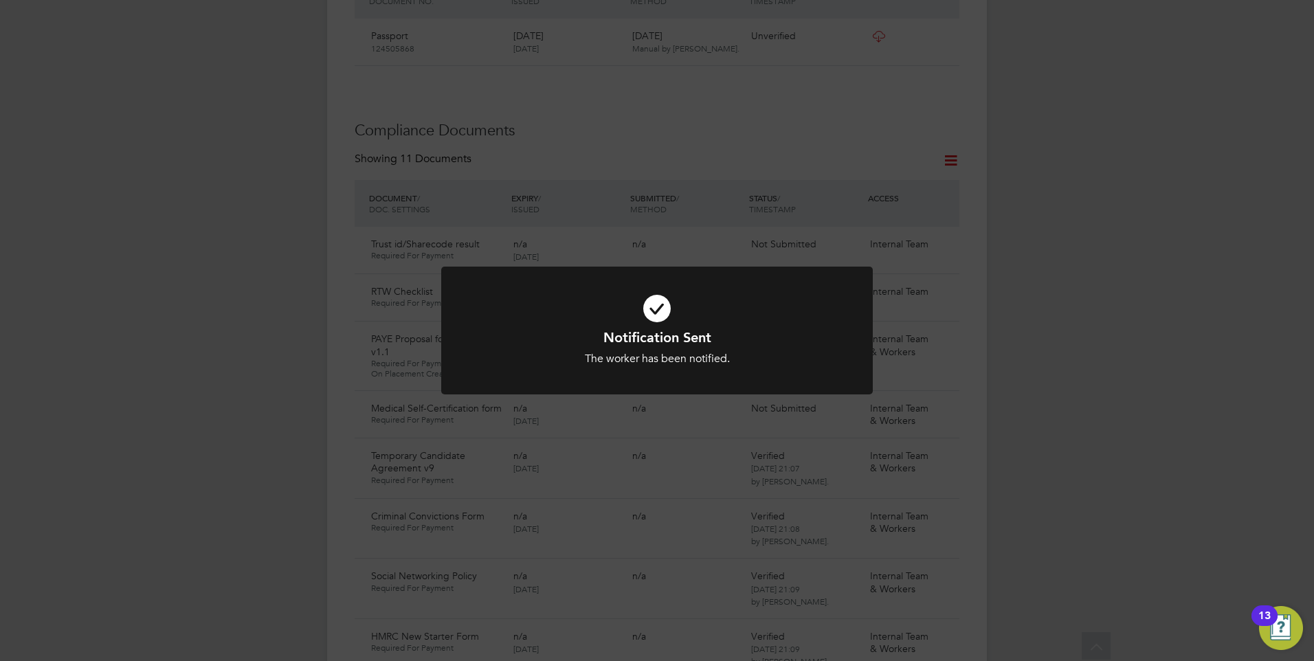
click at [622, 332] on h1 "Notification Sent" at bounding box center [656, 337] width 357 height 18
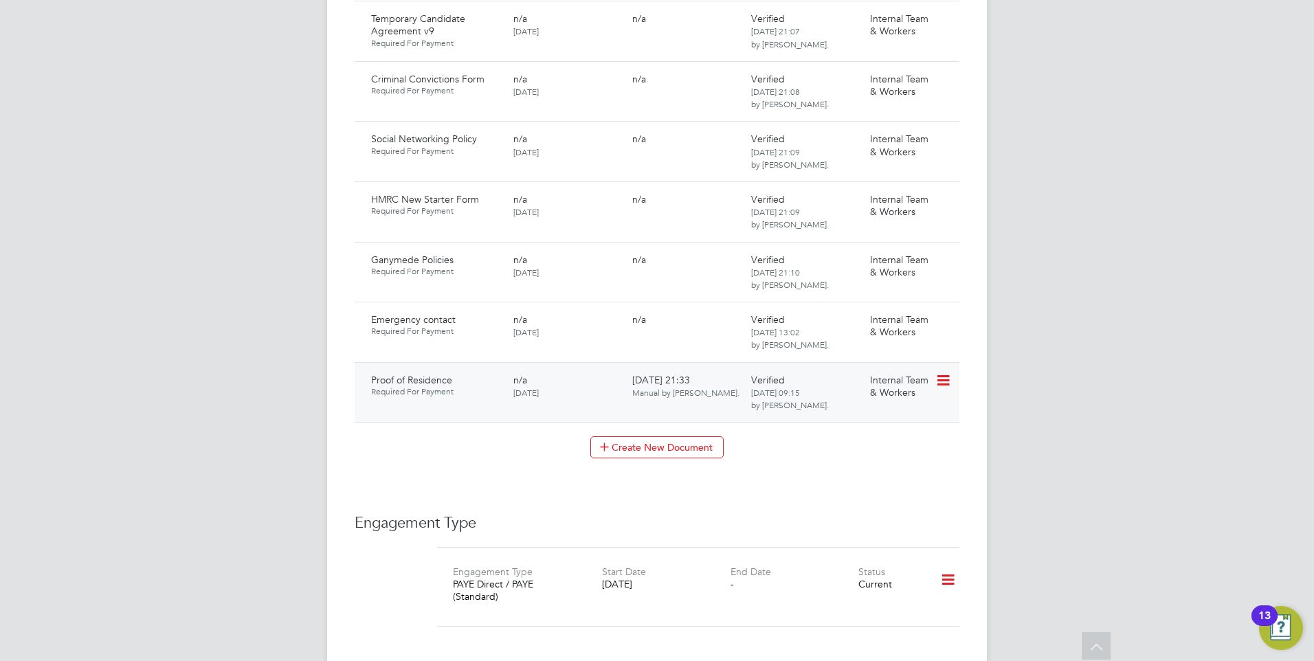
scroll to position [1099, 0]
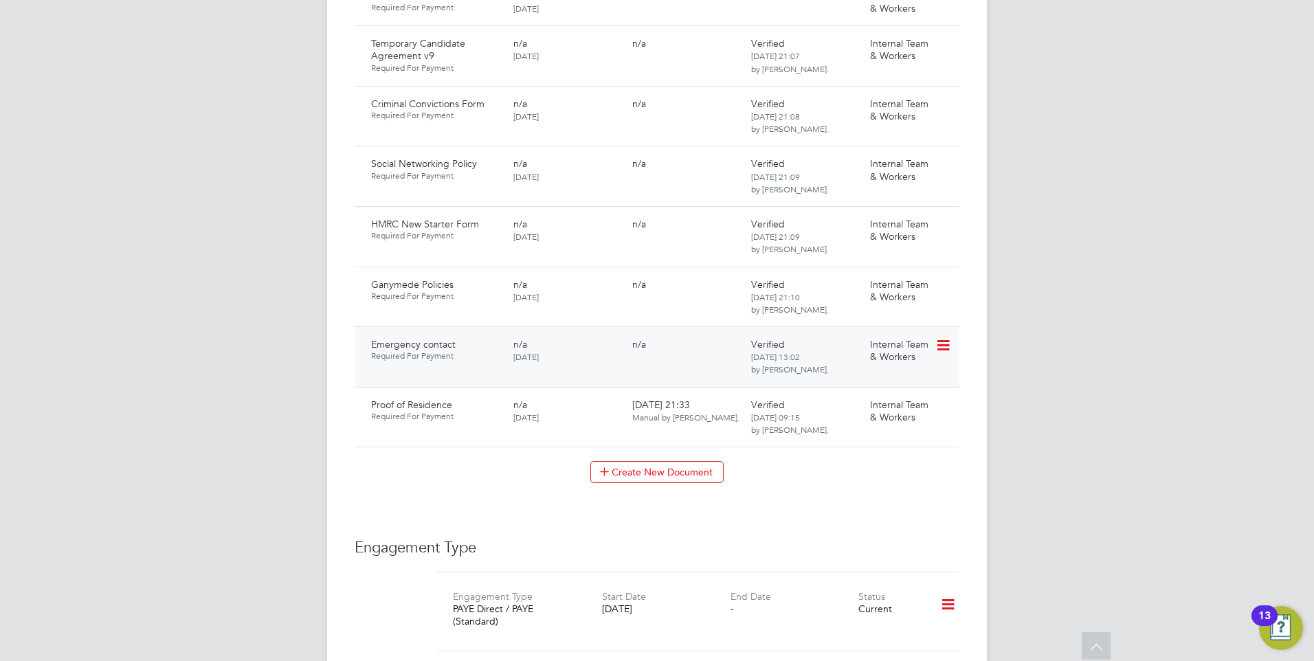
click at [941, 354] on icon at bounding box center [942, 345] width 14 height 16
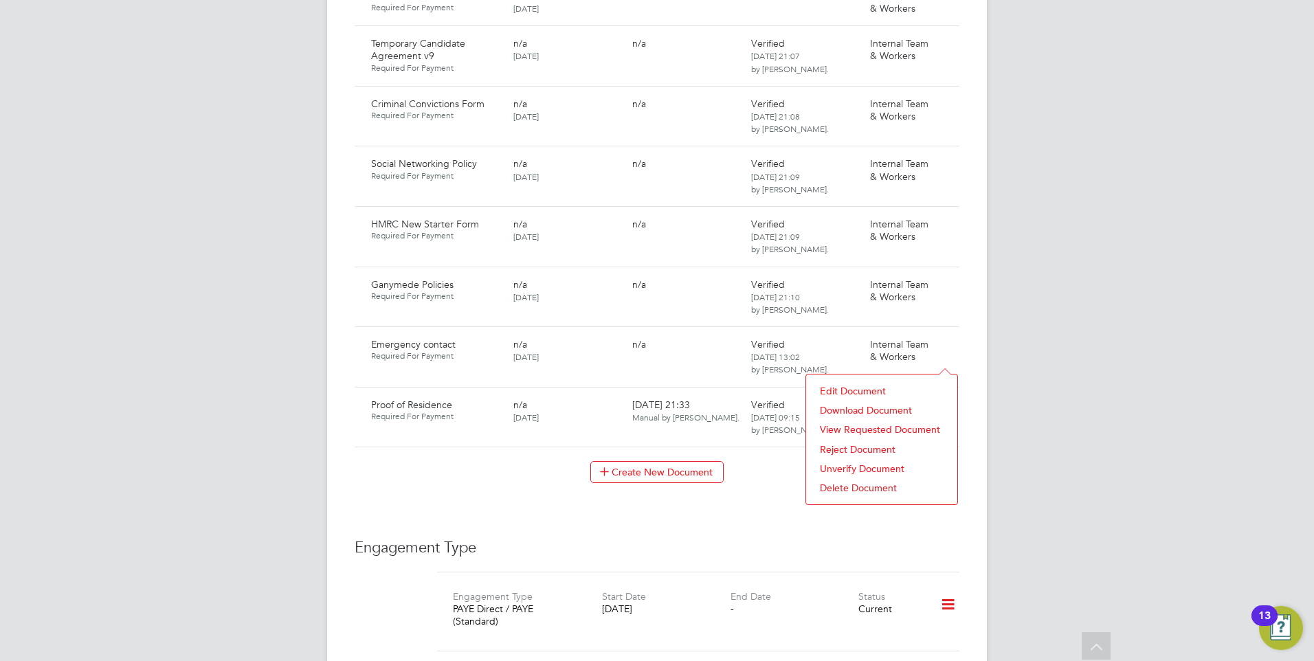
click at [868, 409] on li "Download Document" at bounding box center [881, 410] width 137 height 19
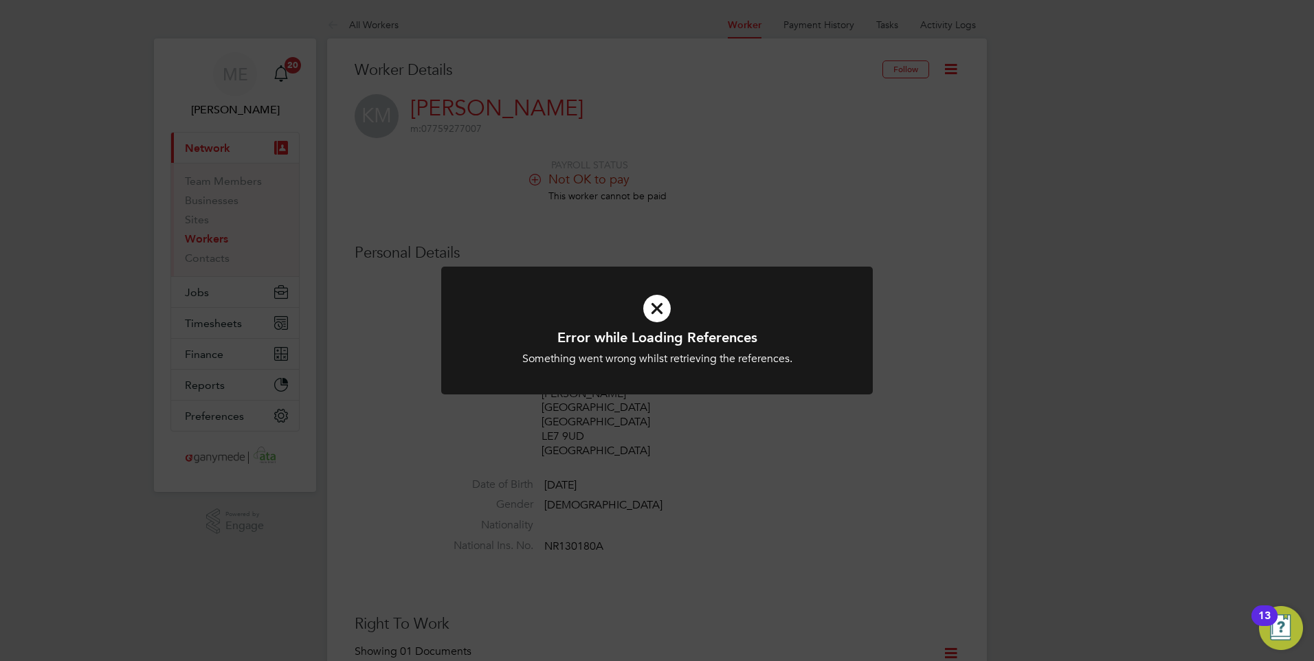
click at [678, 309] on icon at bounding box center [656, 309] width 357 height 54
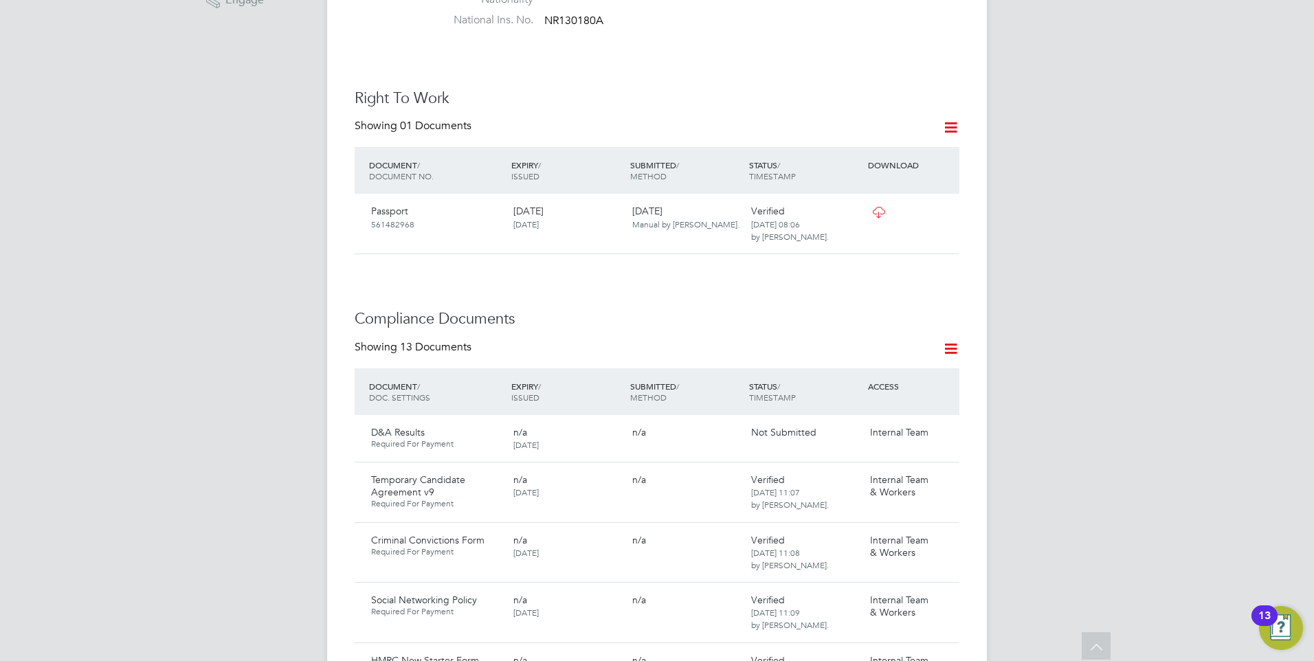
scroll to position [550, 0]
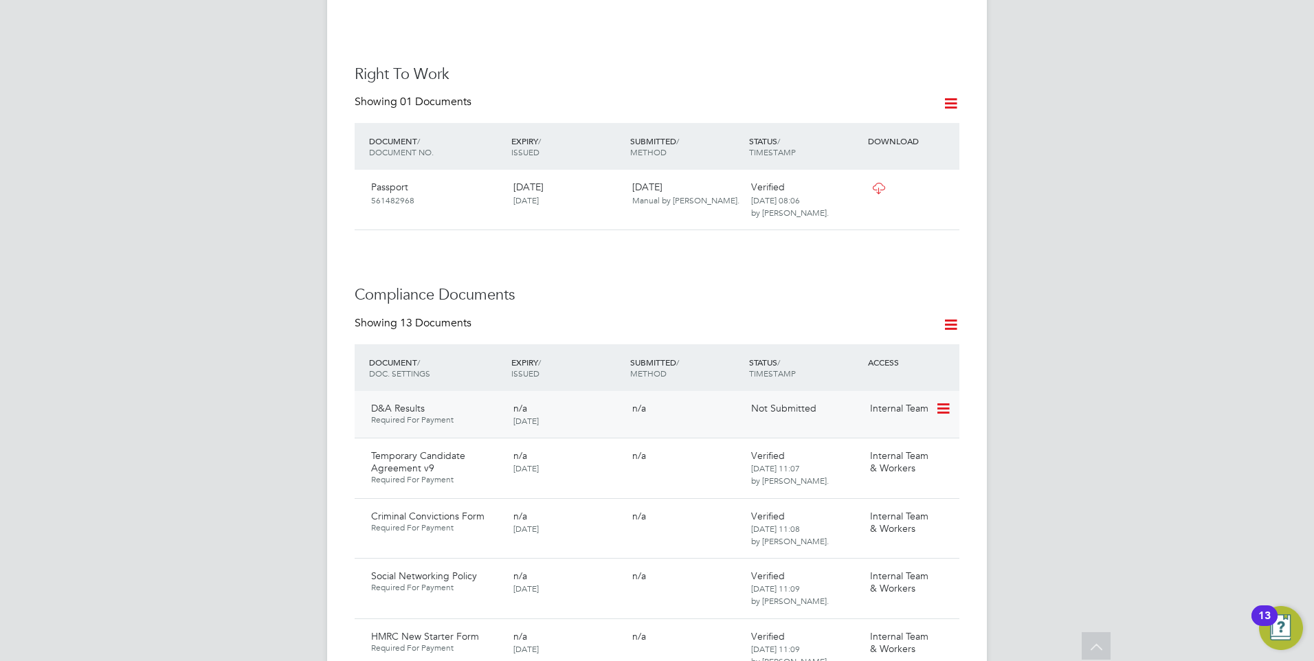
click at [939, 401] on icon at bounding box center [942, 409] width 14 height 16
click at [886, 429] on li "Submit Document" at bounding box center [901, 432] width 96 height 19
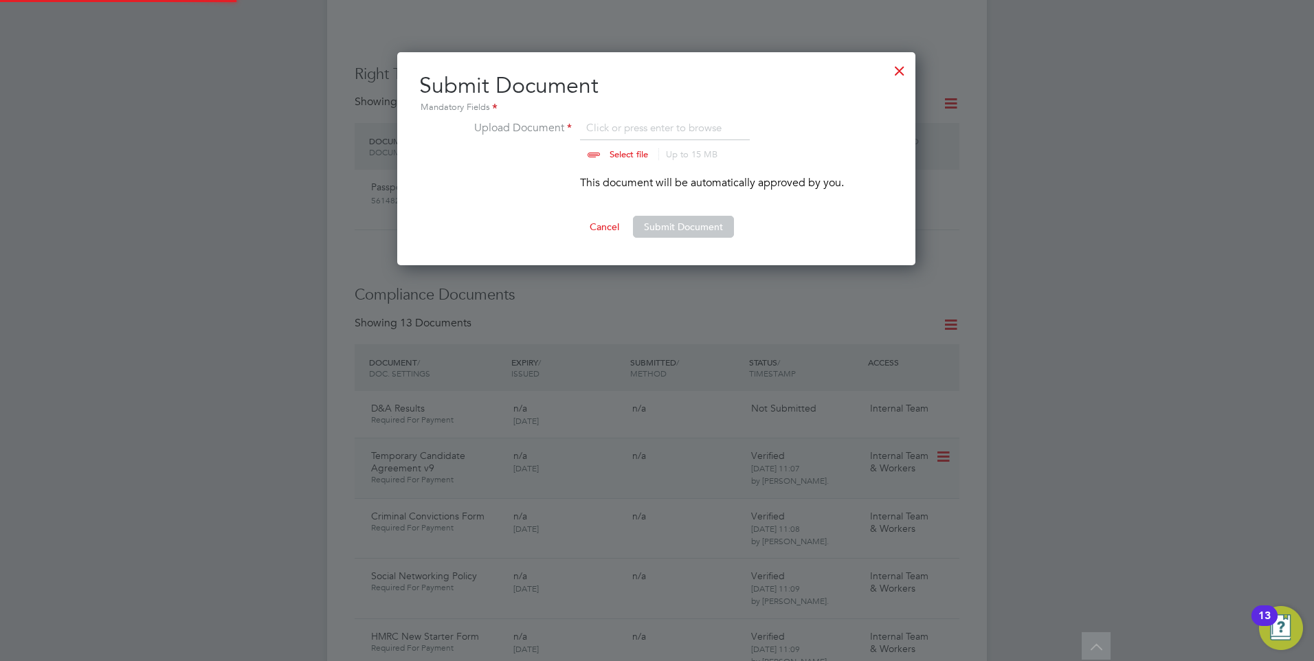
scroll to position [214, 519]
click at [673, 227] on button "Submit Document" at bounding box center [683, 227] width 101 height 22
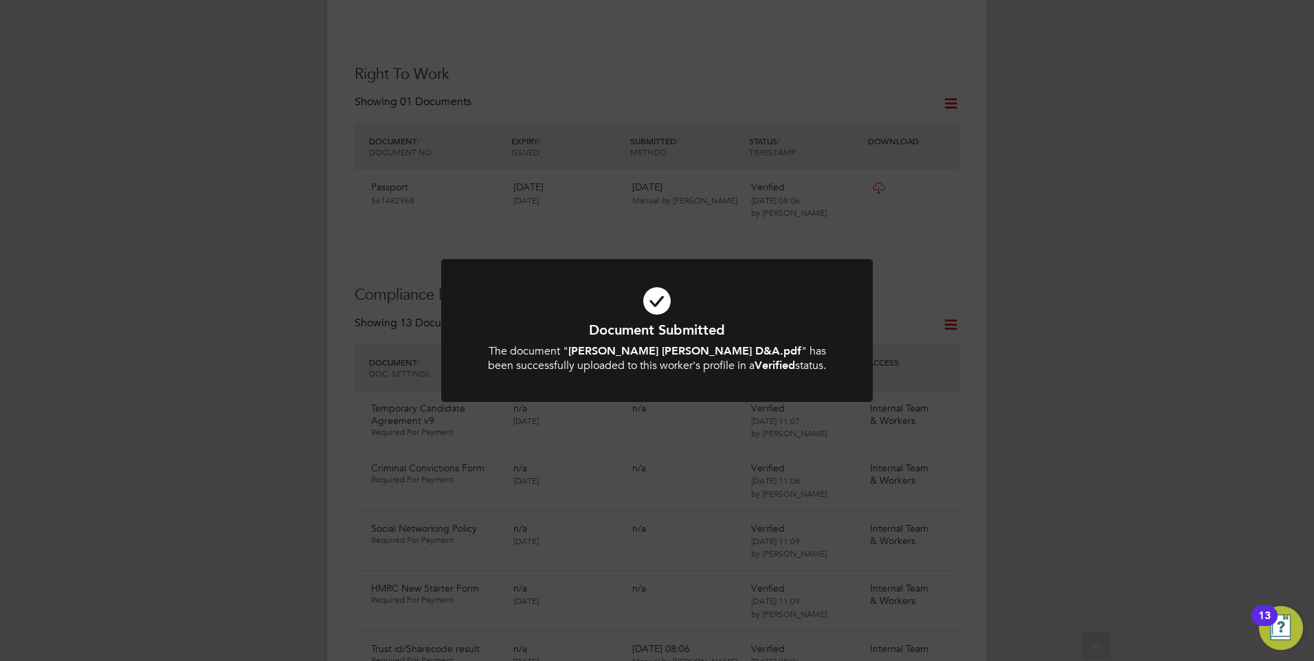
click at [700, 322] on h1 "Document Submitted" at bounding box center [656, 330] width 357 height 18
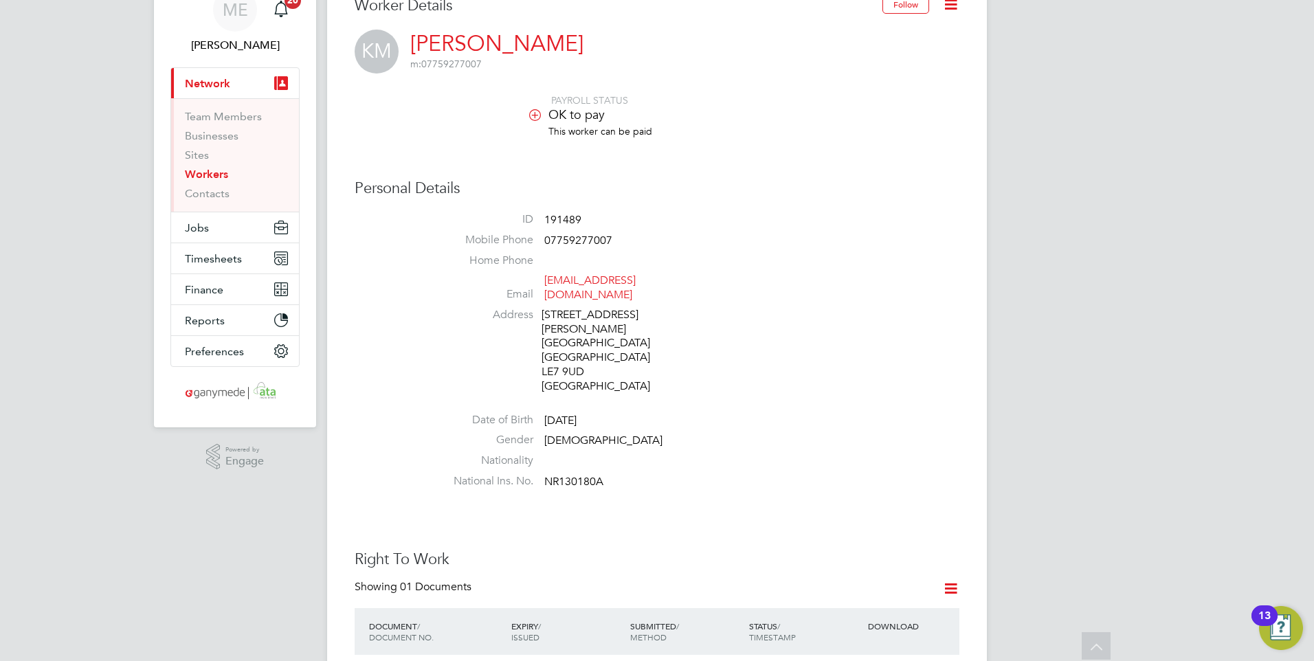
scroll to position [0, 0]
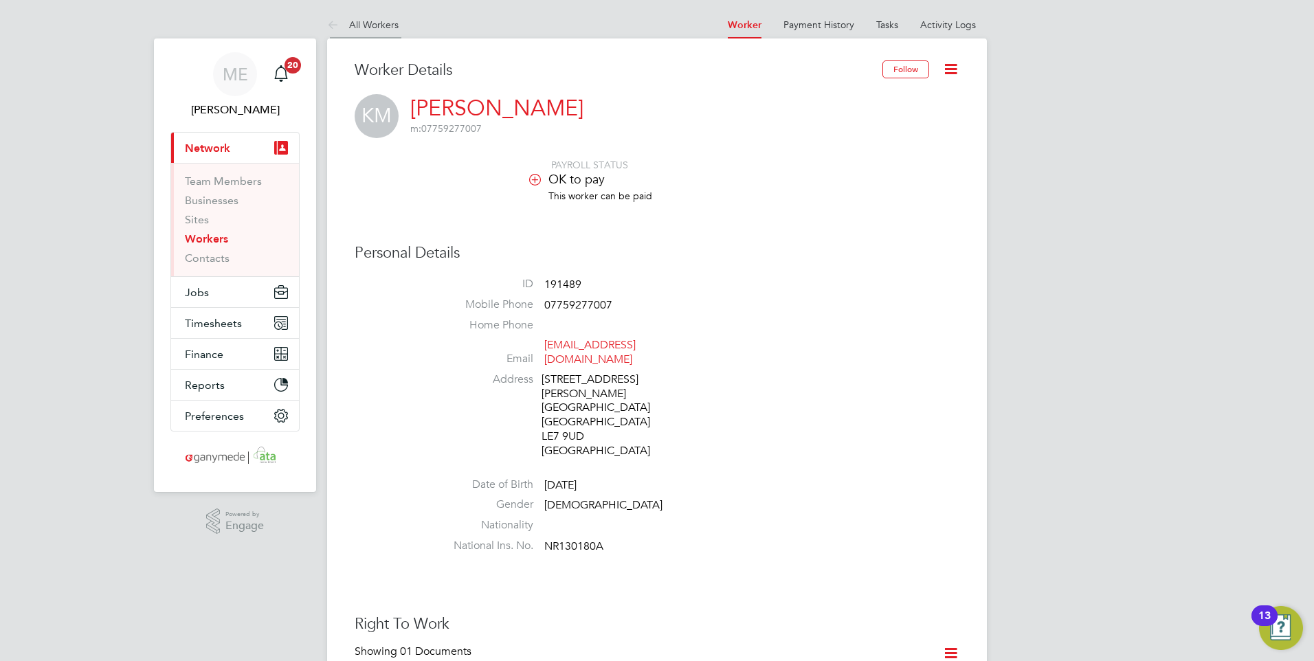
click at [328, 21] on icon at bounding box center [335, 25] width 17 height 17
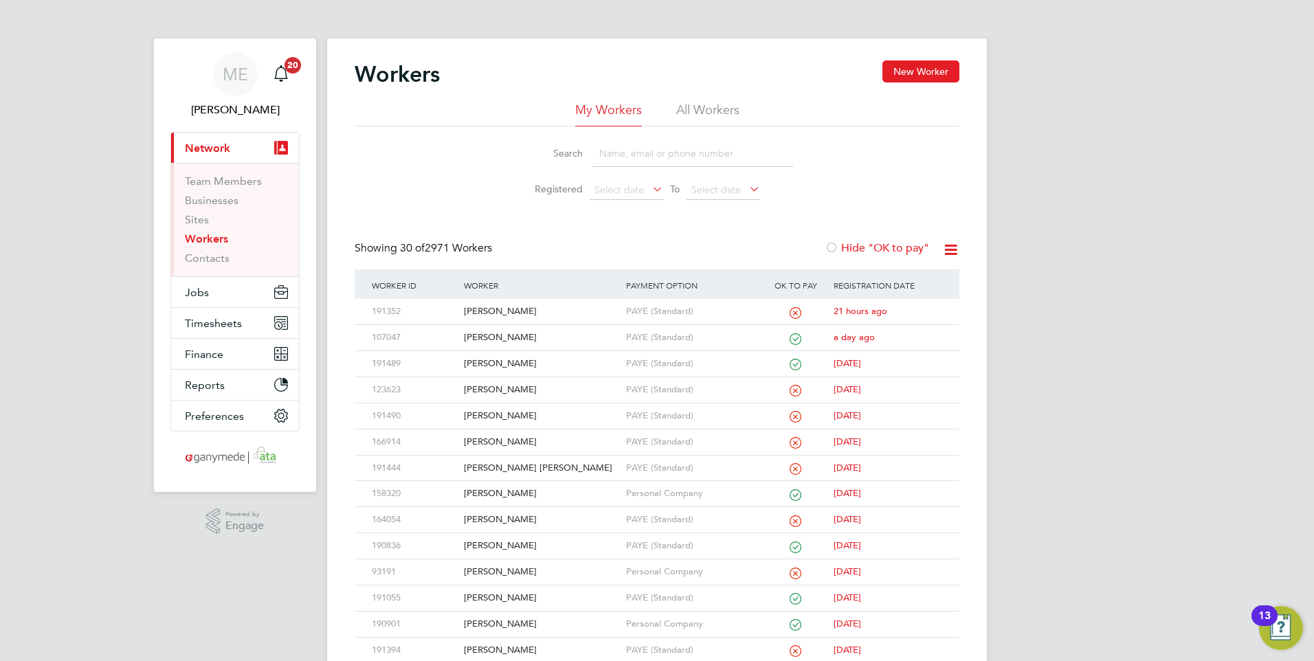
click at [634, 152] on input at bounding box center [692, 153] width 201 height 27
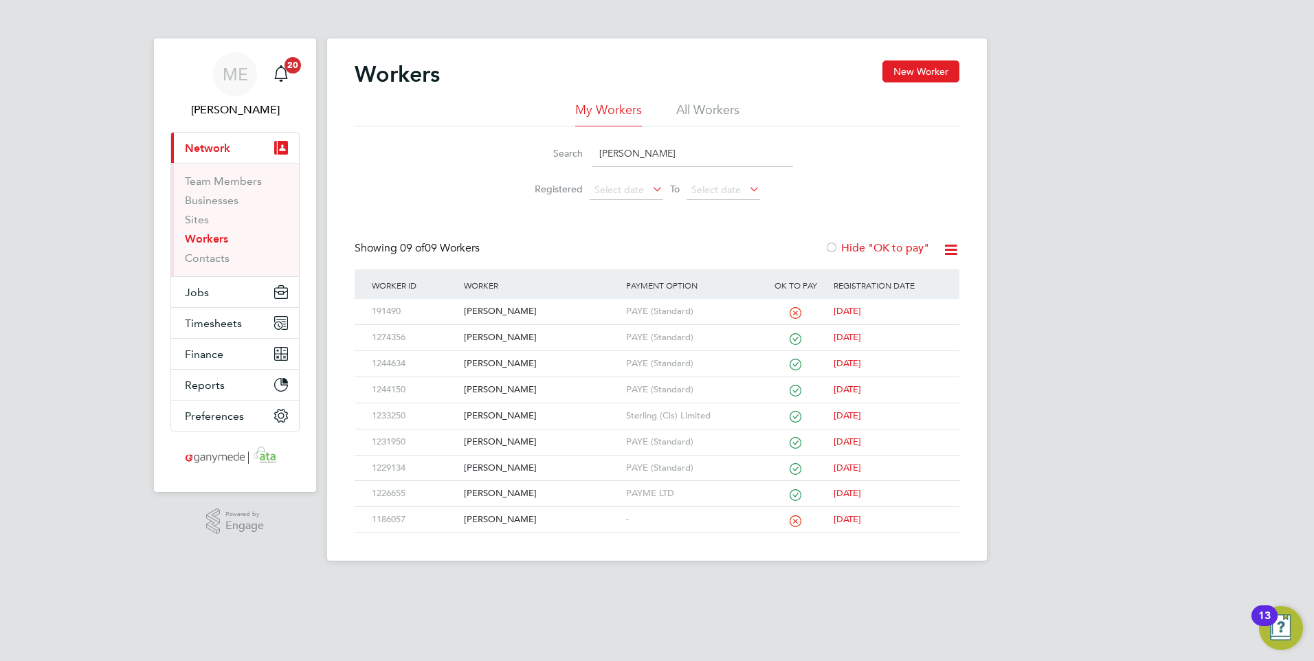
type input "[PERSON_NAME]"
click at [556, 314] on div "[PERSON_NAME]" at bounding box center [540, 311] width 161 height 25
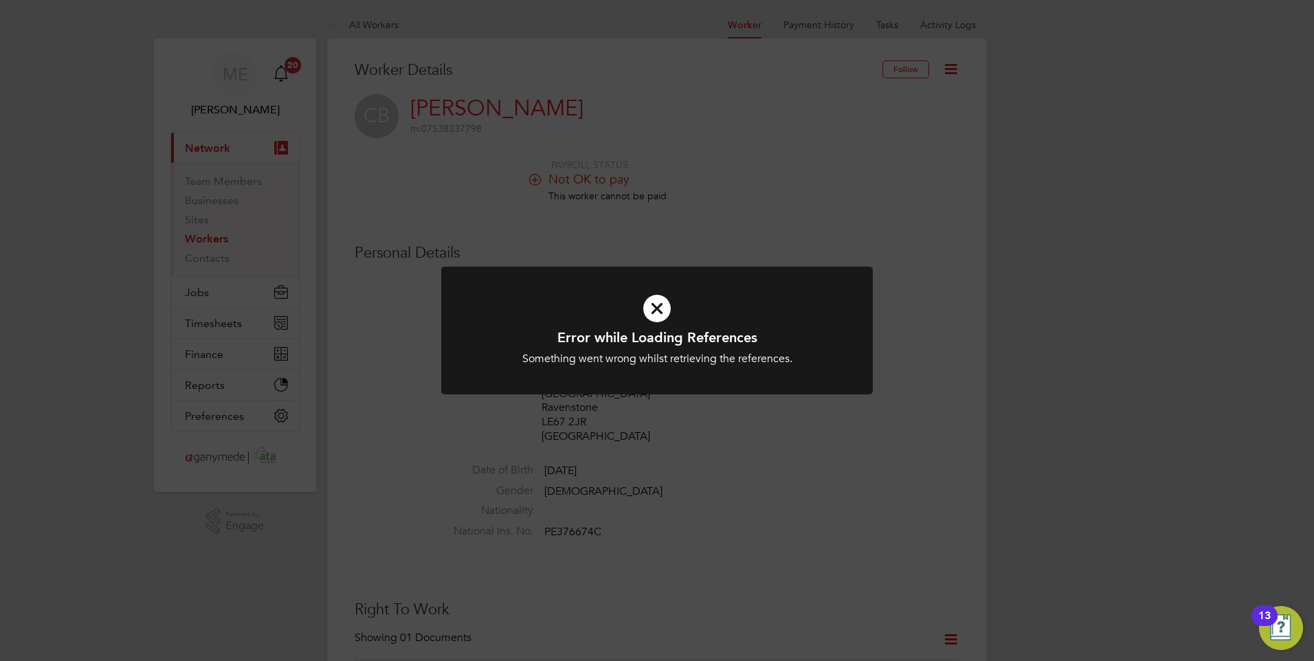
click at [613, 311] on icon at bounding box center [656, 309] width 357 height 54
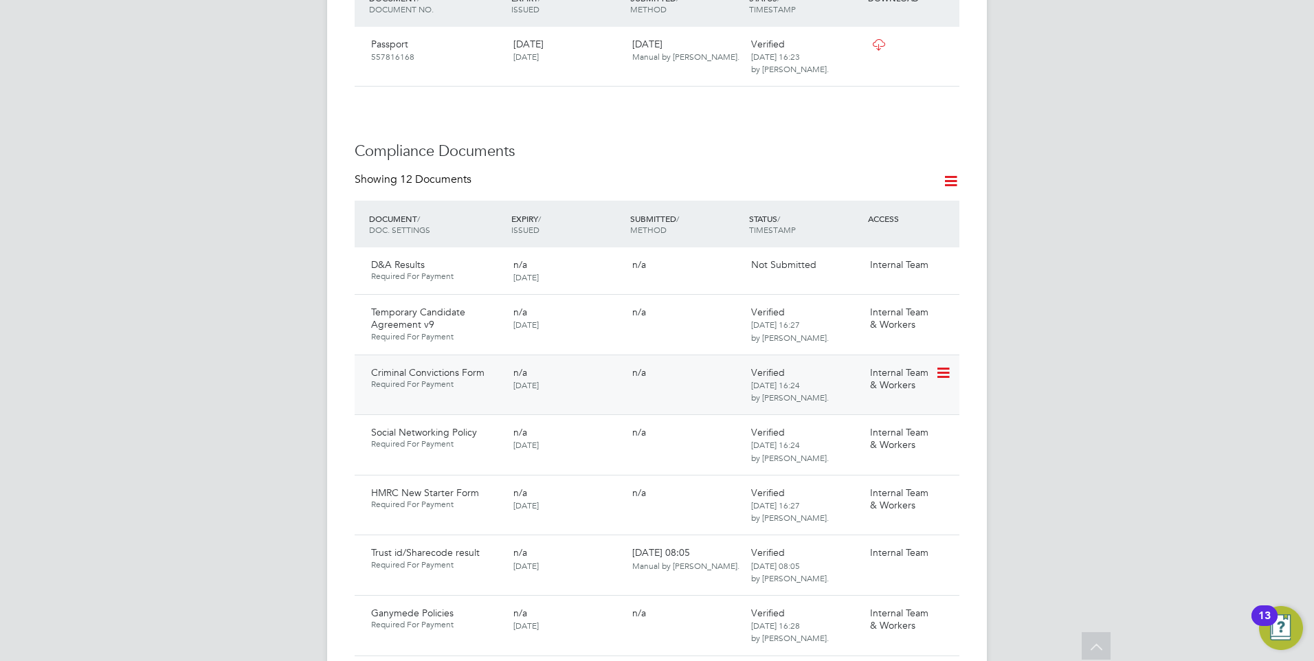
scroll to position [687, 0]
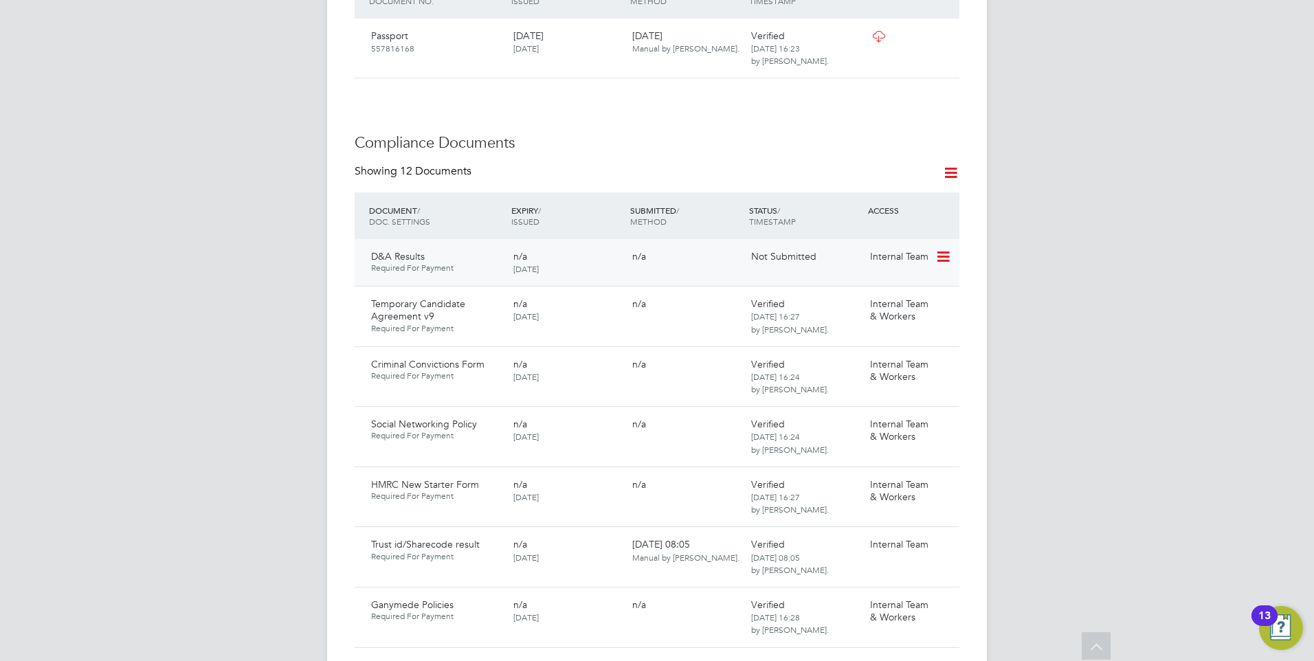
click at [940, 249] on icon at bounding box center [942, 257] width 14 height 16
click at [882, 289] on li "Submit Document" at bounding box center [901, 295] width 96 height 19
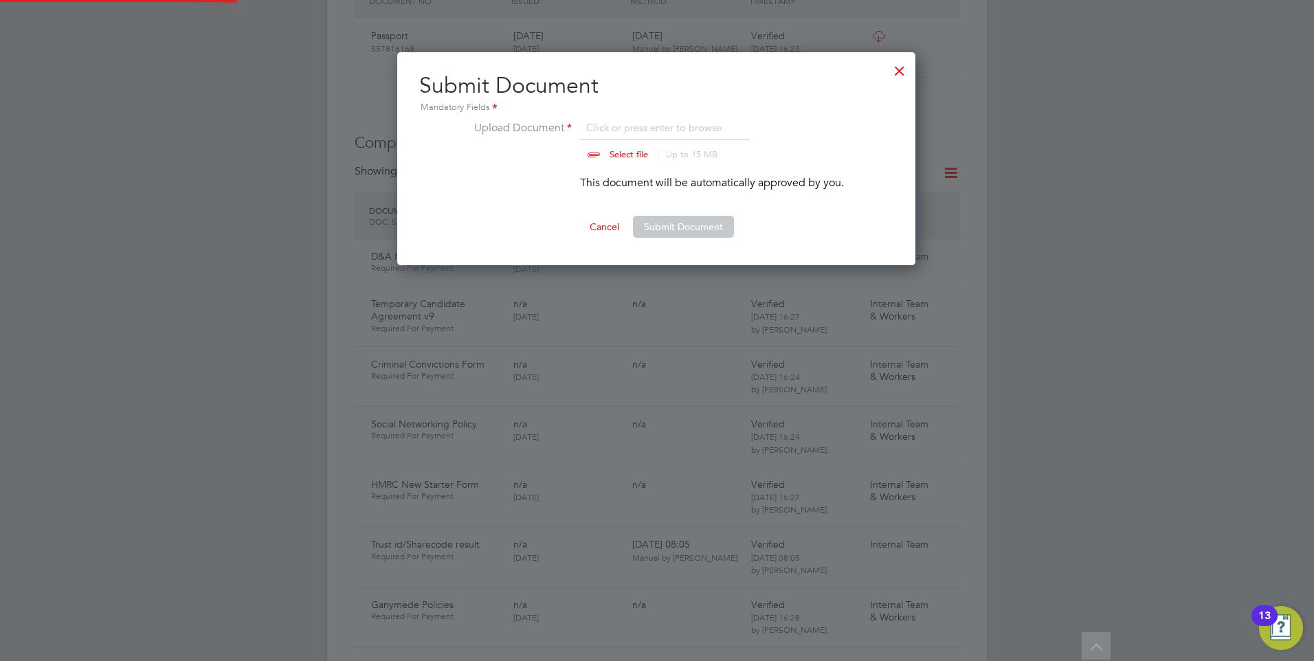
scroll to position [214, 519]
click at [688, 221] on button "Submit Document" at bounding box center [683, 227] width 101 height 22
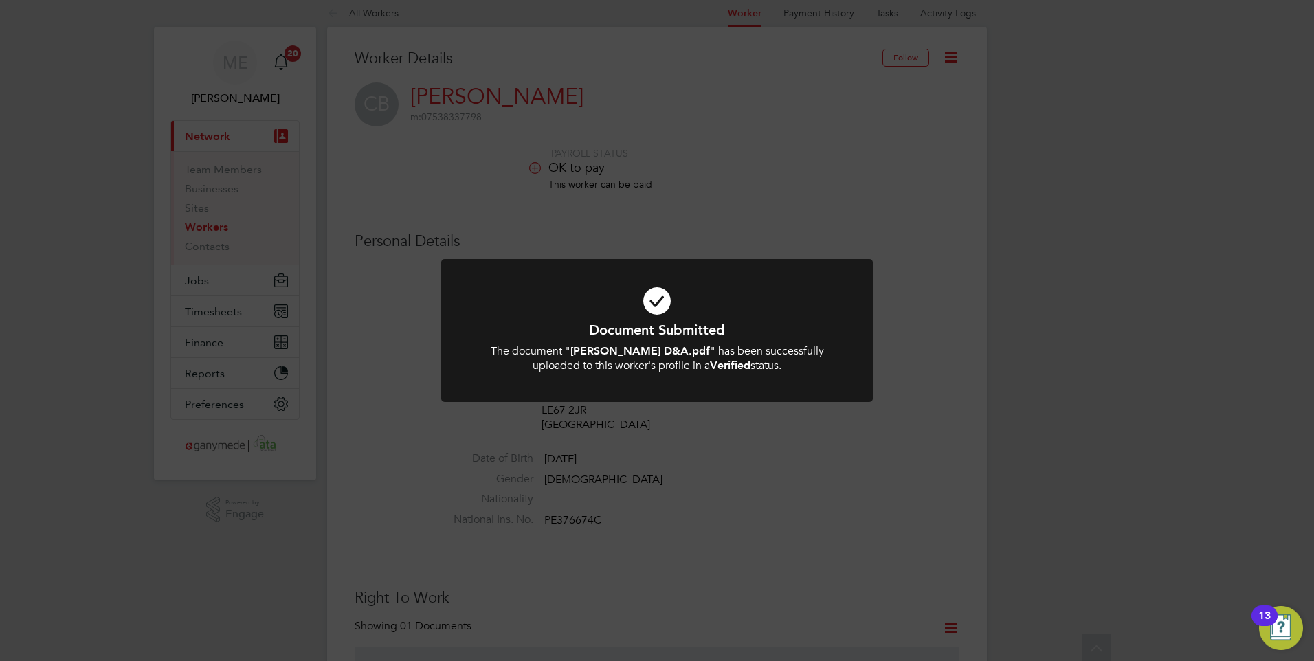
scroll to position [0, 0]
click at [669, 188] on div "Document Submitted The document " CHARLIE BENTLEY D&A.pdf " has been successful…" at bounding box center [657, 330] width 1314 height 661
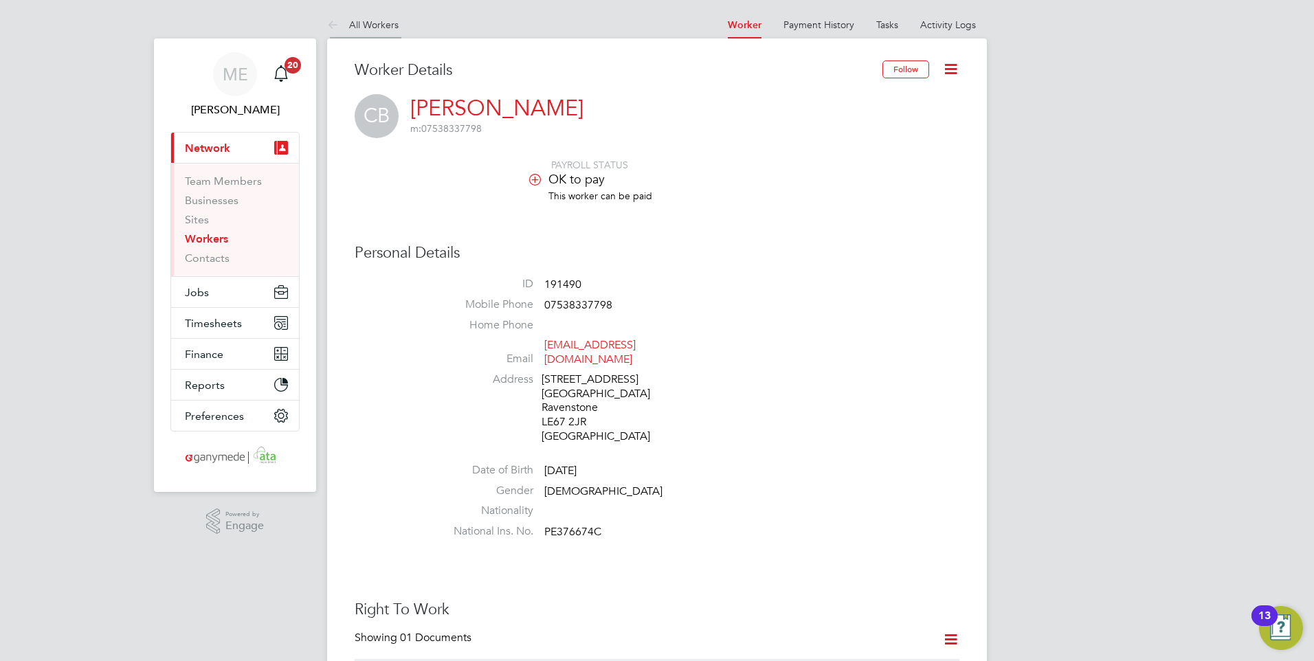
click at [329, 22] on icon at bounding box center [335, 25] width 17 height 17
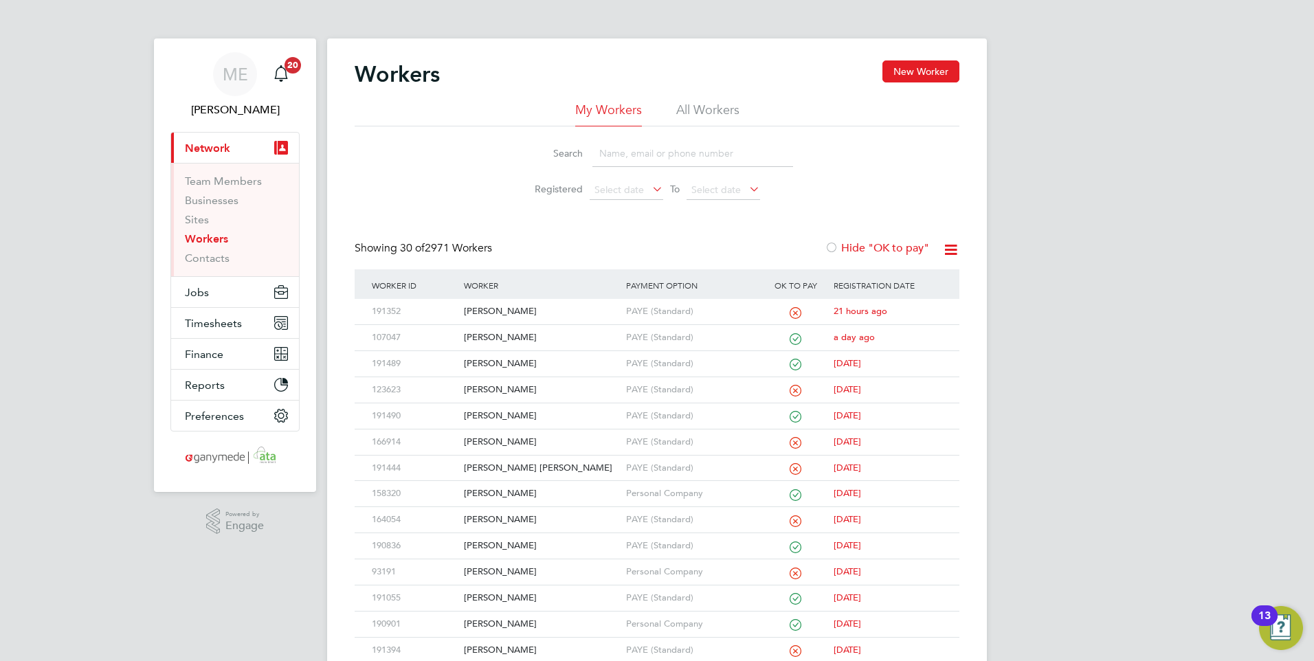
click at [646, 153] on input at bounding box center [692, 153] width 201 height 27
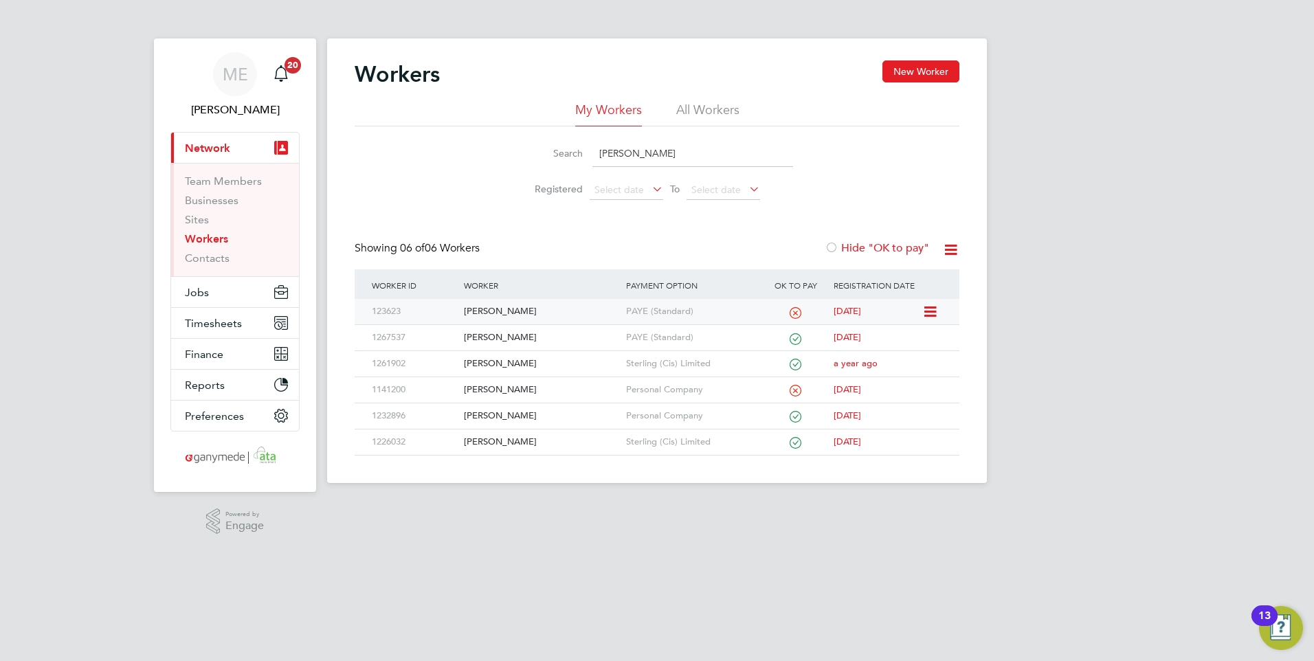
type input "DALE"
click at [541, 311] on div "Dale De Zilva" at bounding box center [540, 311] width 161 height 25
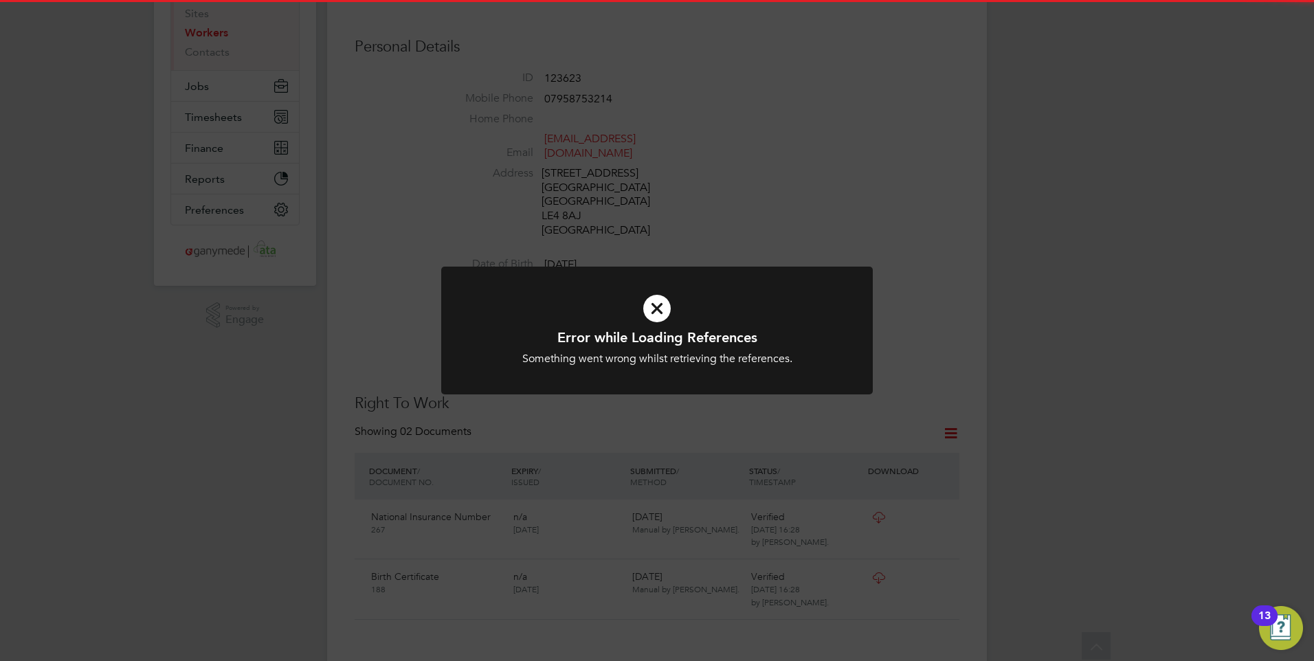
drag, startPoint x: 620, startPoint y: 336, endPoint x: 609, endPoint y: 327, distance: 14.7
click at [609, 327] on div "Error while Loading References Something went wrong whilst retrieving the refer…" at bounding box center [656, 339] width 431 height 145
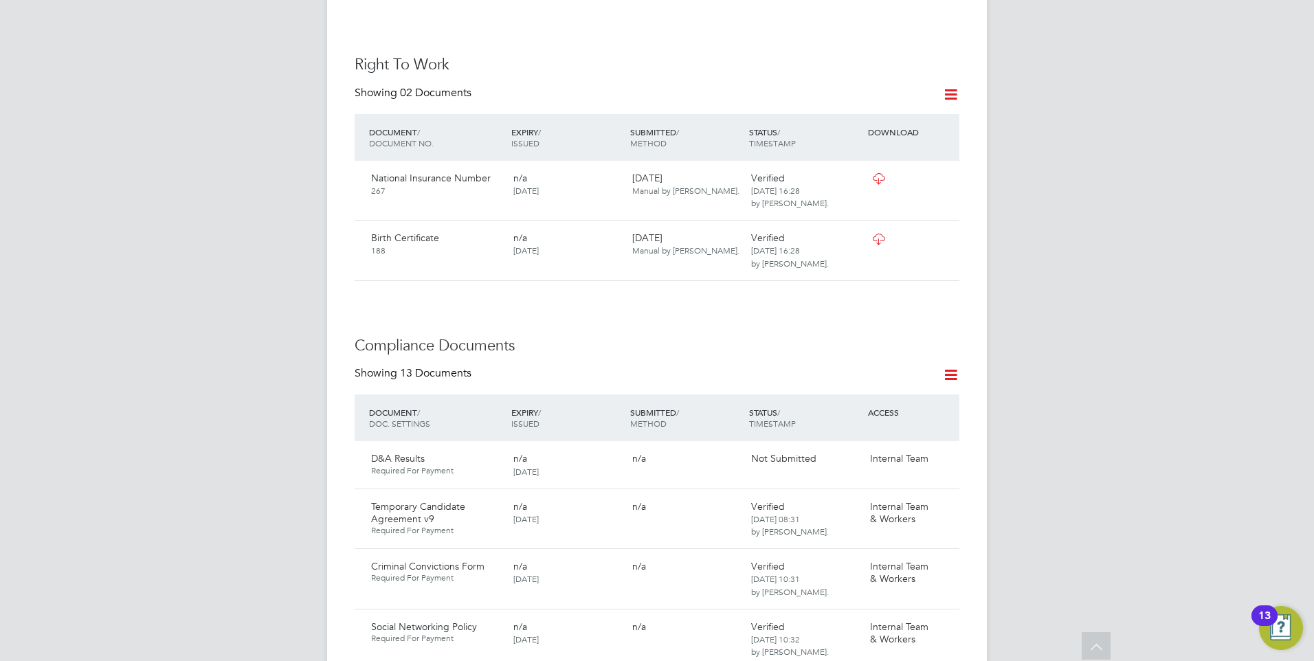
scroll to position [618, 0]
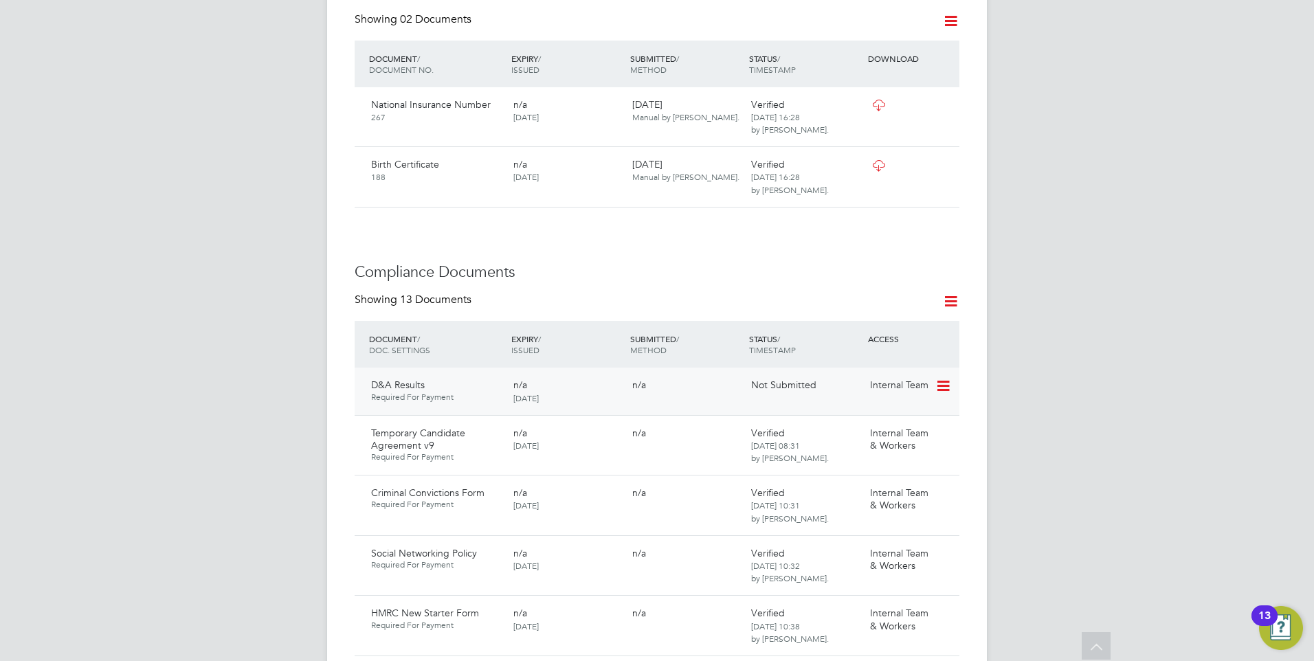
click at [941, 387] on icon at bounding box center [942, 386] width 14 height 16
click at [895, 435] on li "Submit Document" at bounding box center [901, 438] width 96 height 19
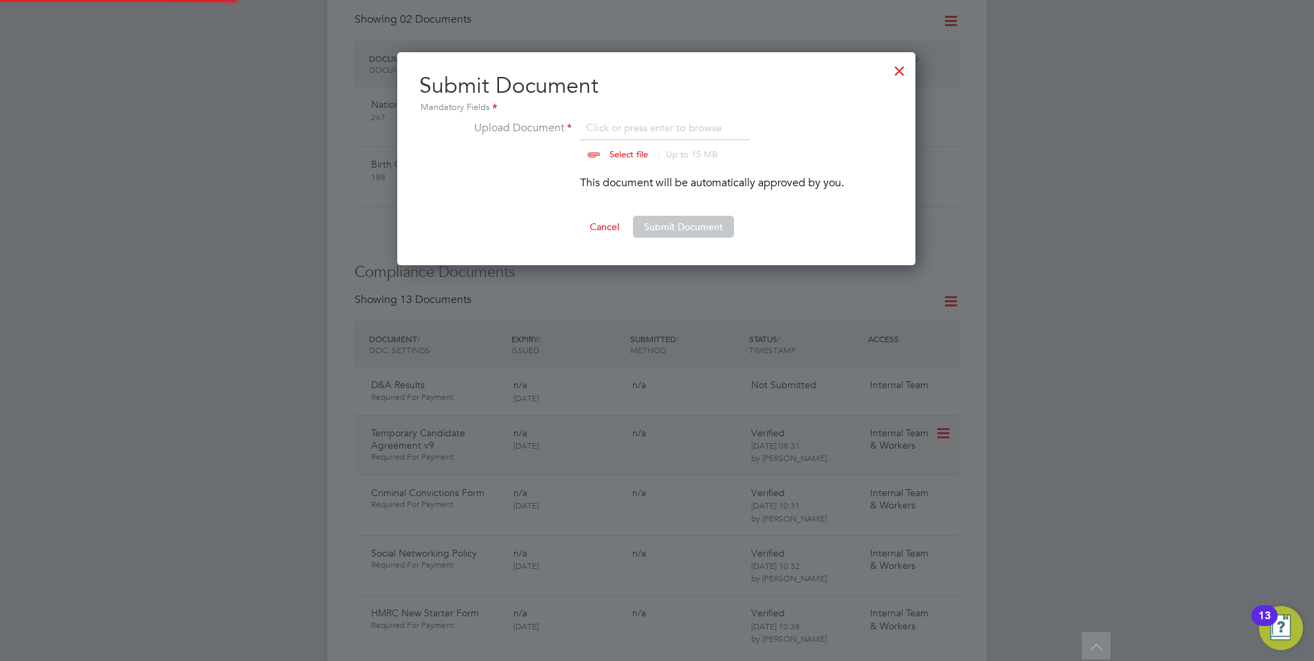
scroll to position [214, 519]
click at [664, 221] on button "Submit Document" at bounding box center [683, 227] width 101 height 22
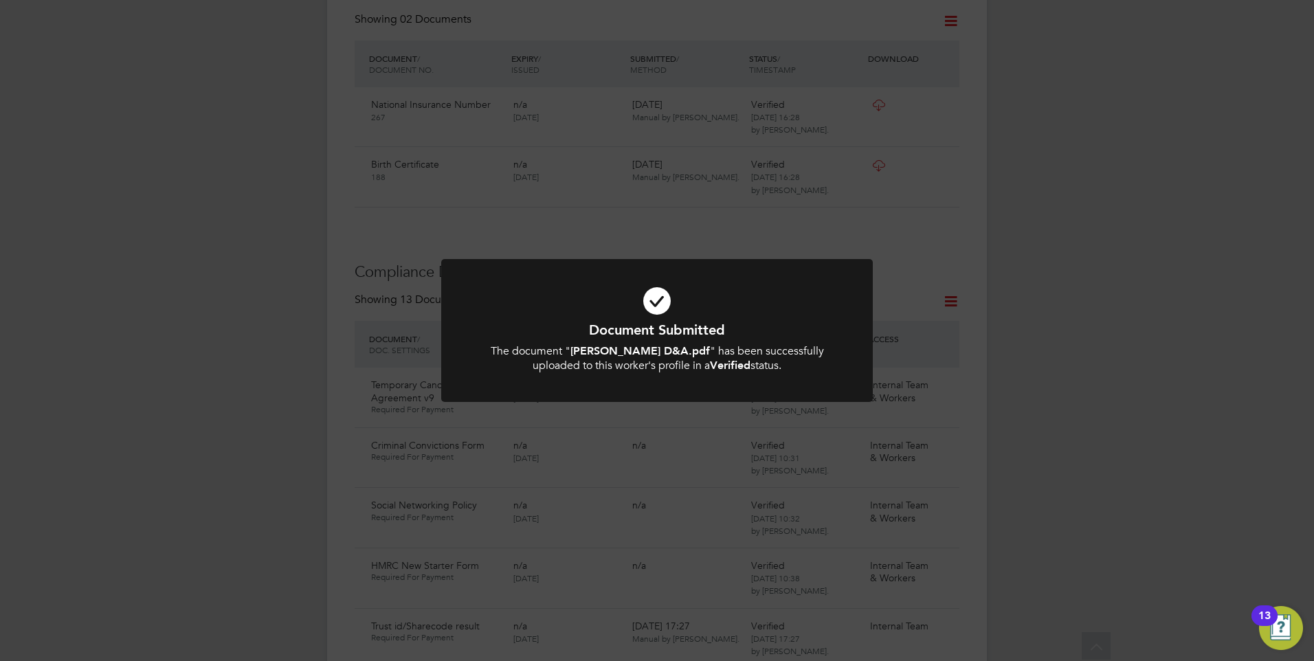
click at [638, 320] on icon at bounding box center [656, 301] width 357 height 54
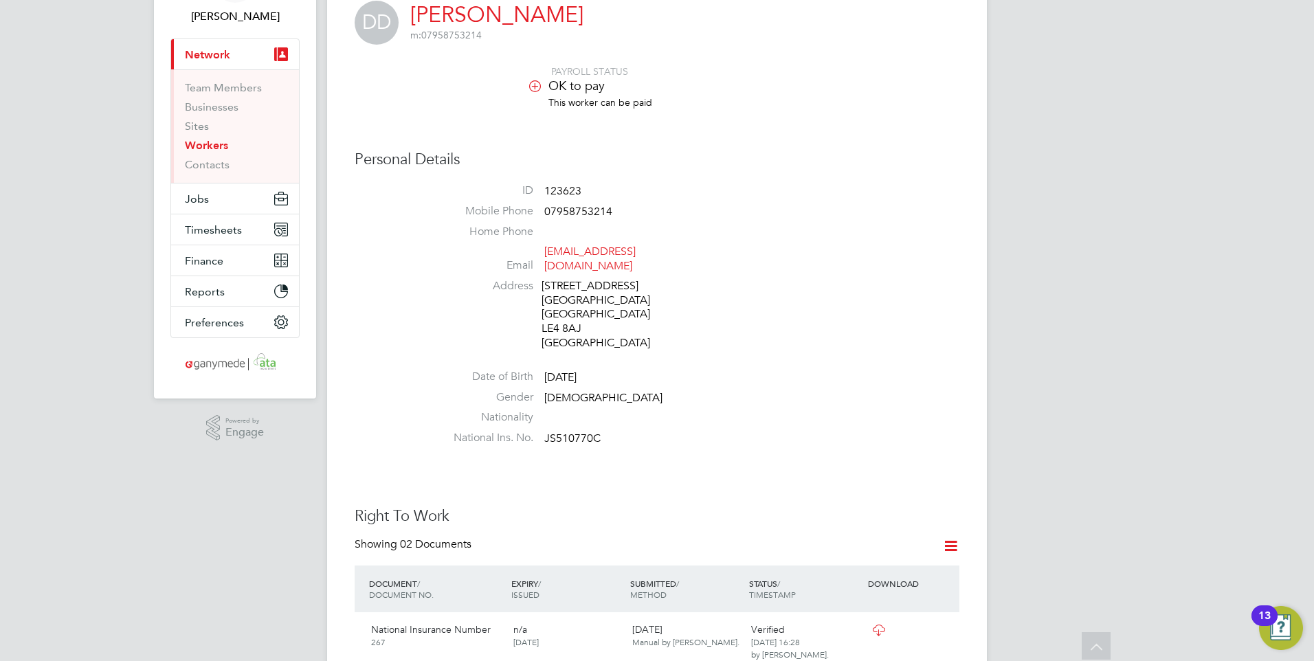
scroll to position [0, 0]
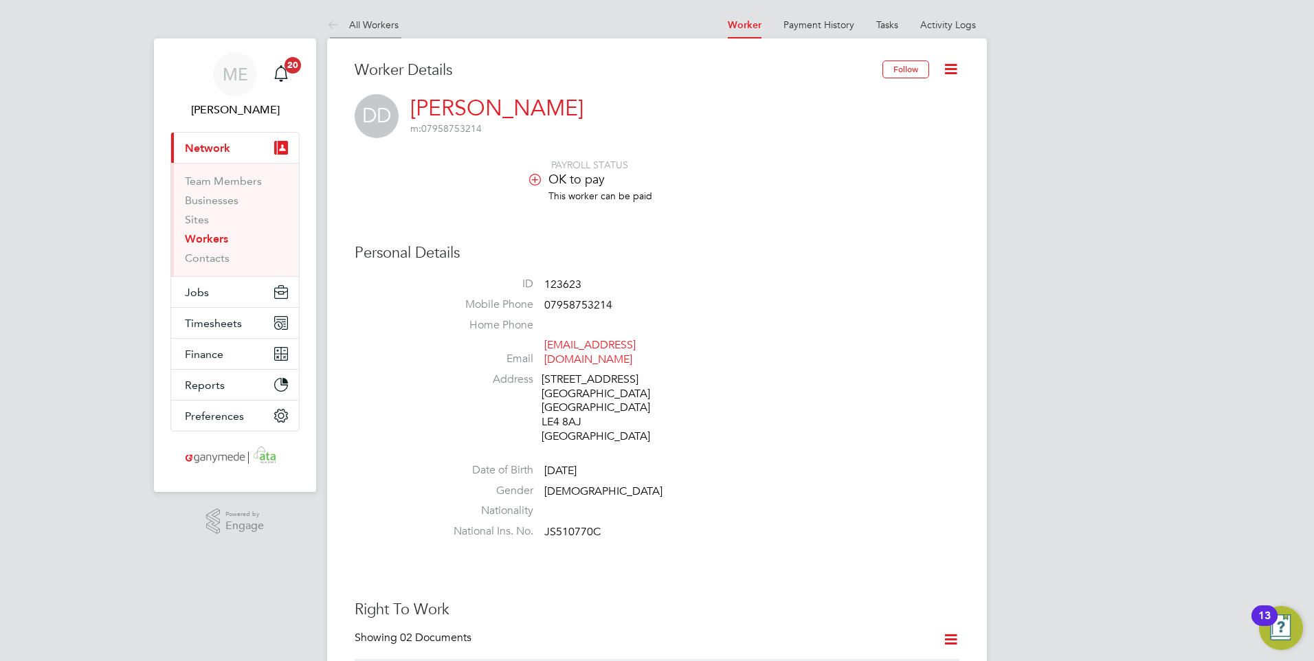
click at [330, 21] on icon at bounding box center [335, 25] width 17 height 17
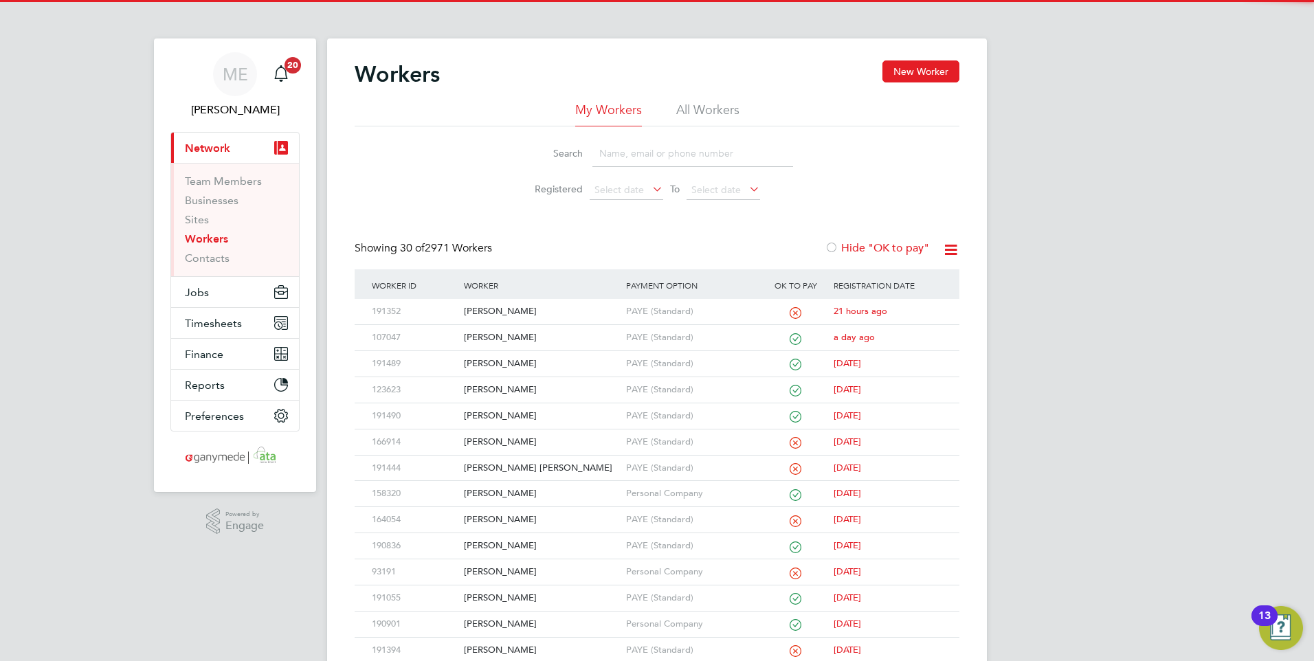
drag, startPoint x: 626, startPoint y: 150, endPoint x: 605, endPoint y: 148, distance: 21.5
click at [624, 150] on input at bounding box center [692, 153] width 201 height 27
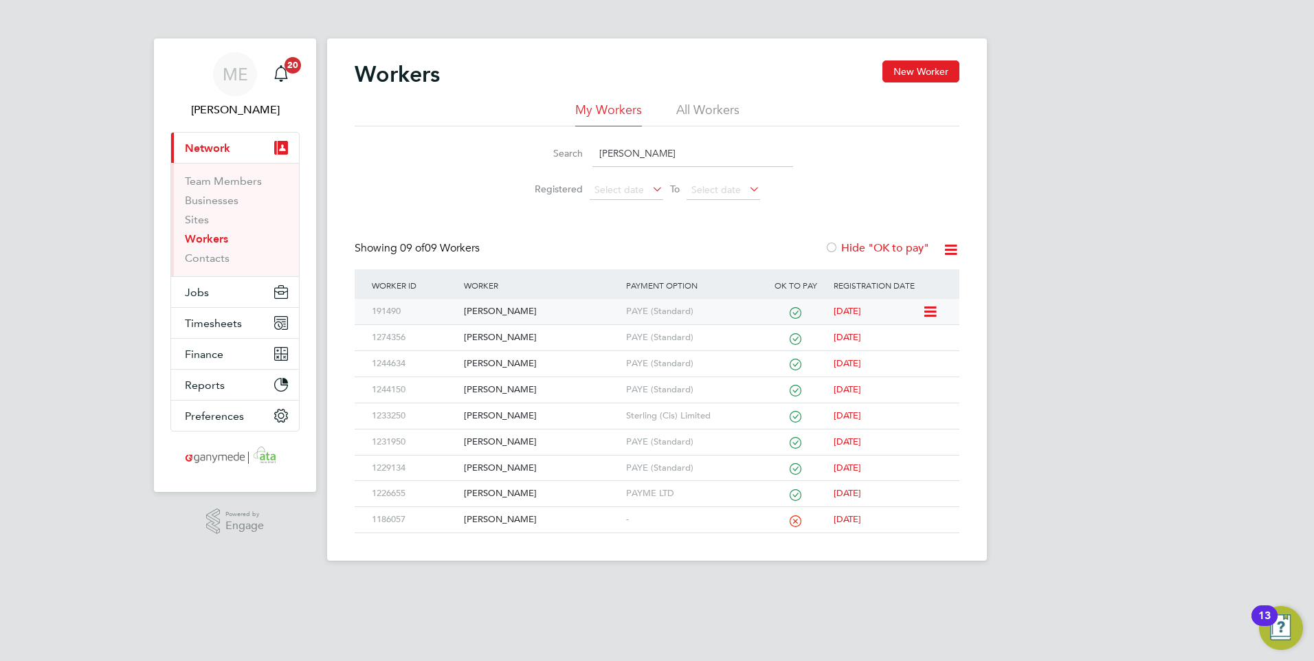
type input "CHARLIE"
click at [533, 310] on div "[PERSON_NAME]" at bounding box center [540, 311] width 161 height 25
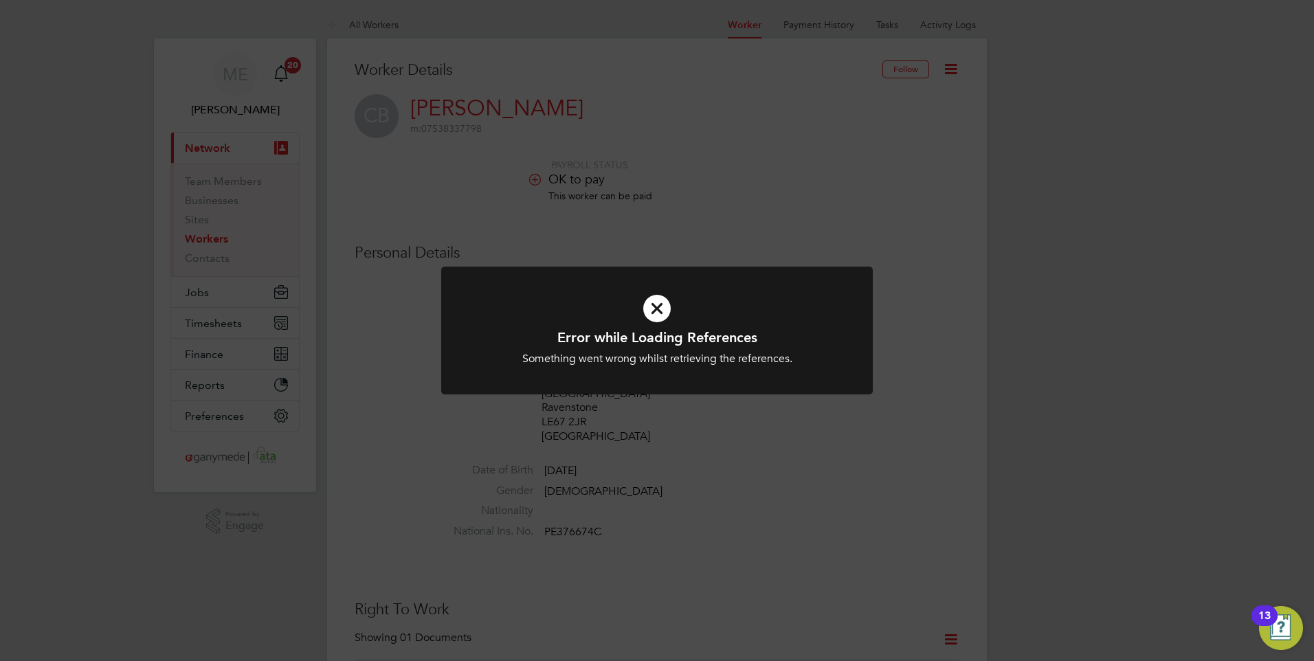
click at [655, 316] on icon at bounding box center [656, 309] width 357 height 54
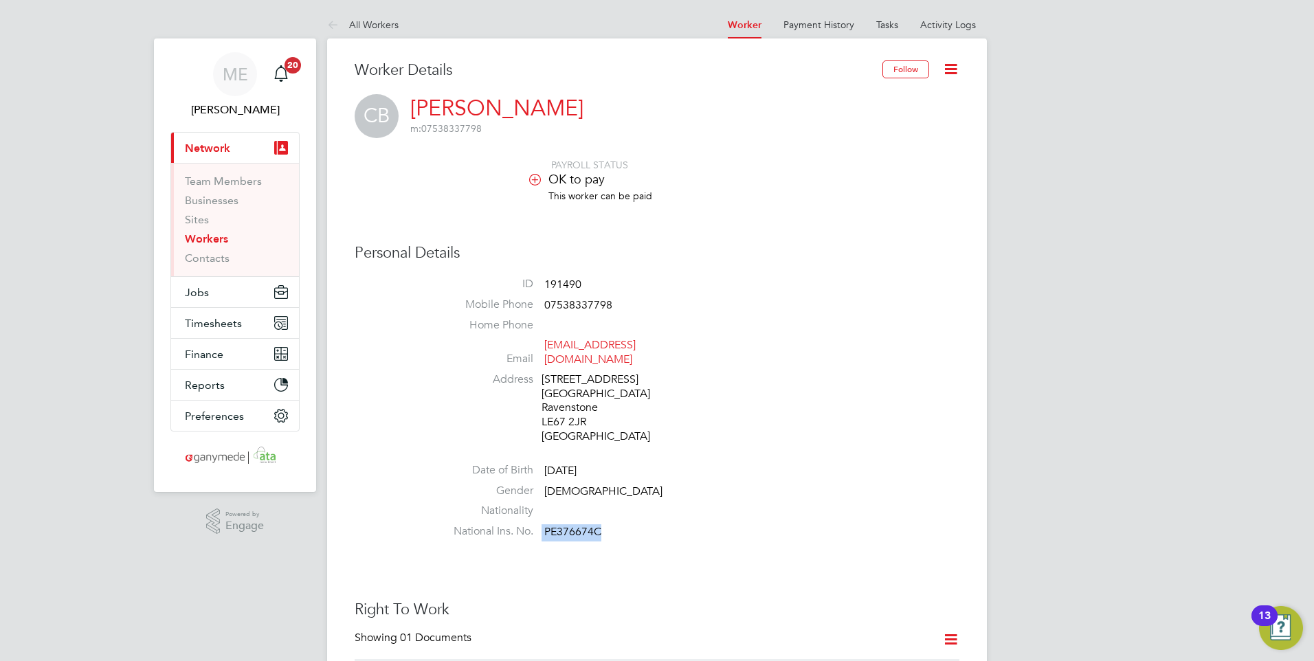
drag, startPoint x: 609, startPoint y: 521, endPoint x: 543, endPoint y: 516, distance: 66.2
click at [543, 524] on li "National Ins. No. PE376674C" at bounding box center [698, 534] width 522 height 21
drag, startPoint x: 543, startPoint y: 516, endPoint x: 552, endPoint y: 515, distance: 9.0
copy span "PE376674C"
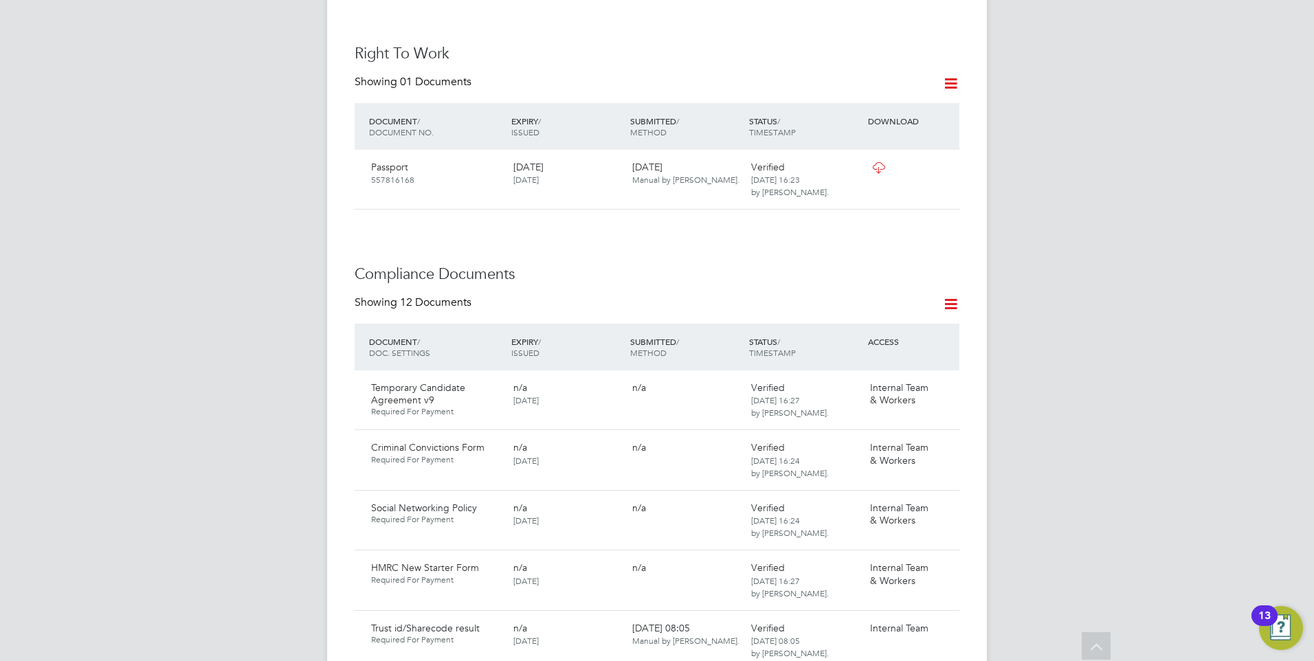
scroll to position [350, 0]
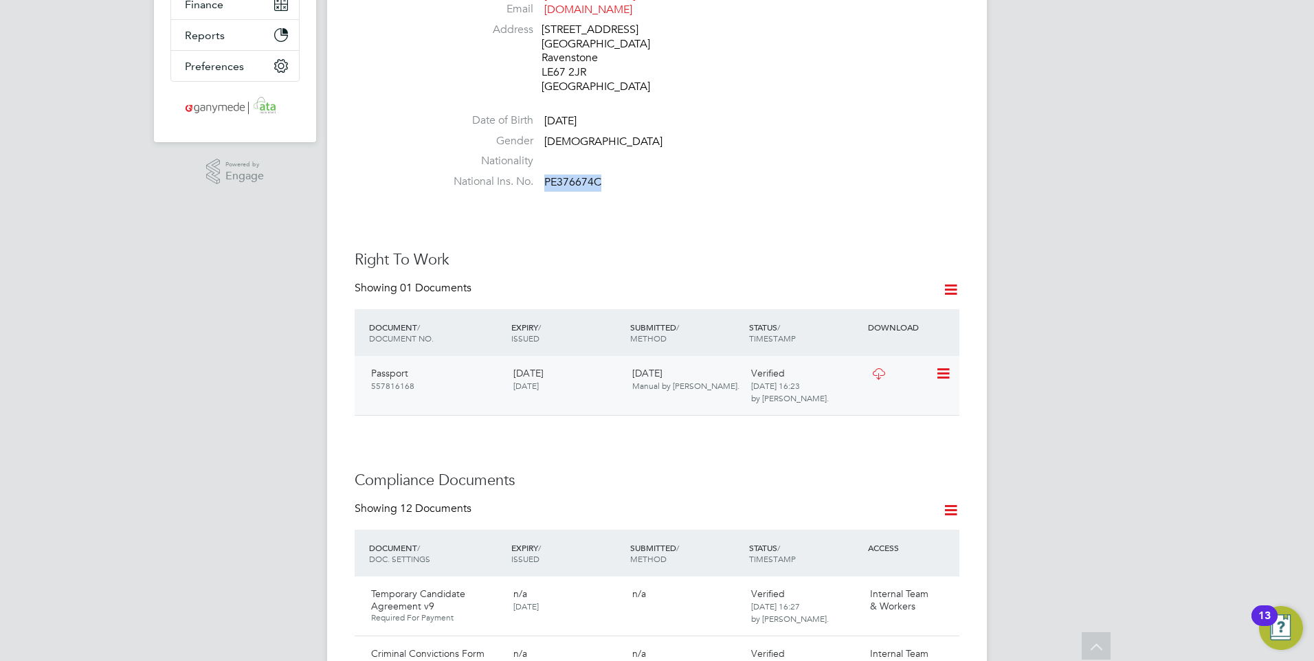
click at [941, 365] on icon at bounding box center [942, 373] width 14 height 16
click at [782, 380] on span "[DATE] 16:23" at bounding box center [775, 385] width 49 height 11
click at [878, 368] on icon at bounding box center [878, 373] width 17 height 11
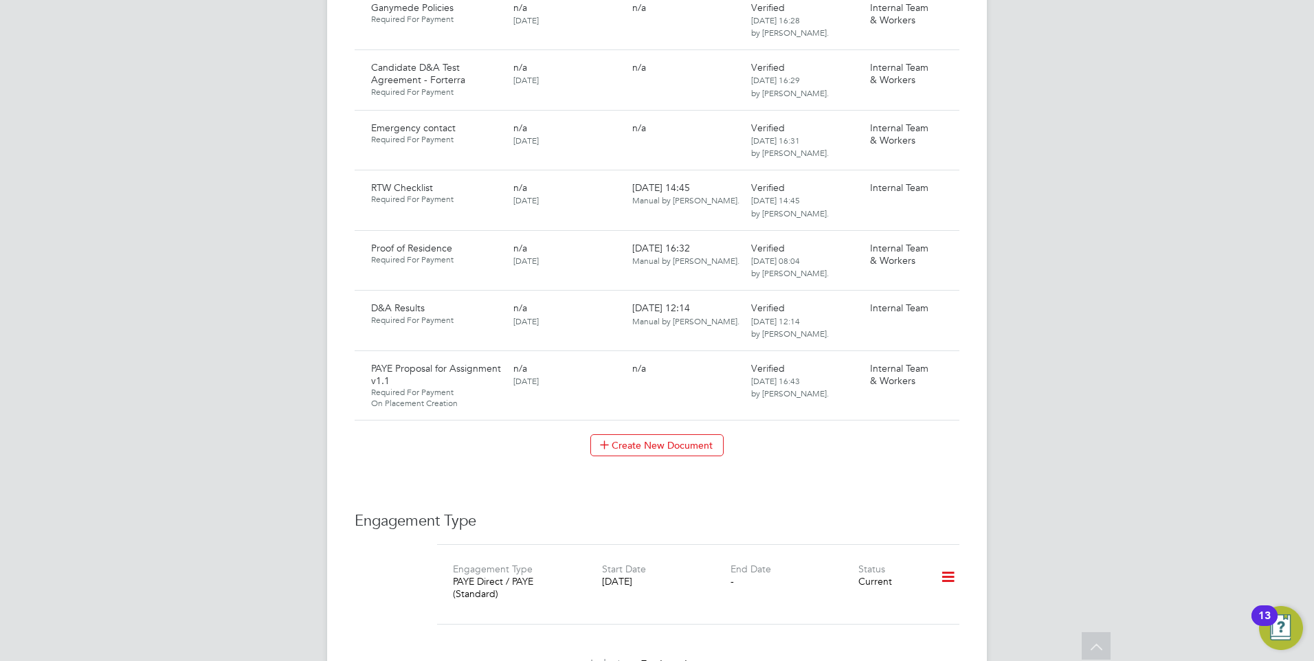
scroll to position [1099, 0]
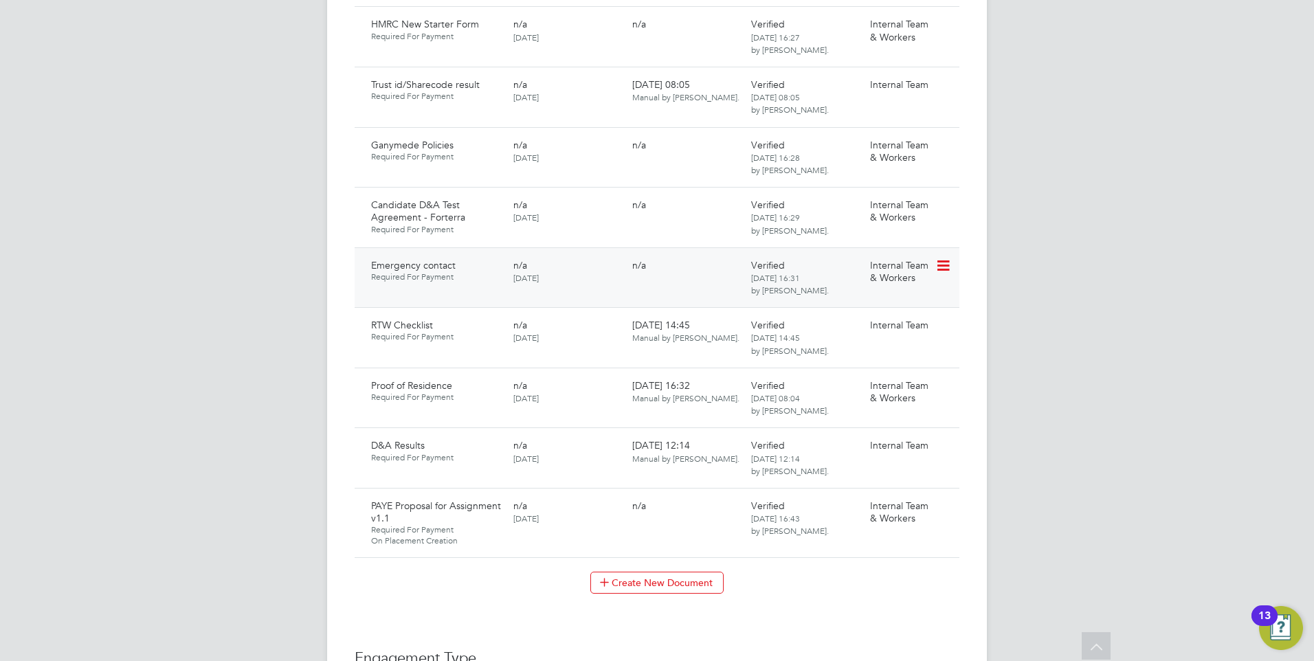
click at [943, 258] on icon at bounding box center [942, 266] width 14 height 16
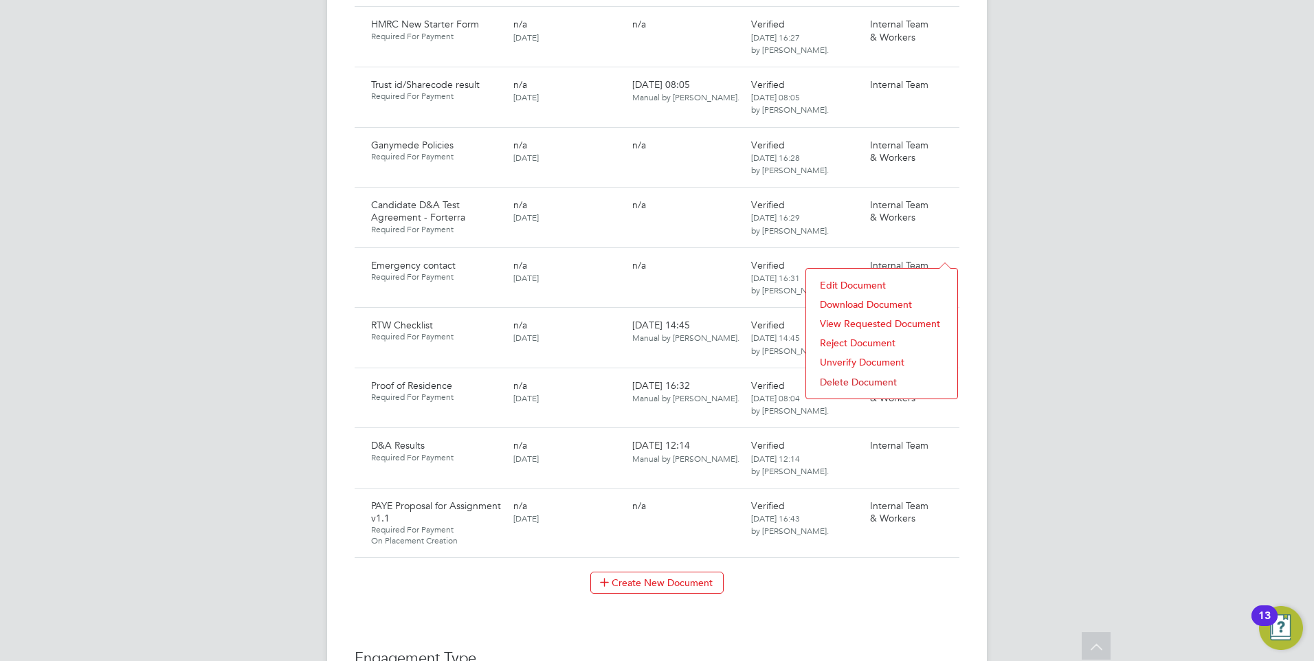
click at [836, 298] on li "Download Document" at bounding box center [881, 304] width 137 height 19
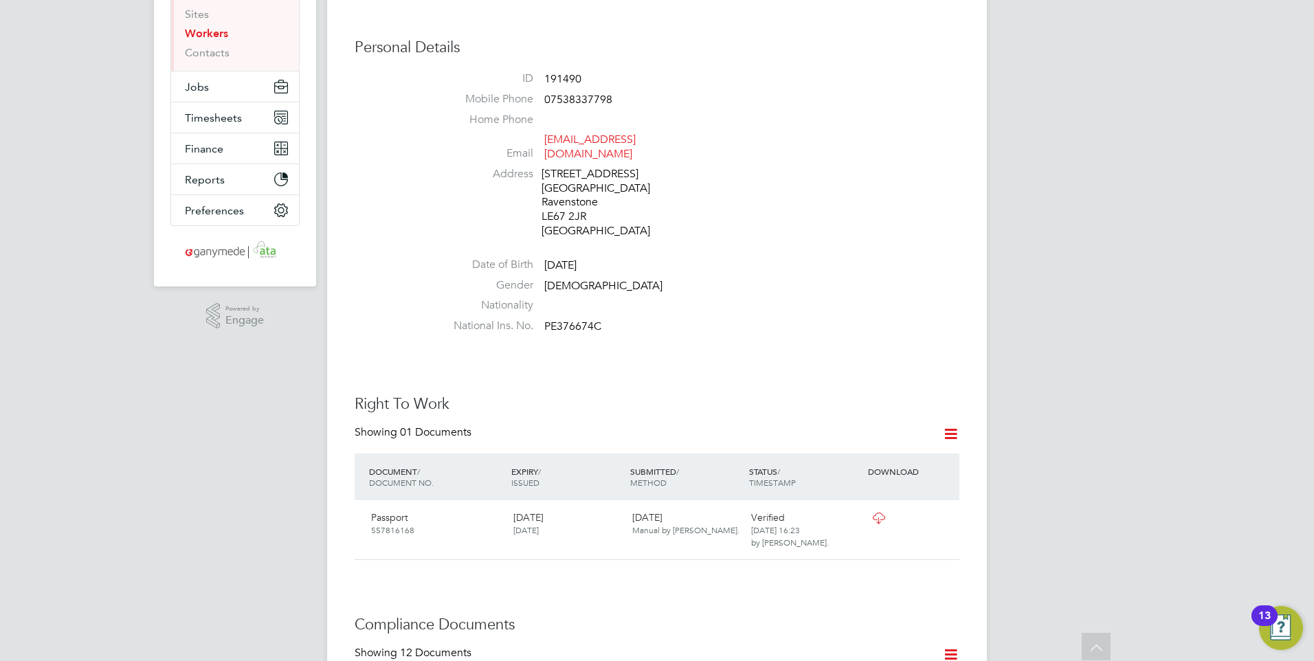
scroll to position [0, 0]
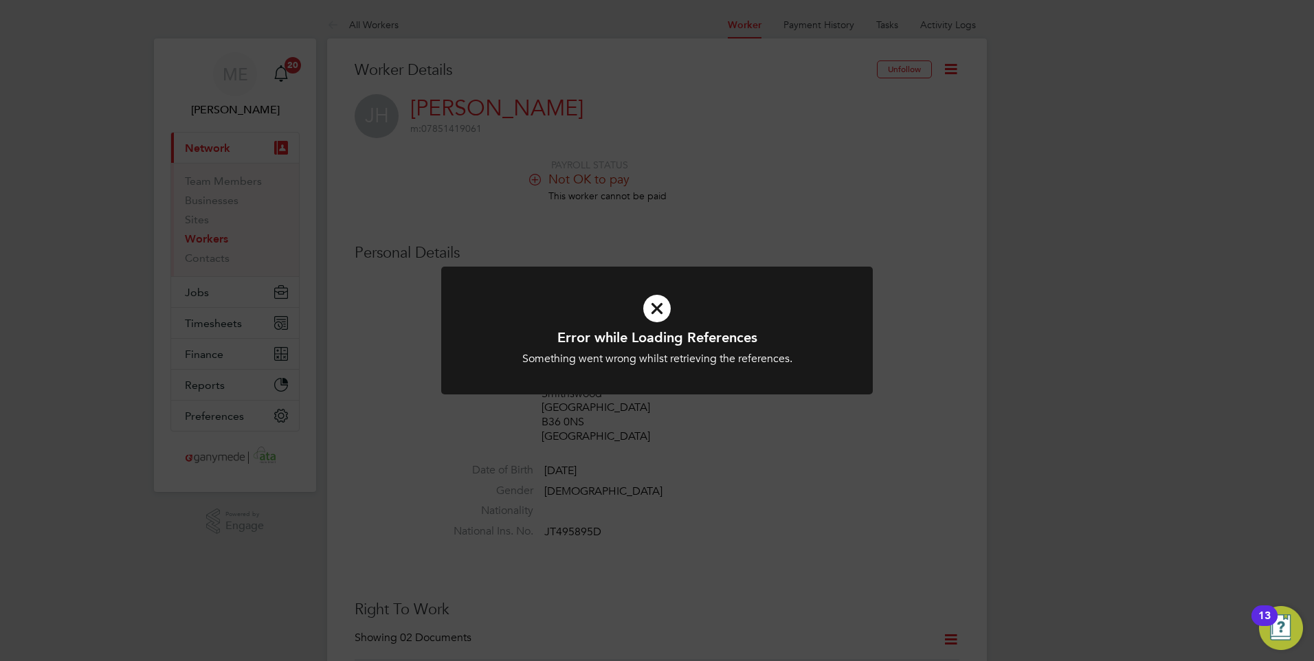
click at [666, 304] on icon at bounding box center [656, 309] width 357 height 54
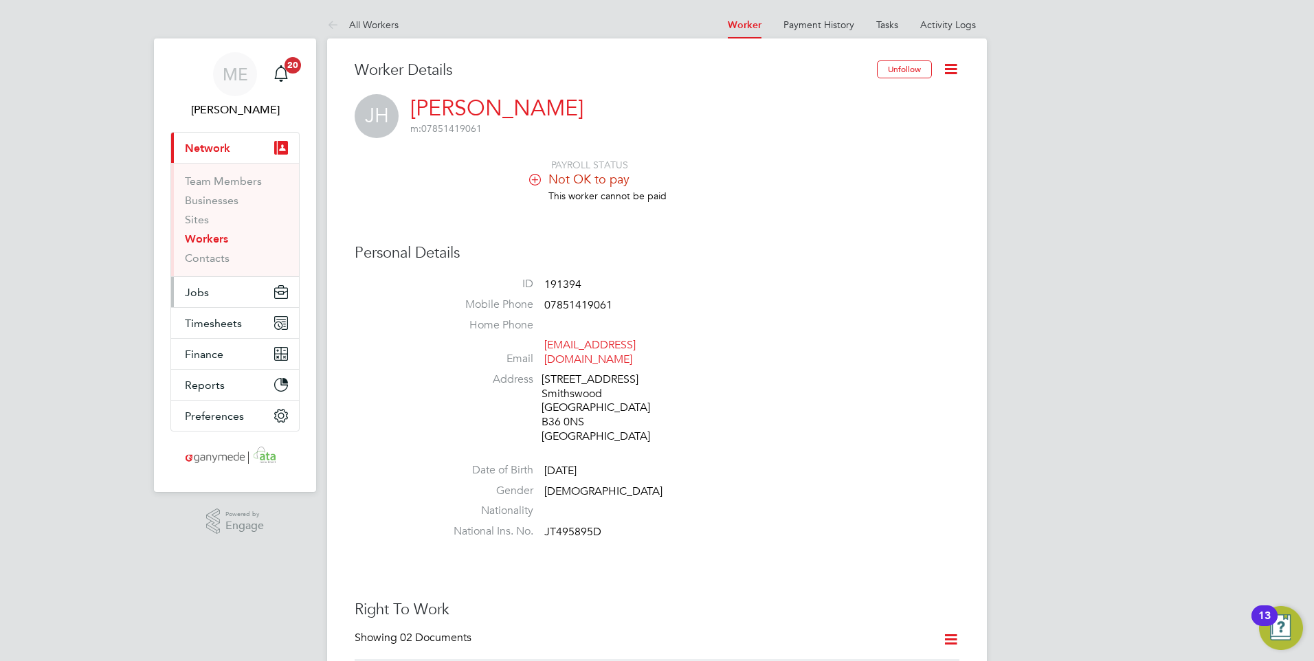
click at [211, 295] on button "Jobs" at bounding box center [235, 292] width 128 height 30
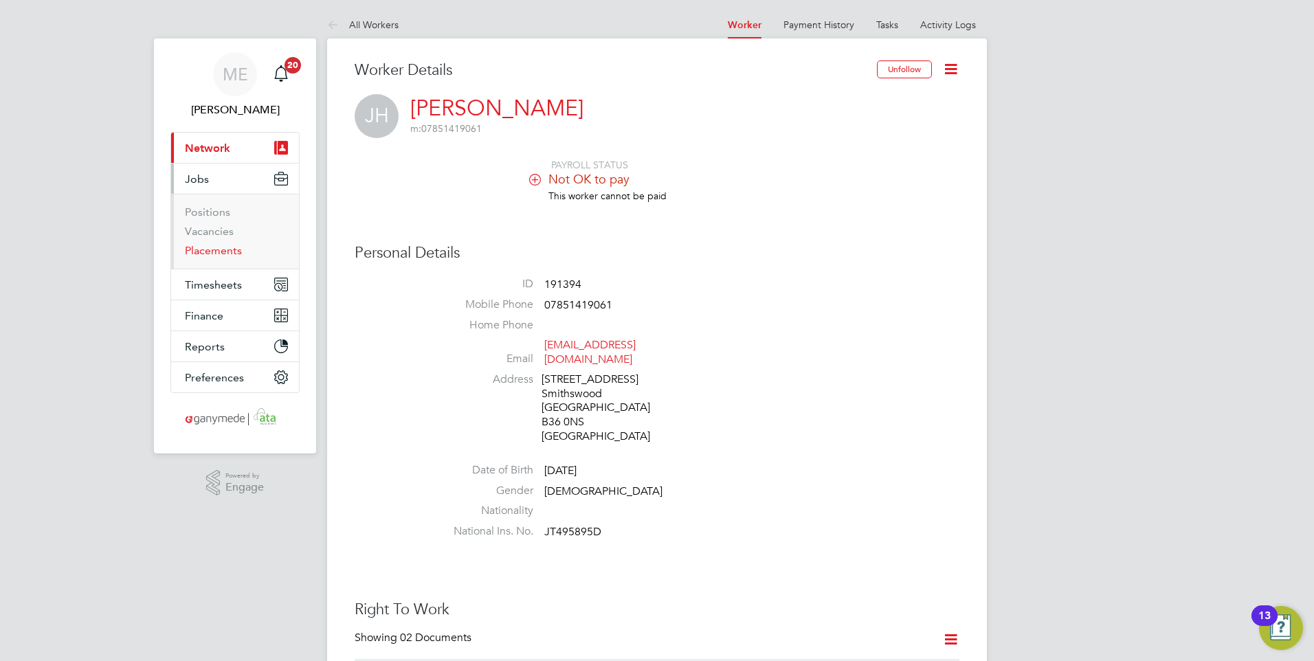
click at [199, 250] on link "Placements" at bounding box center [213, 250] width 57 height 13
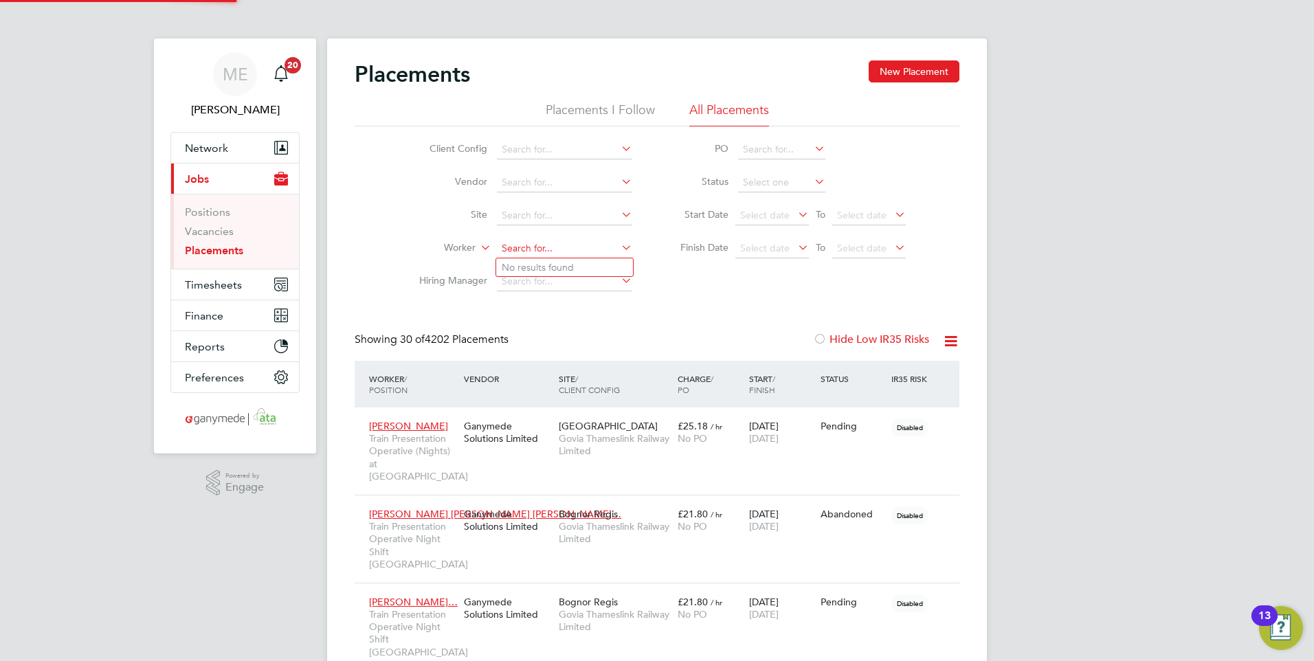
click at [508, 250] on input at bounding box center [564, 248] width 135 height 19
type input "joe harper"
click at [532, 248] on input at bounding box center [564, 248] width 135 height 19
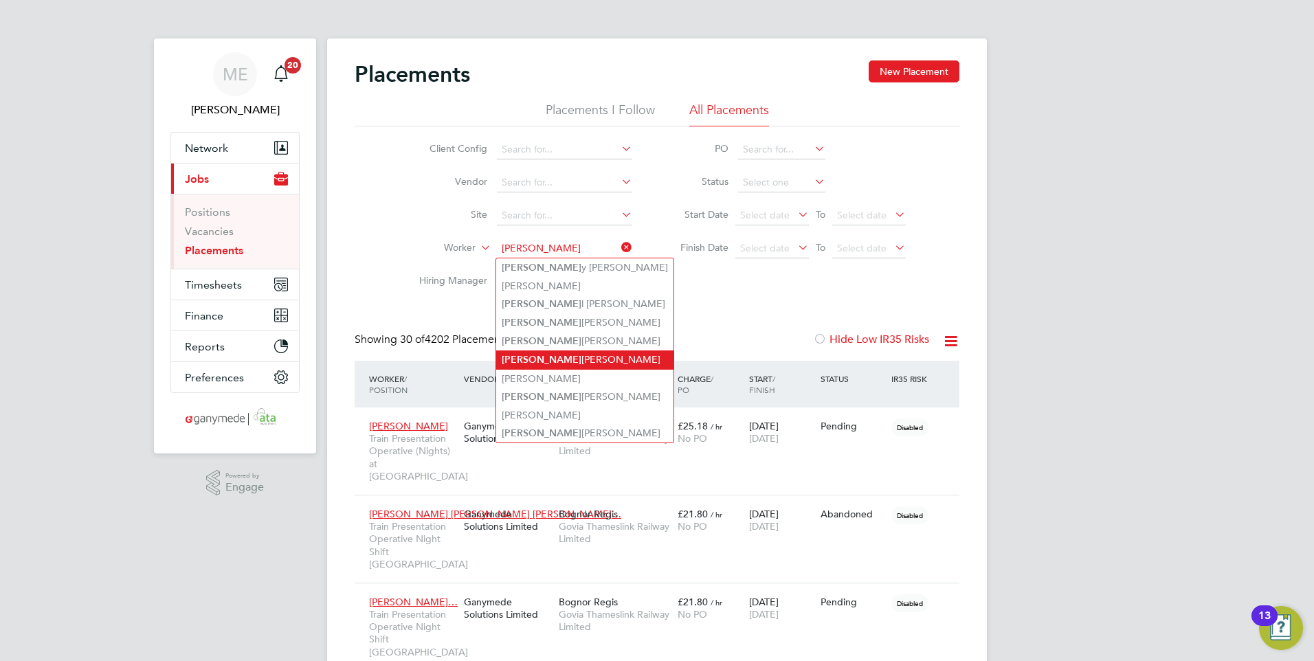
click at [534, 357] on li "Joe Harper" at bounding box center [584, 359] width 177 height 19
type input "Joe Harper"
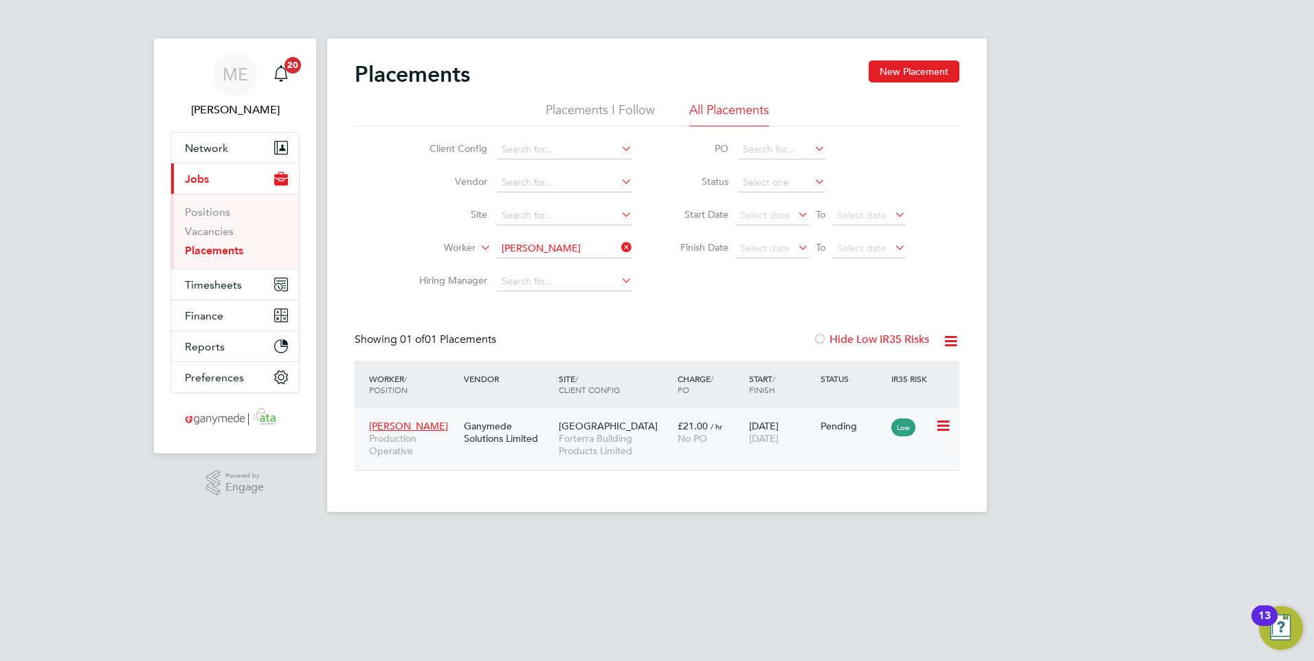
click at [941, 423] on icon at bounding box center [942, 426] width 14 height 16
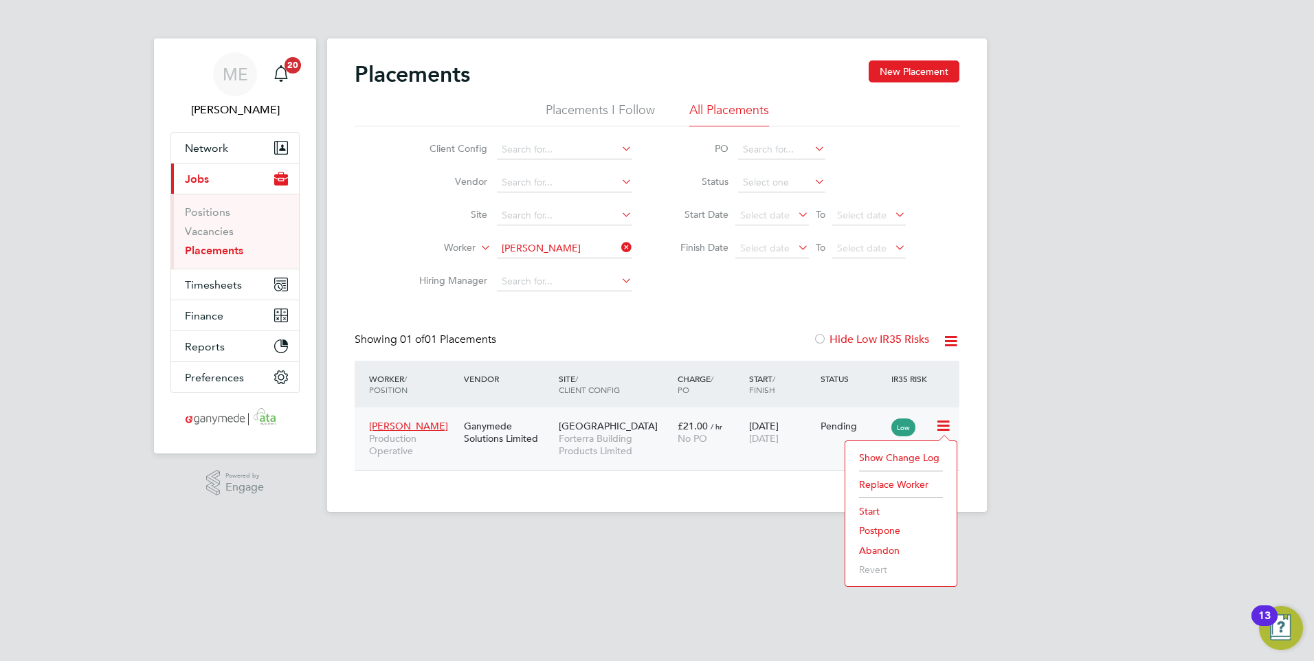
click at [884, 550] on li "Abandon" at bounding box center [901, 550] width 98 height 19
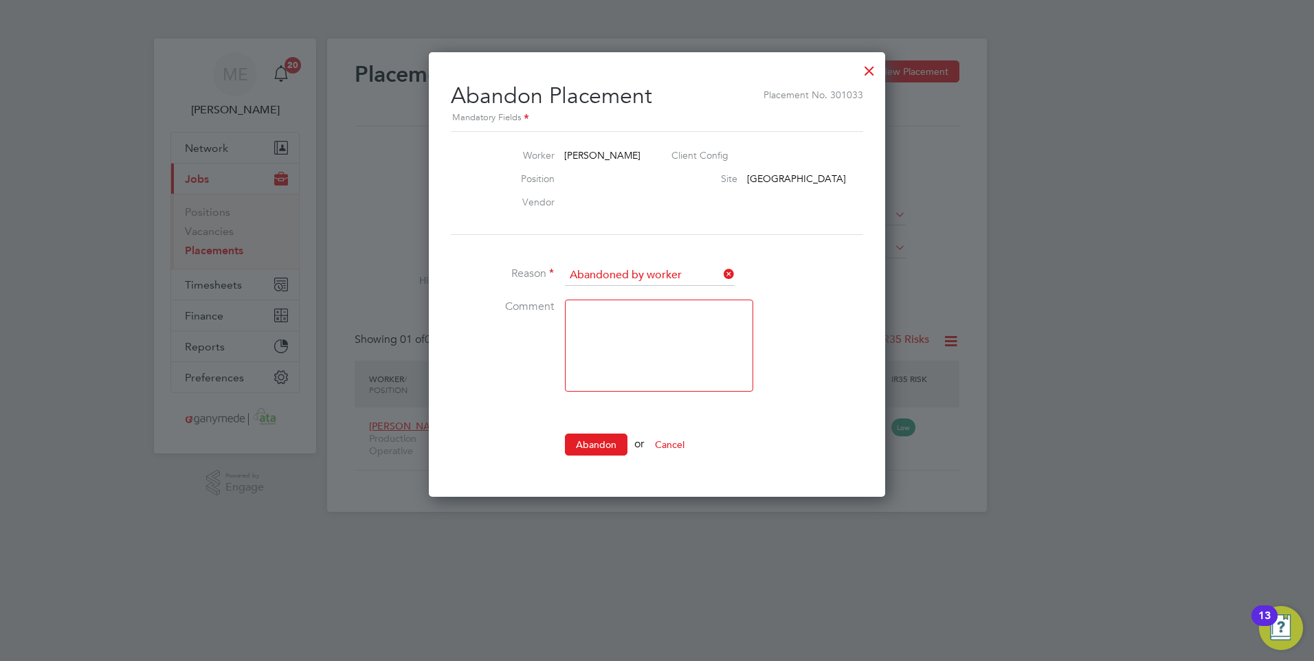
click at [603, 316] on textarea at bounding box center [659, 346] width 188 height 92
type textarea "Candidate withdrew"
click at [591, 441] on button "Abandon" at bounding box center [596, 444] width 63 height 22
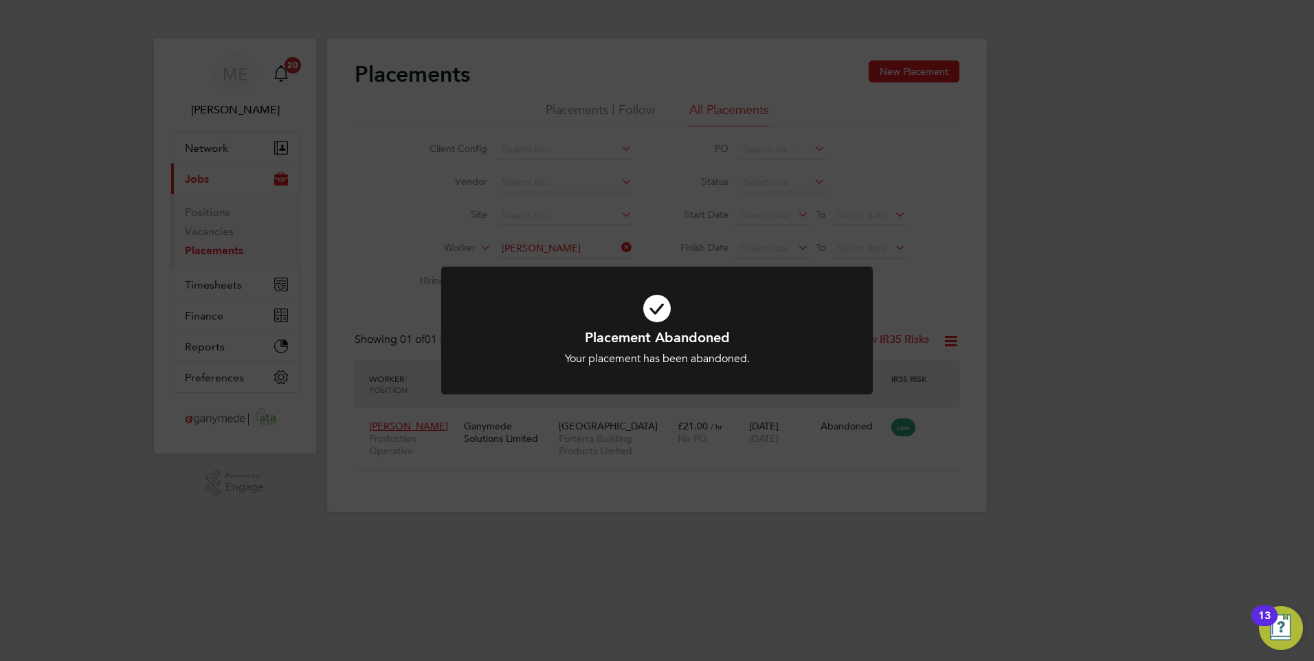
click at [368, 461] on div "Placement Abandoned Your placement has been abandoned. Cancel Okay" at bounding box center [657, 330] width 1314 height 661
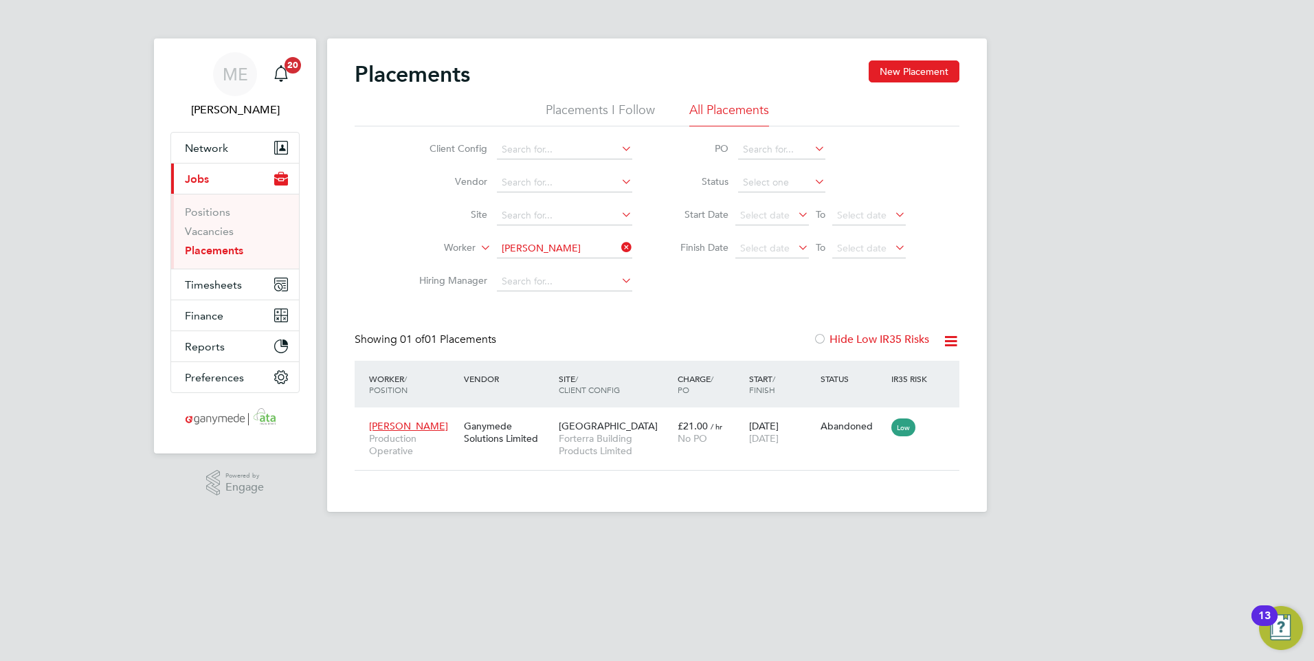
click at [618, 240] on icon at bounding box center [618, 247] width 0 height 19
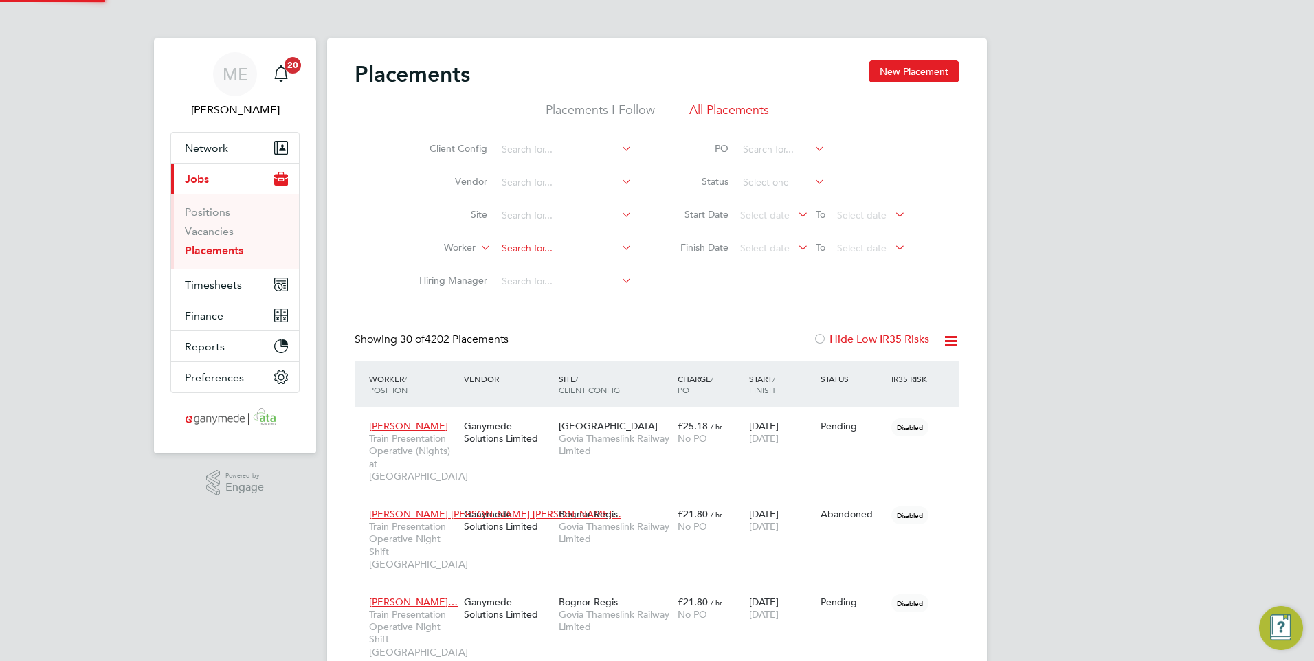
scroll to position [77, 95]
click at [508, 245] on input at bounding box center [564, 248] width 135 height 19
click at [548, 283] on li "Edwa rd Naika" at bounding box center [564, 286] width 137 height 19
type input "[PERSON_NAME]"
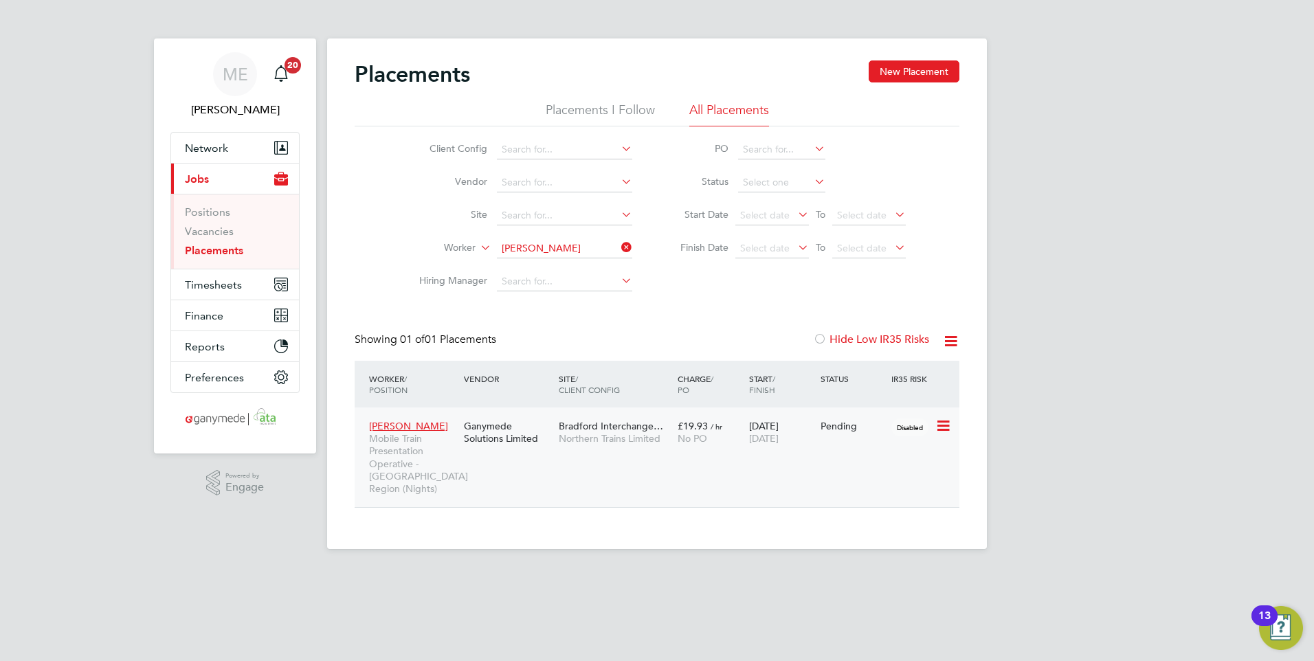
click at [510, 466] on div "Edward Naika Mobile Train Presentation Operative - West Yorkshire Region (Night…" at bounding box center [656, 457] width 605 height 100
click at [508, 470] on div "Edward Naika Mobile Train Presentation Operative - West Yorkshire Region (Night…" at bounding box center [656, 457] width 605 height 100
click at [465, 446] on div "Ganymede Solutions Limited" at bounding box center [507, 432] width 95 height 38
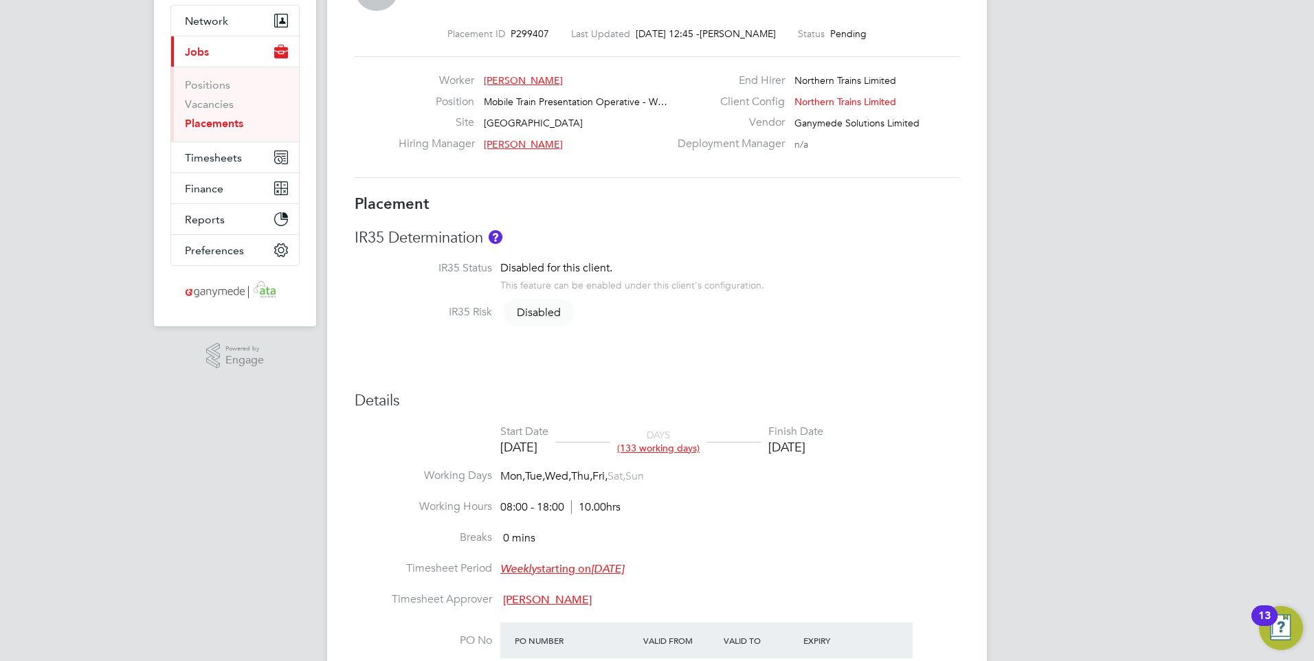
scroll to position [137, 0]
